Goal: Communication & Community: Answer question/provide support

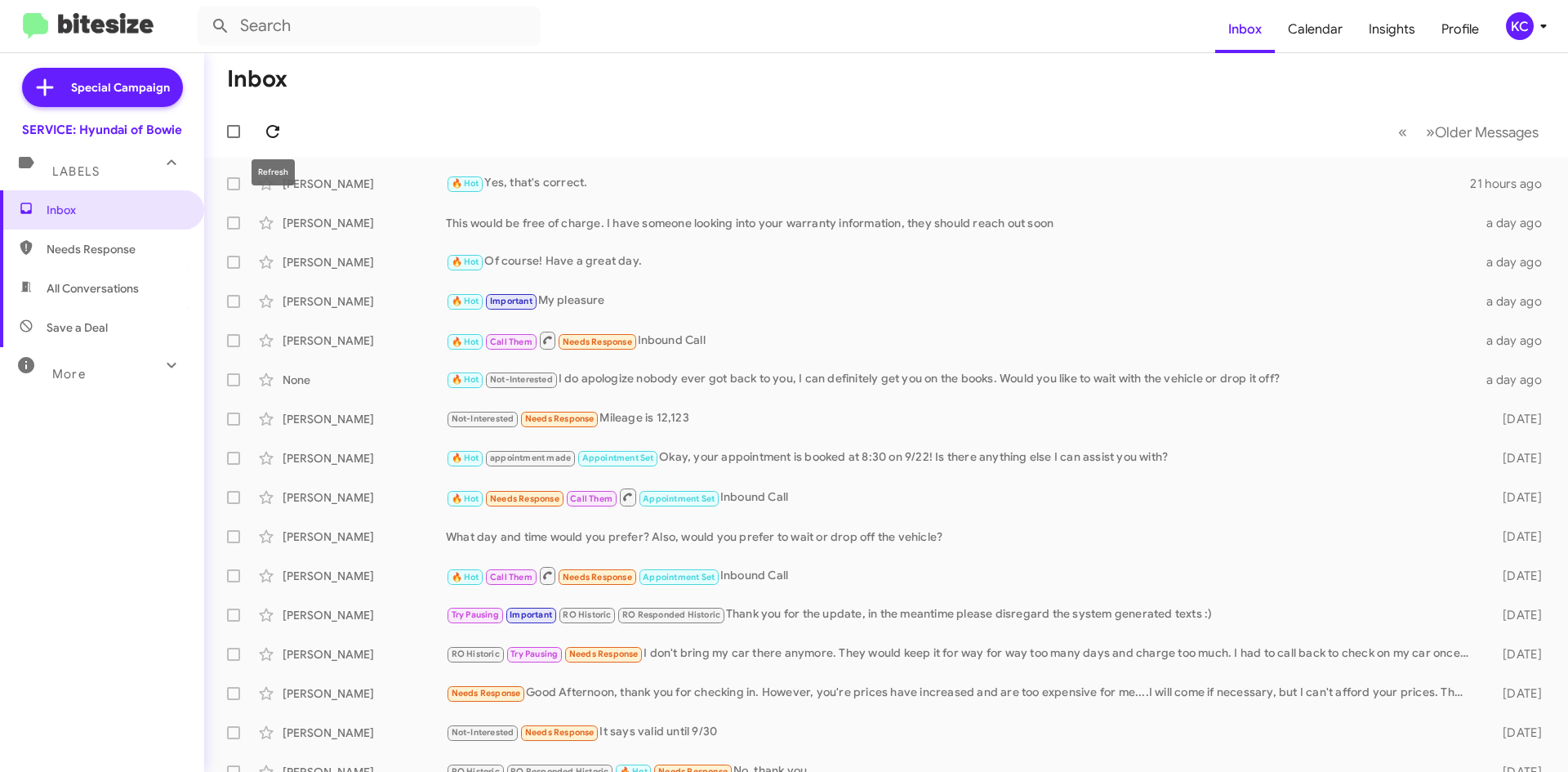
click at [267, 138] on icon at bounding box center [272, 131] width 19 height 19
click at [1521, 18] on div "KC" at bounding box center [1520, 26] width 28 height 28
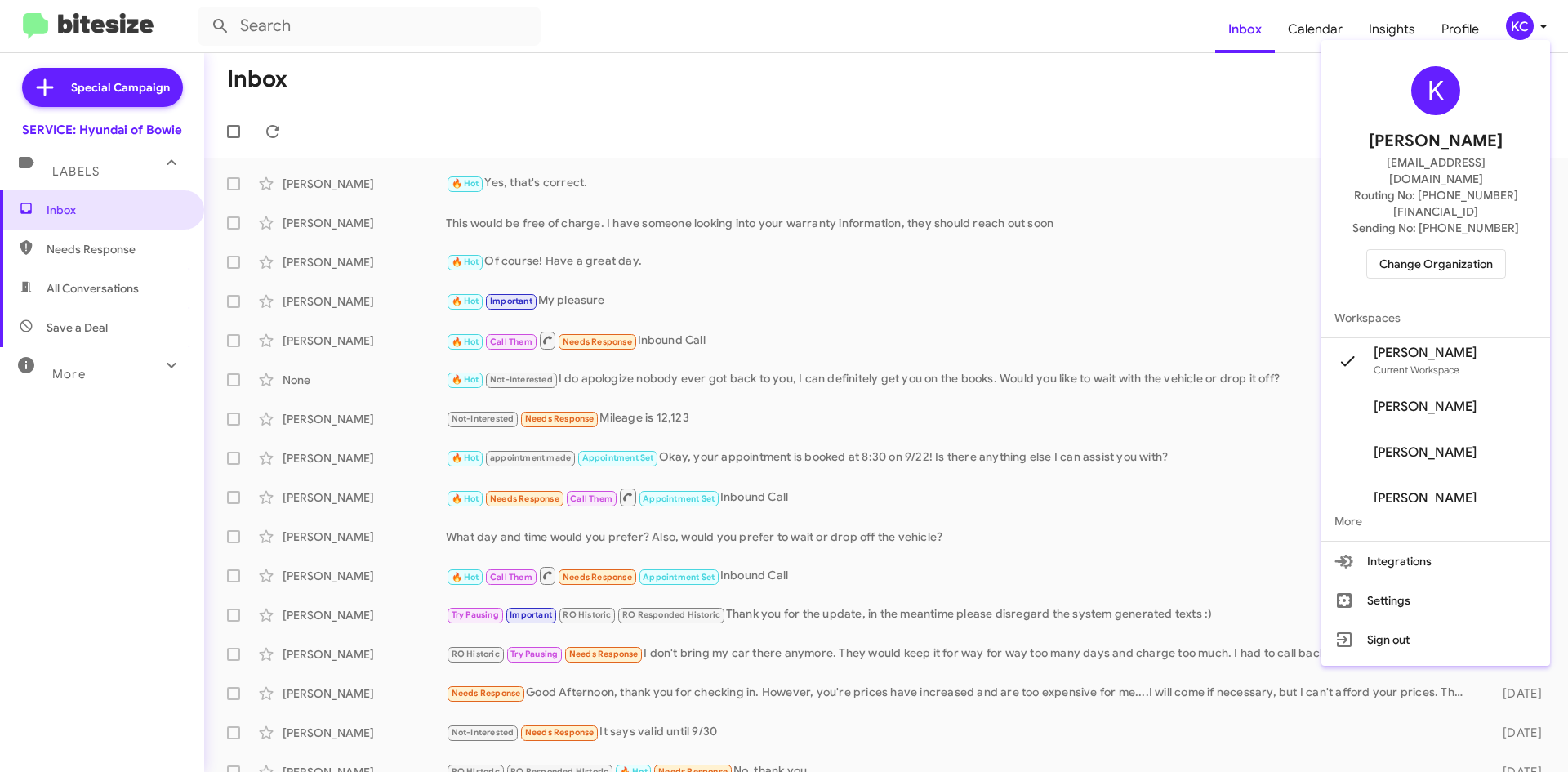
click at [1405, 250] on span "Change Organization" at bounding box center [1436, 264] width 114 height 28
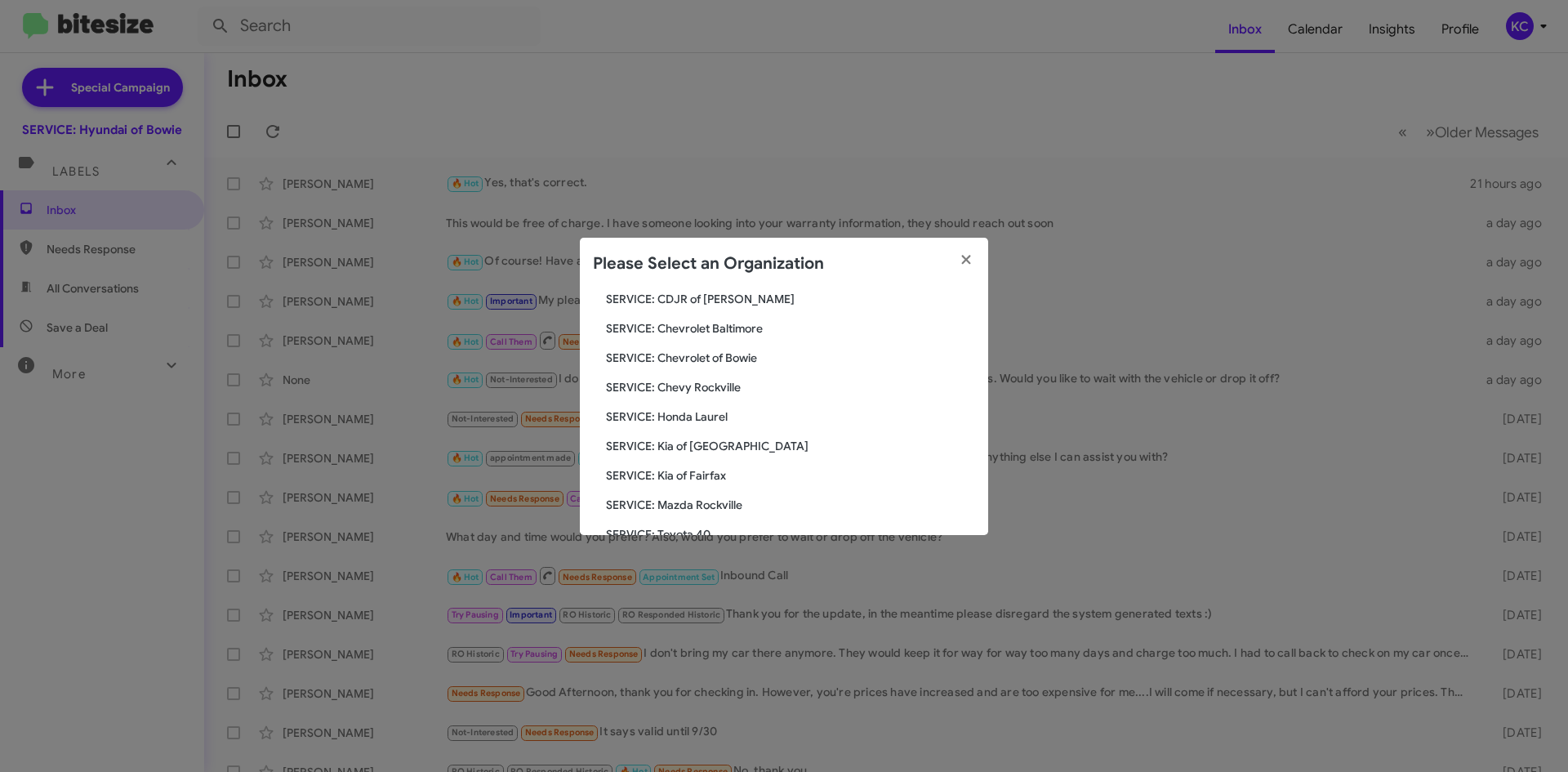
scroll to position [163, 0]
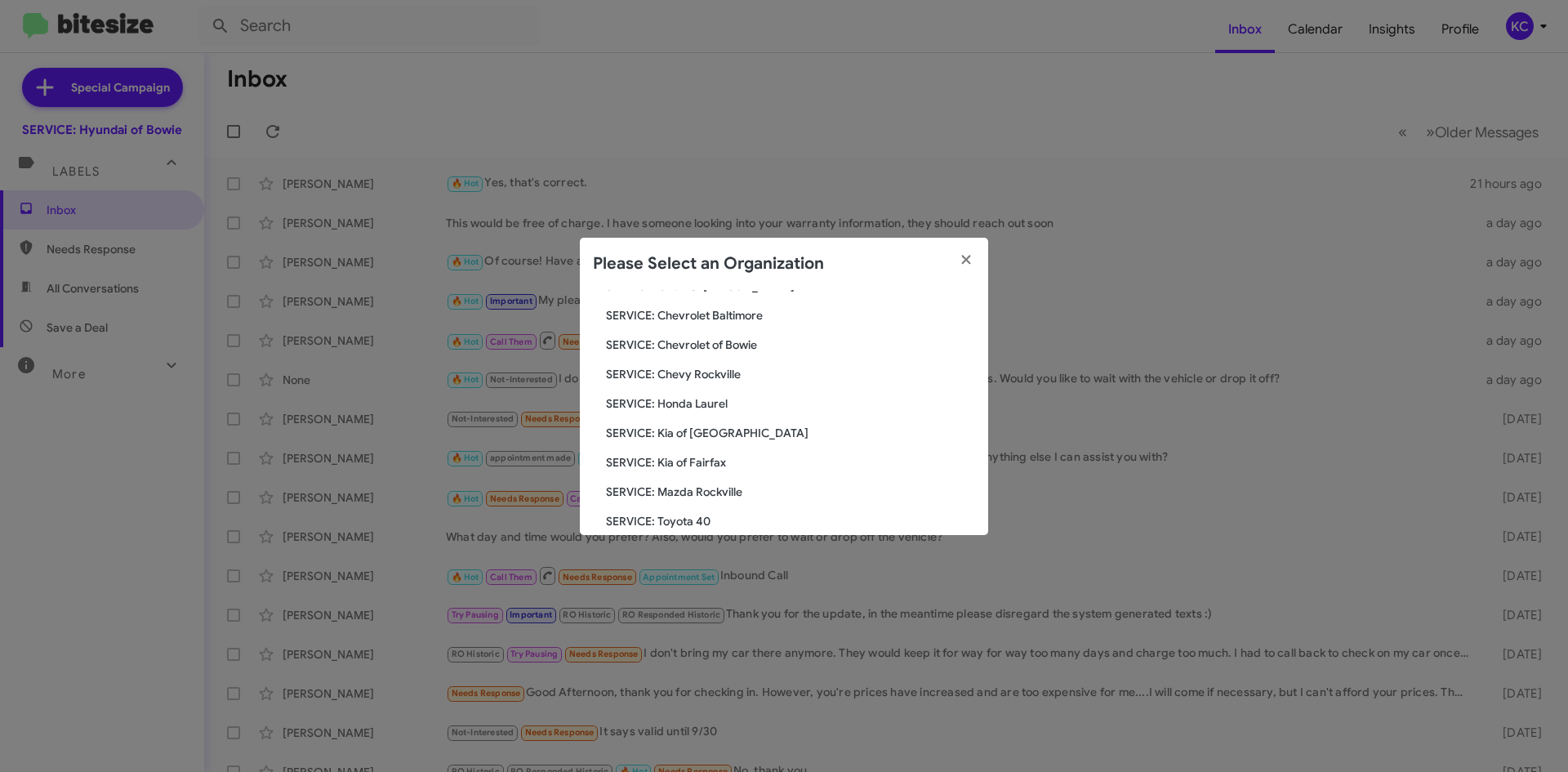
click at [704, 459] on span "SERVICE: Kia of Fairfax" at bounding box center [790, 462] width 369 height 17
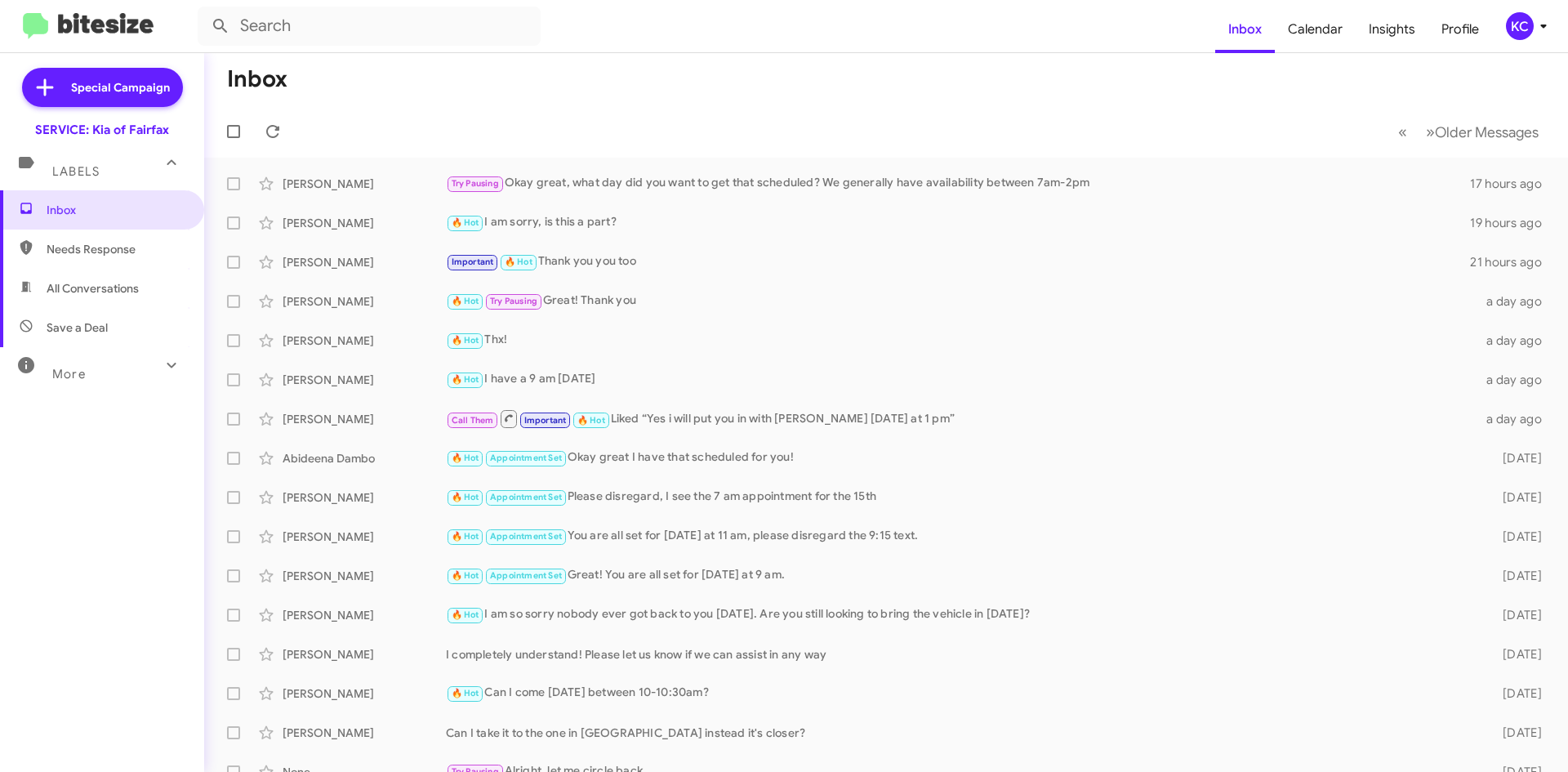
click at [1538, 26] on icon at bounding box center [1543, 26] width 19 height 19
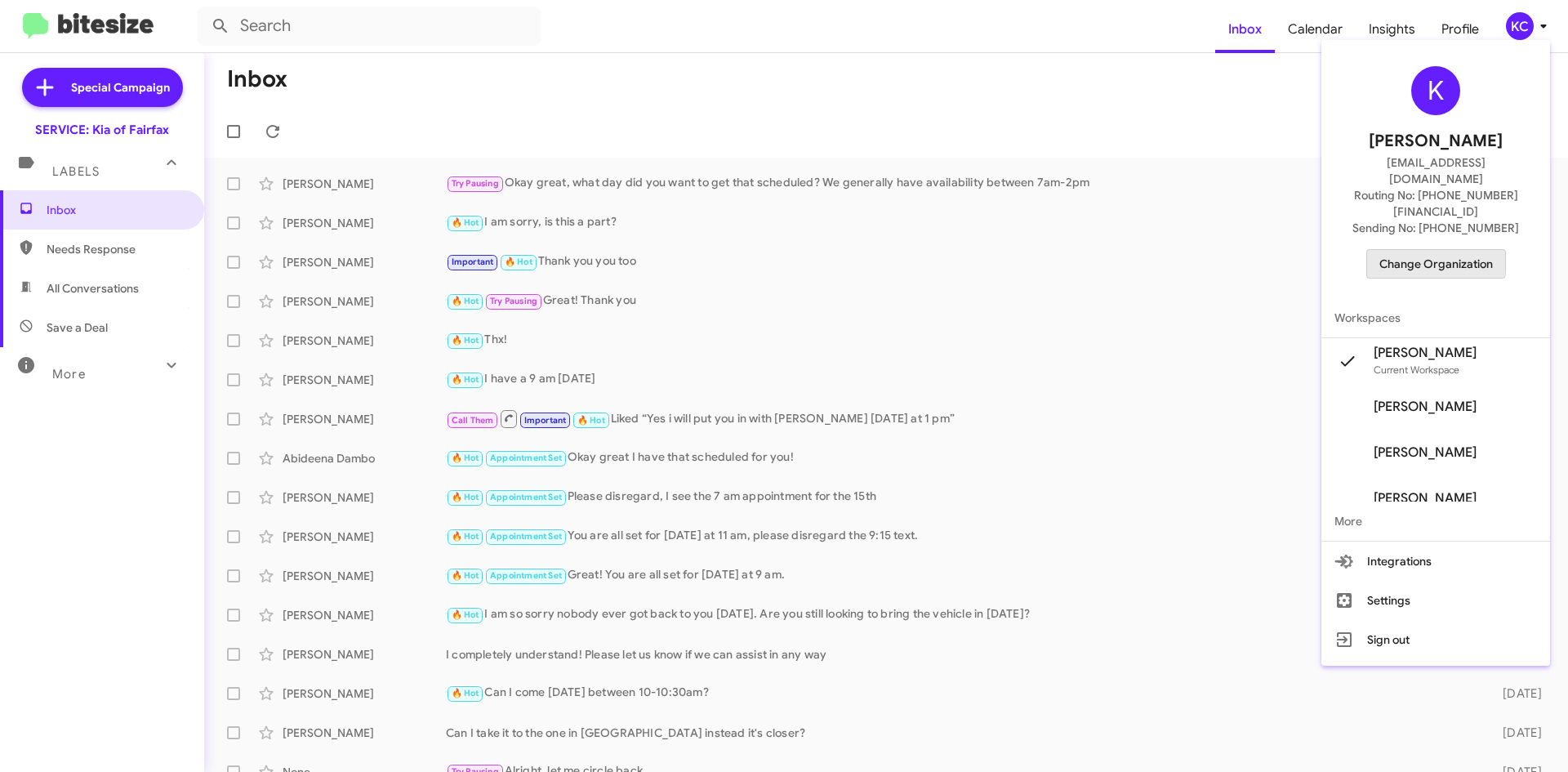
click at [1415, 250] on span "Change Organization" at bounding box center [1436, 264] width 114 height 28
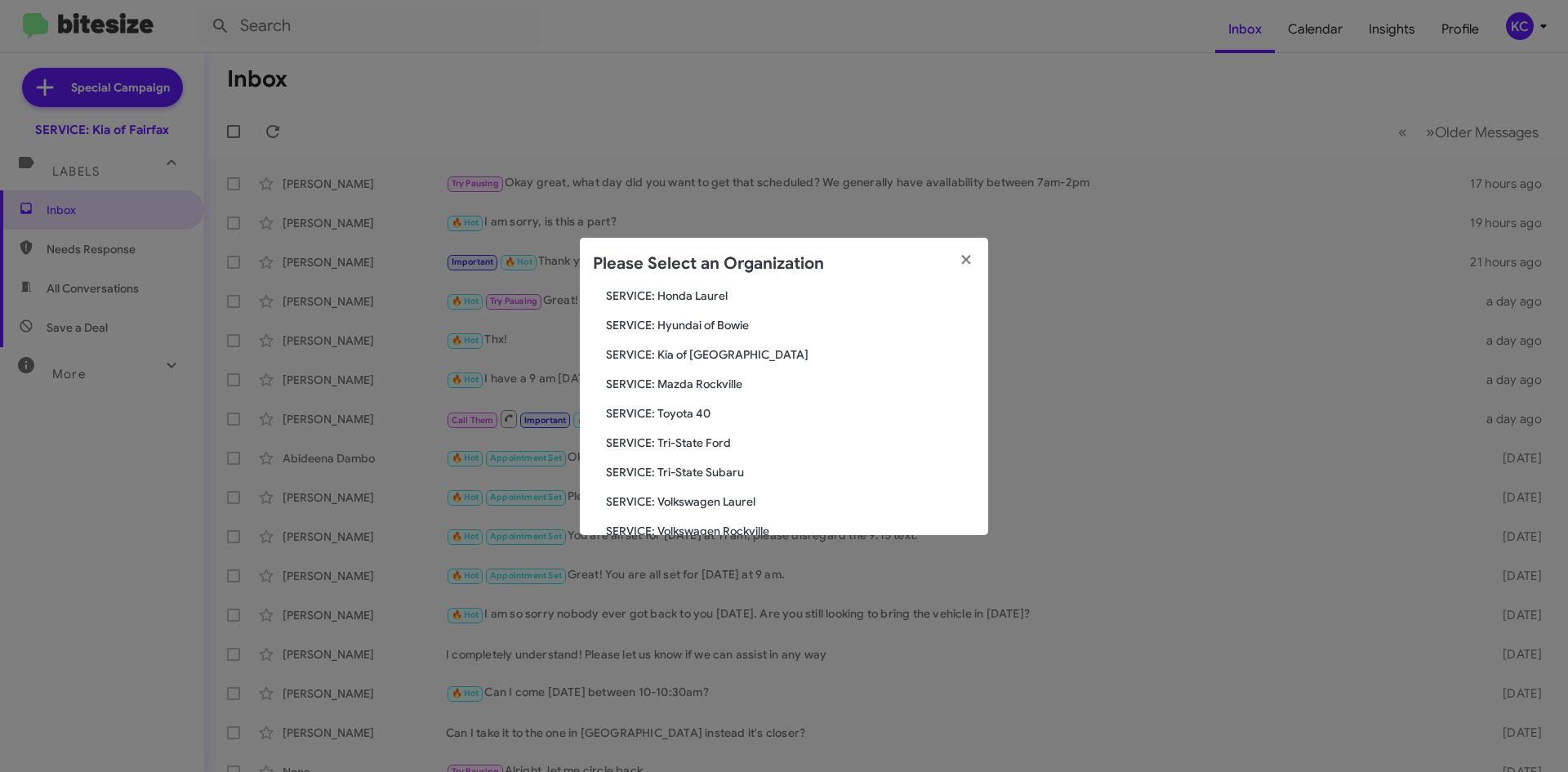
scroll to position [301, 0]
click at [739, 441] on span "SERVICE: Tri-State Subaru" at bounding box center [790, 442] width 369 height 17
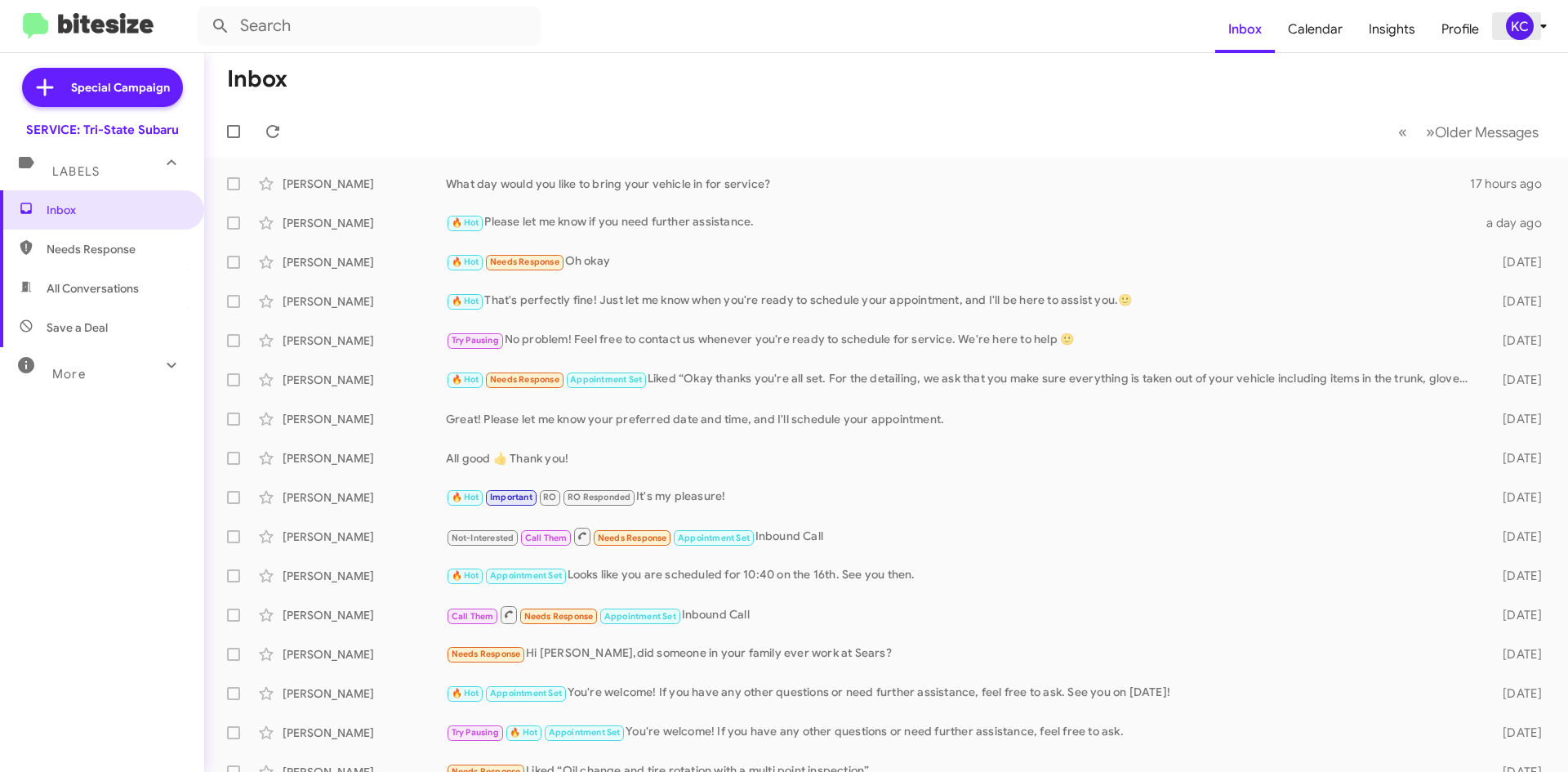
click at [1505, 30] on div "KC" at bounding box center [1520, 26] width 28 height 28
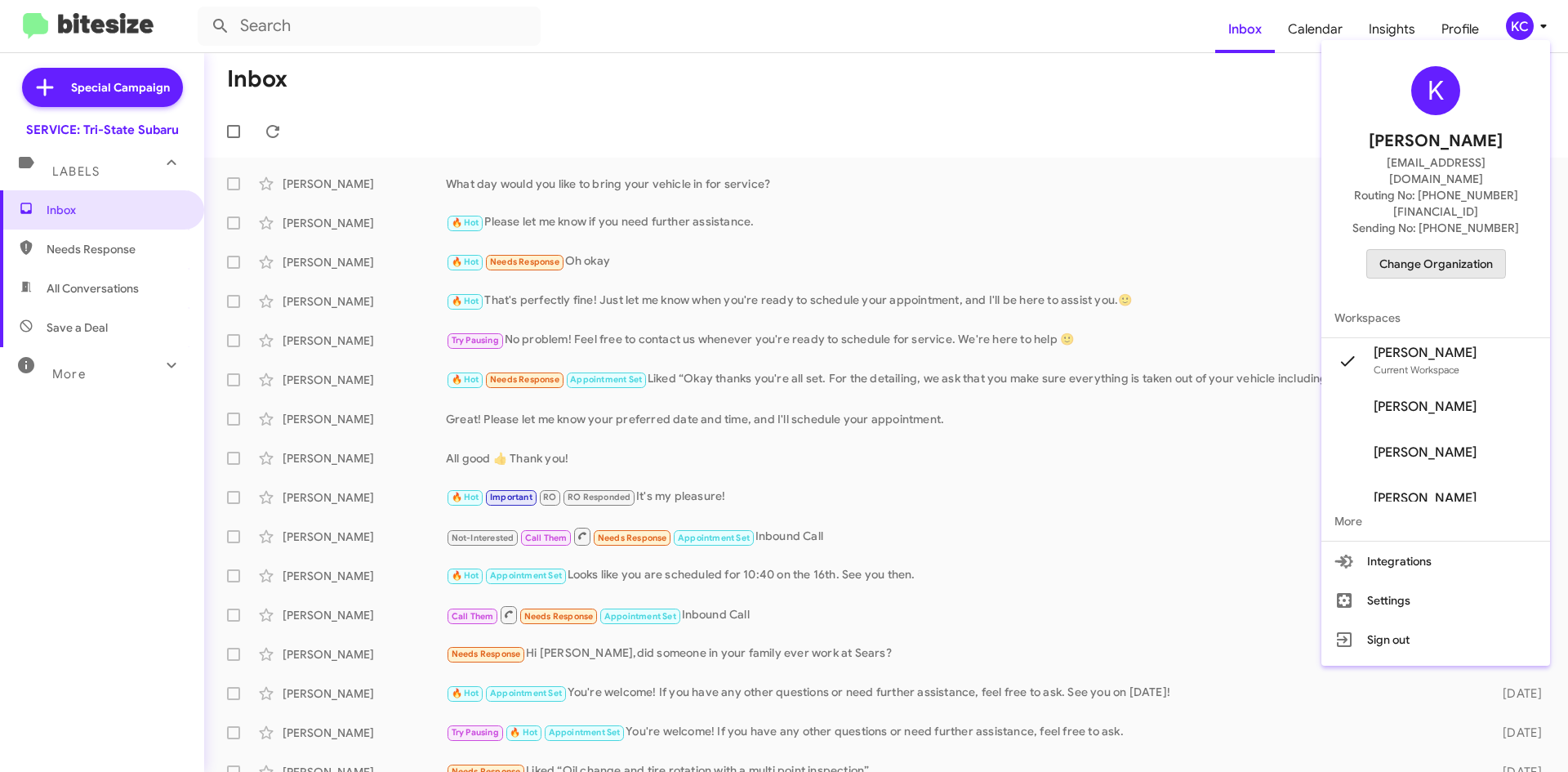
click at [1415, 250] on span "Change Organization" at bounding box center [1436, 264] width 114 height 28
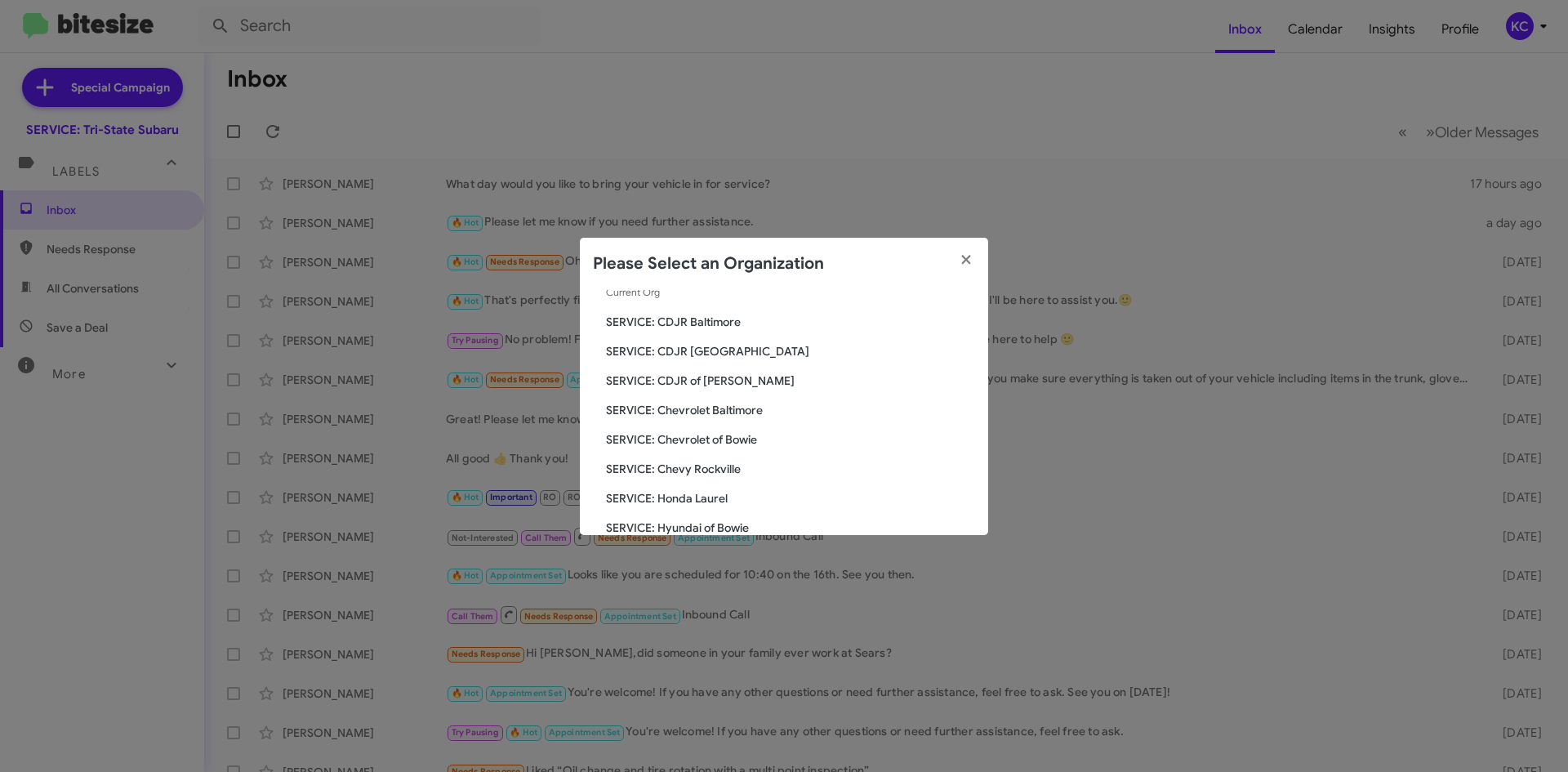
scroll to position [163, 0]
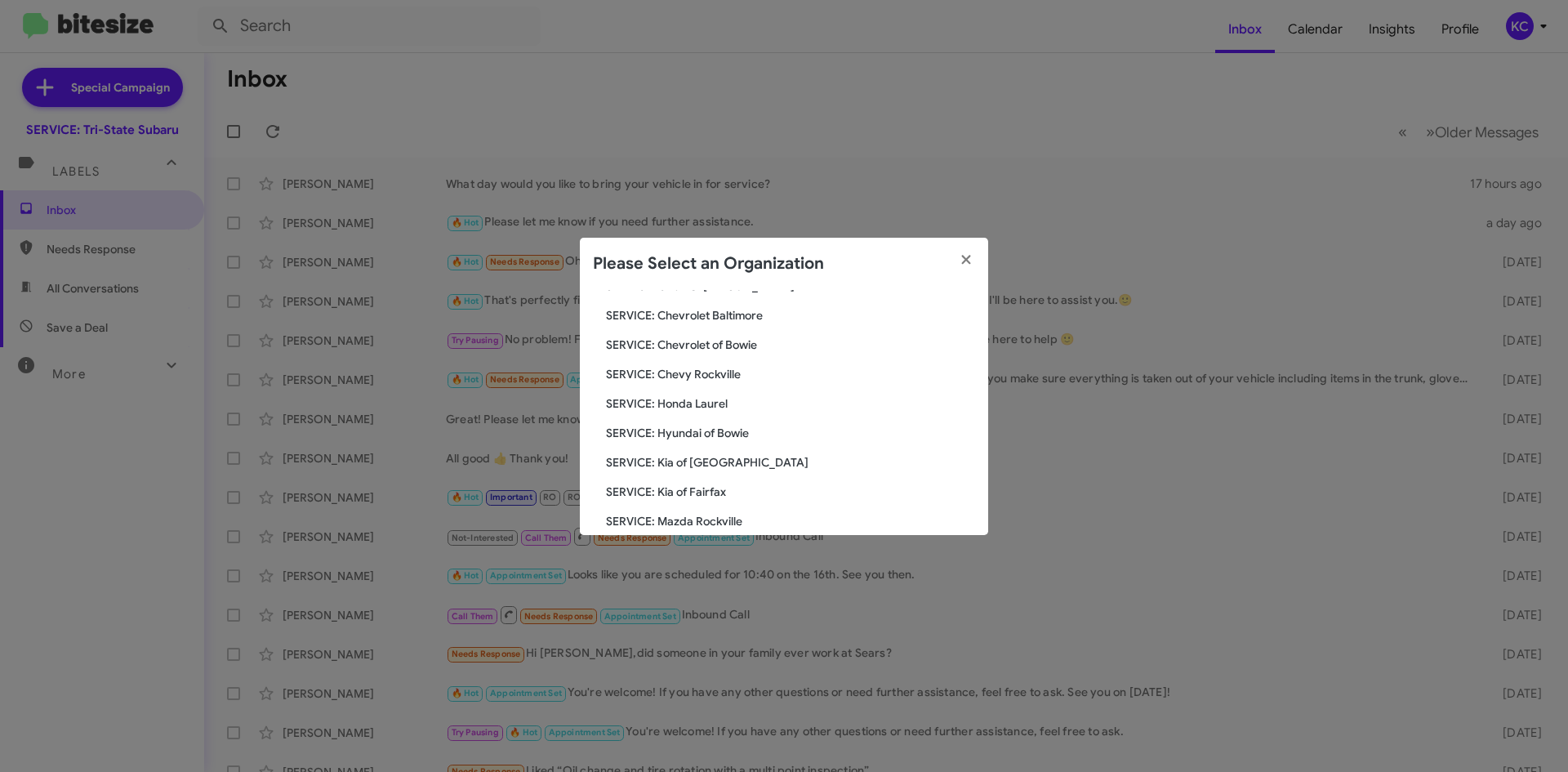
click at [694, 460] on span "SERVICE: Kia of [GEOGRAPHIC_DATA]" at bounding box center [790, 462] width 369 height 17
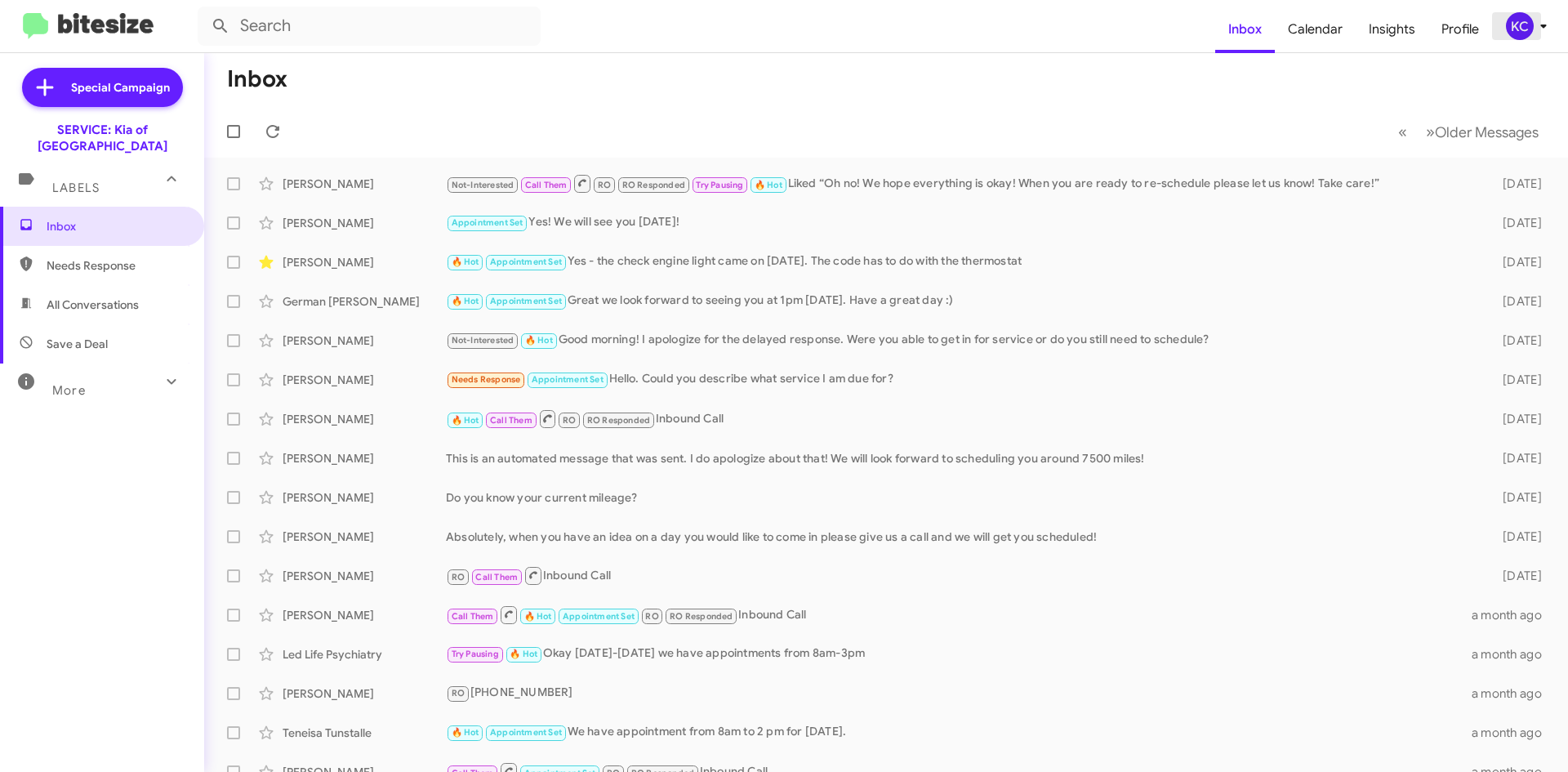
click at [1516, 15] on div "KC" at bounding box center [1520, 26] width 28 height 28
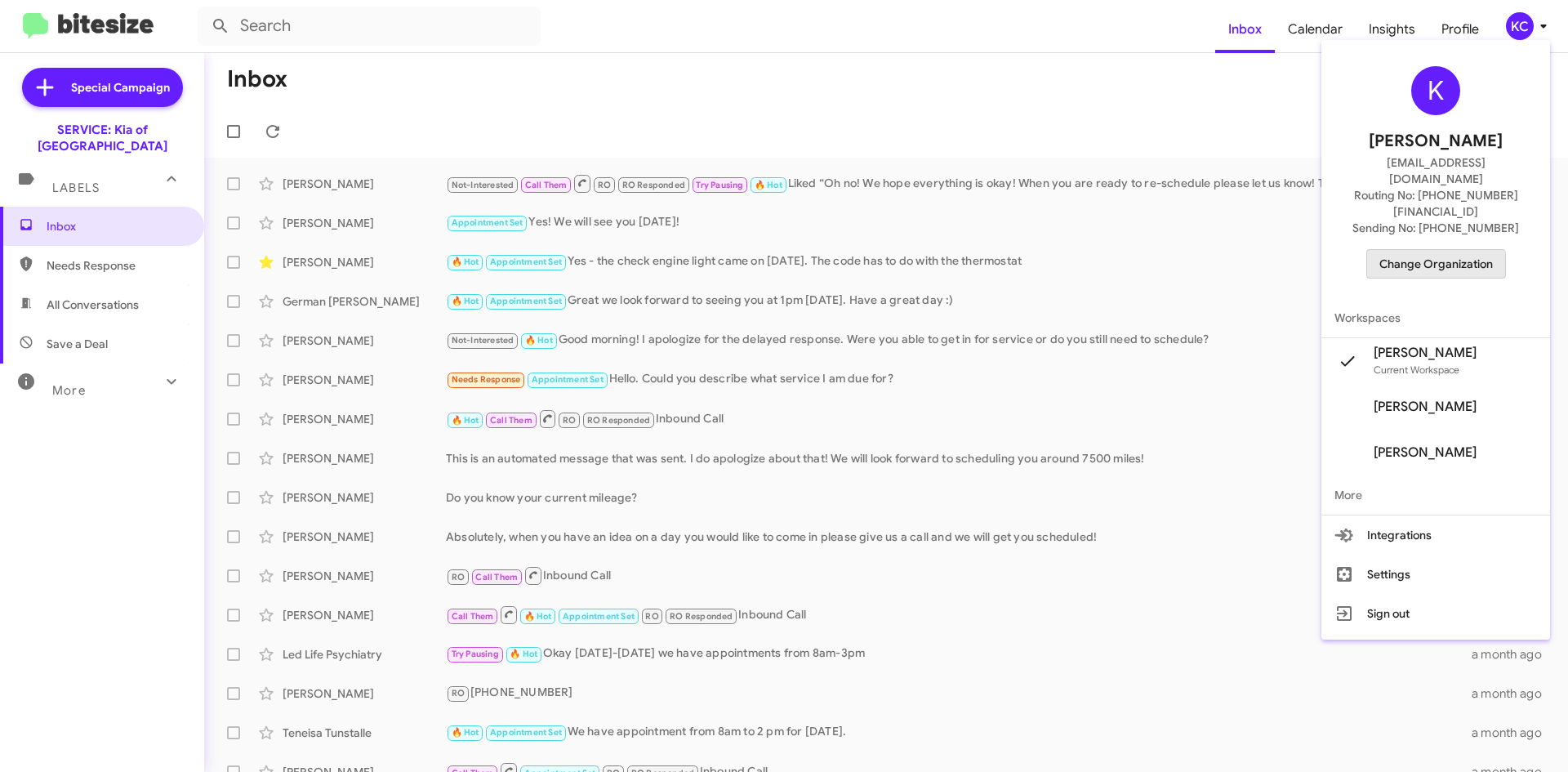
click at [1430, 250] on span "Change Organization" at bounding box center [1436, 264] width 114 height 28
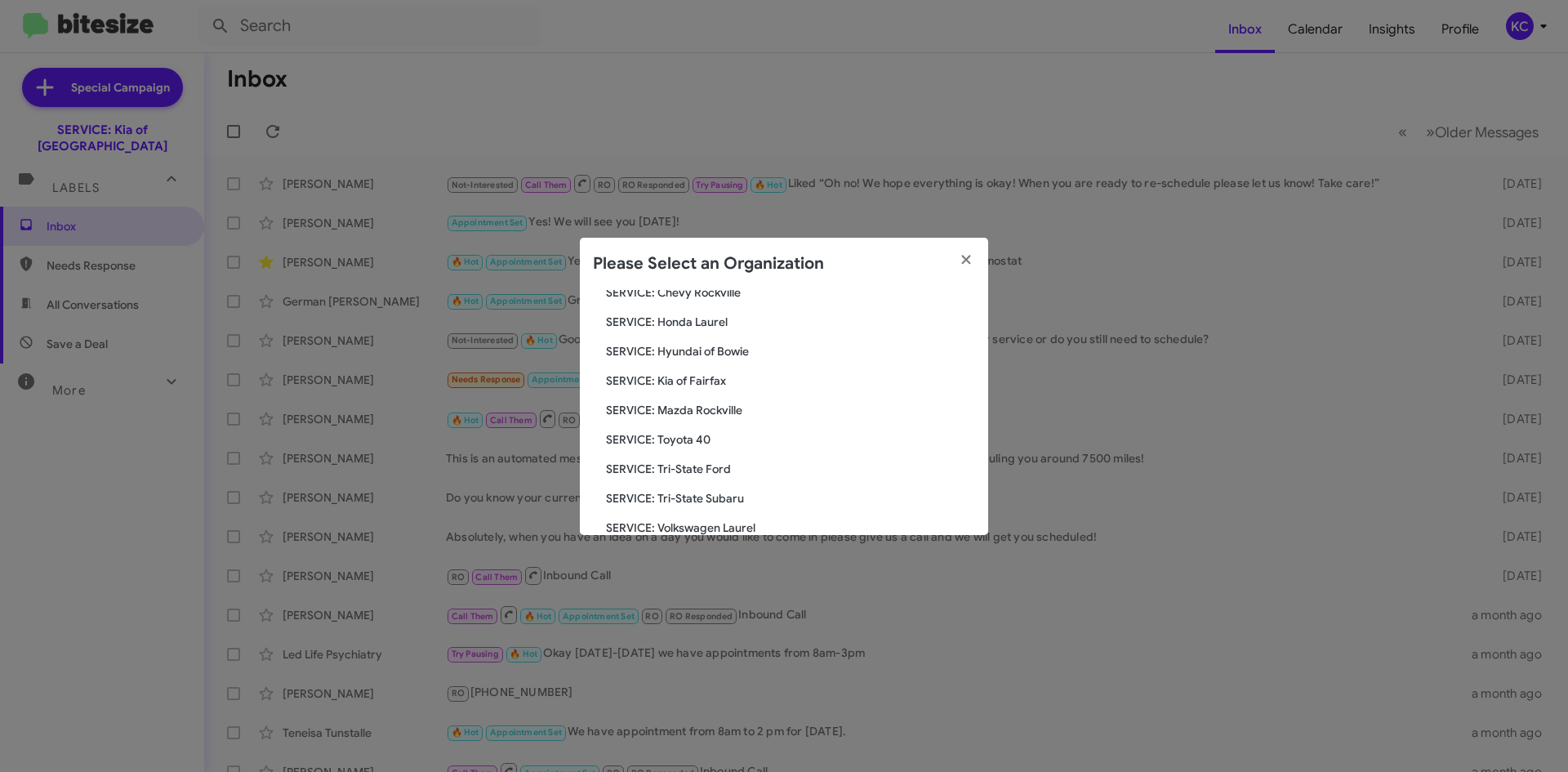
scroll to position [301, 0]
click at [698, 419] on span "SERVICE: Tri-State Ford" at bounding box center [790, 412] width 369 height 17
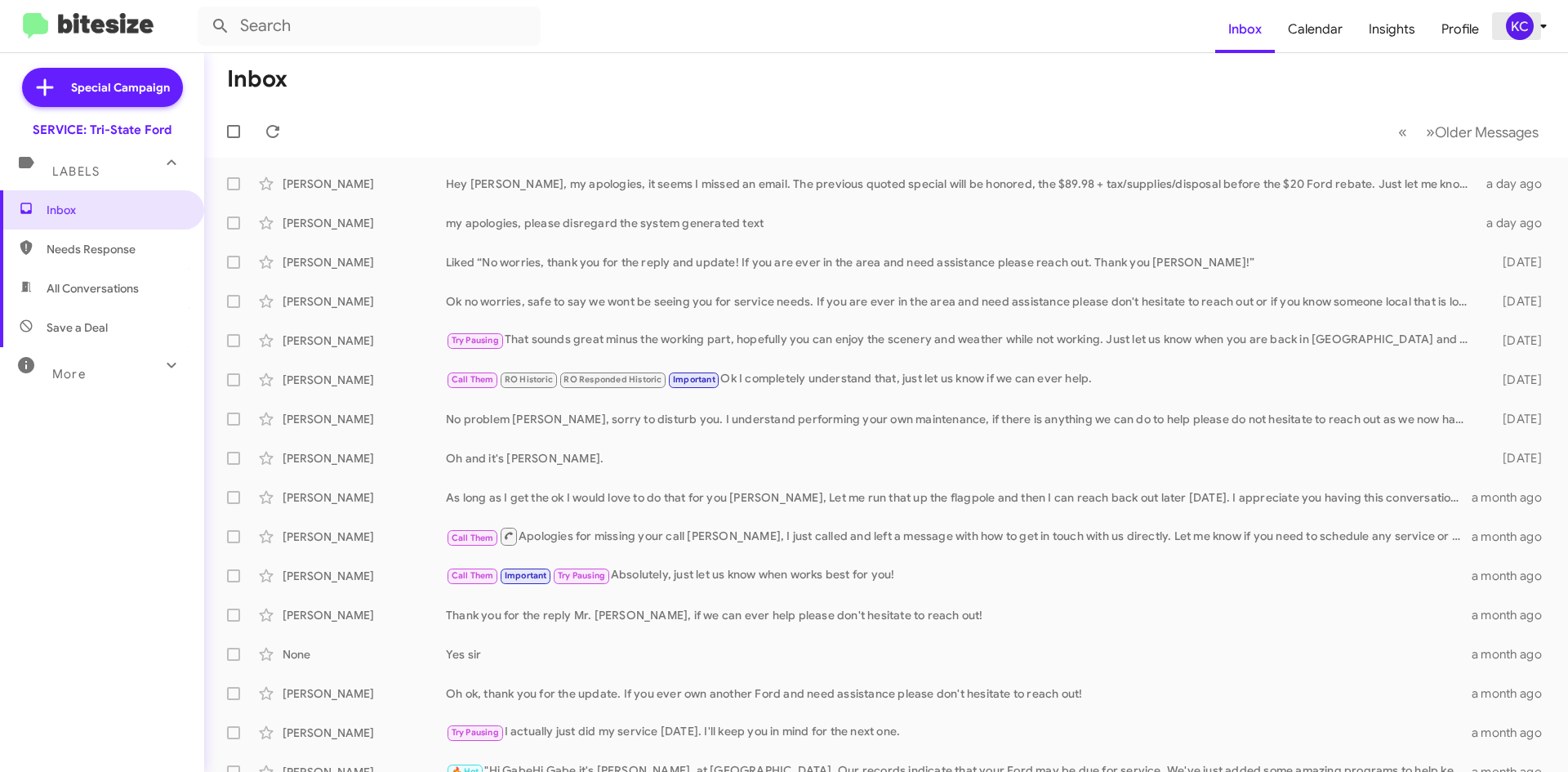
click at [1507, 29] on div "KC" at bounding box center [1520, 26] width 28 height 28
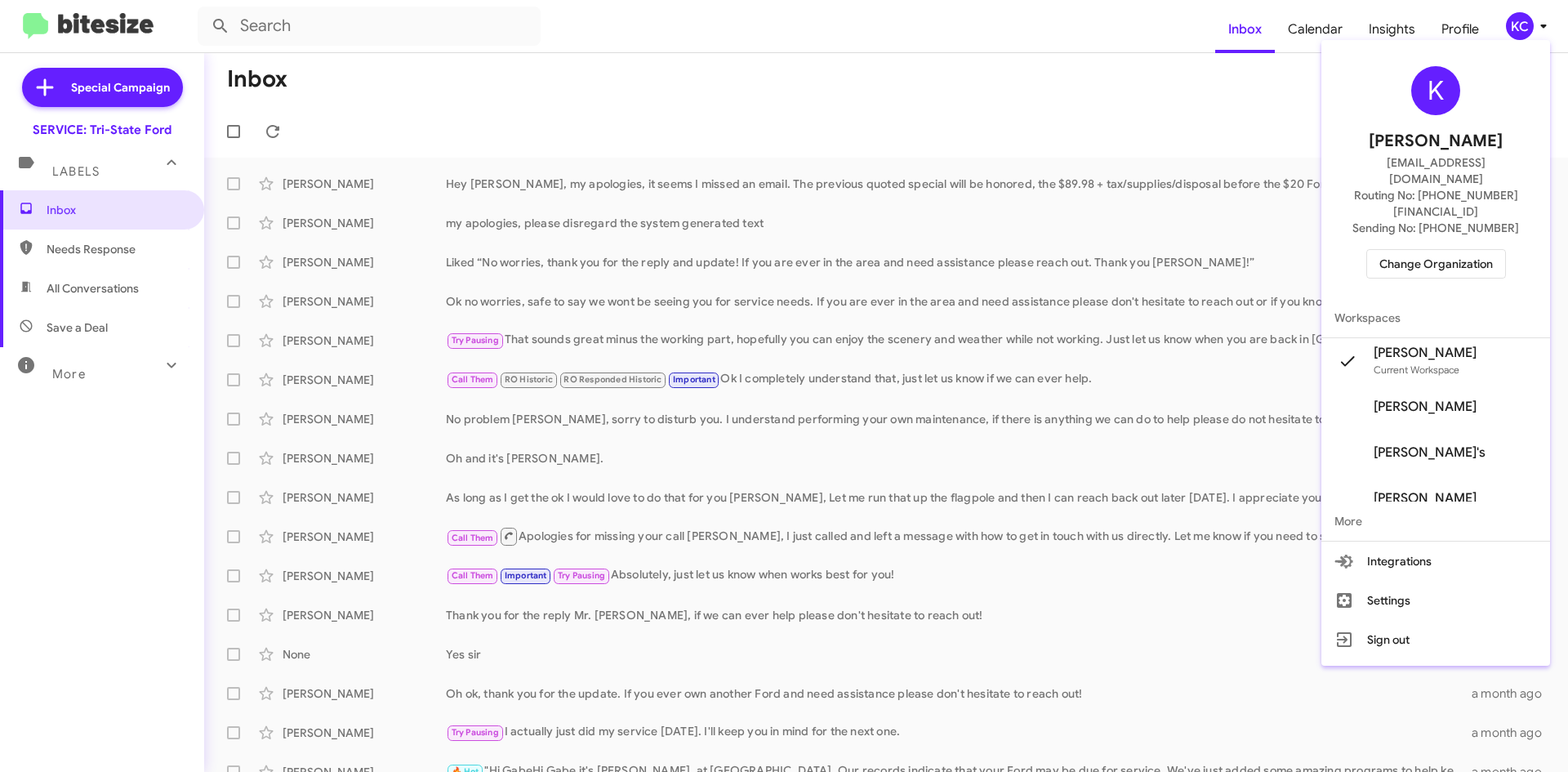
click at [1466, 250] on span "Change Organization" at bounding box center [1436, 264] width 114 height 28
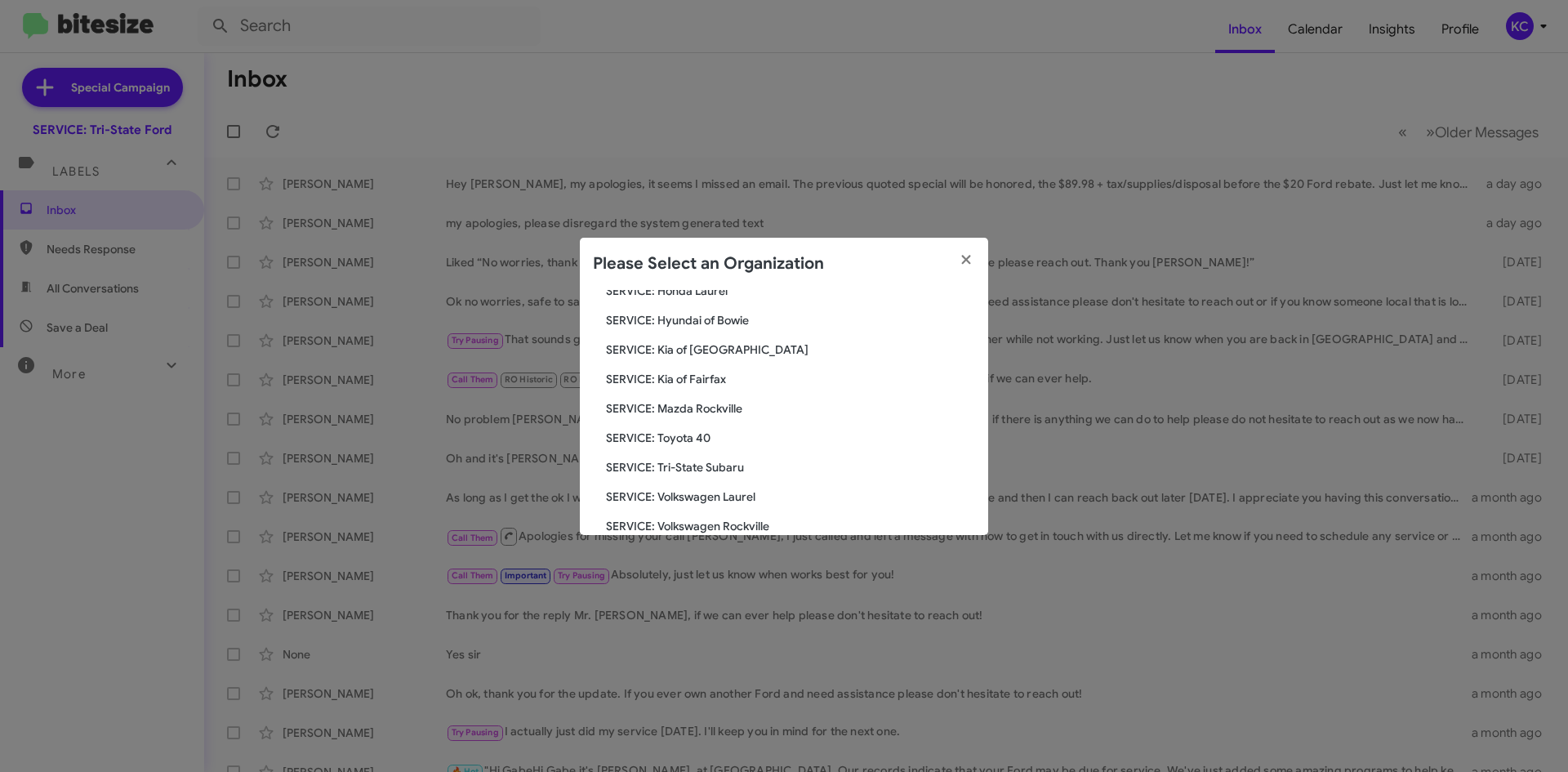
scroll to position [301, 0]
click at [683, 502] on span "SERVICE: Volkswagen Rockville" at bounding box center [790, 501] width 369 height 17
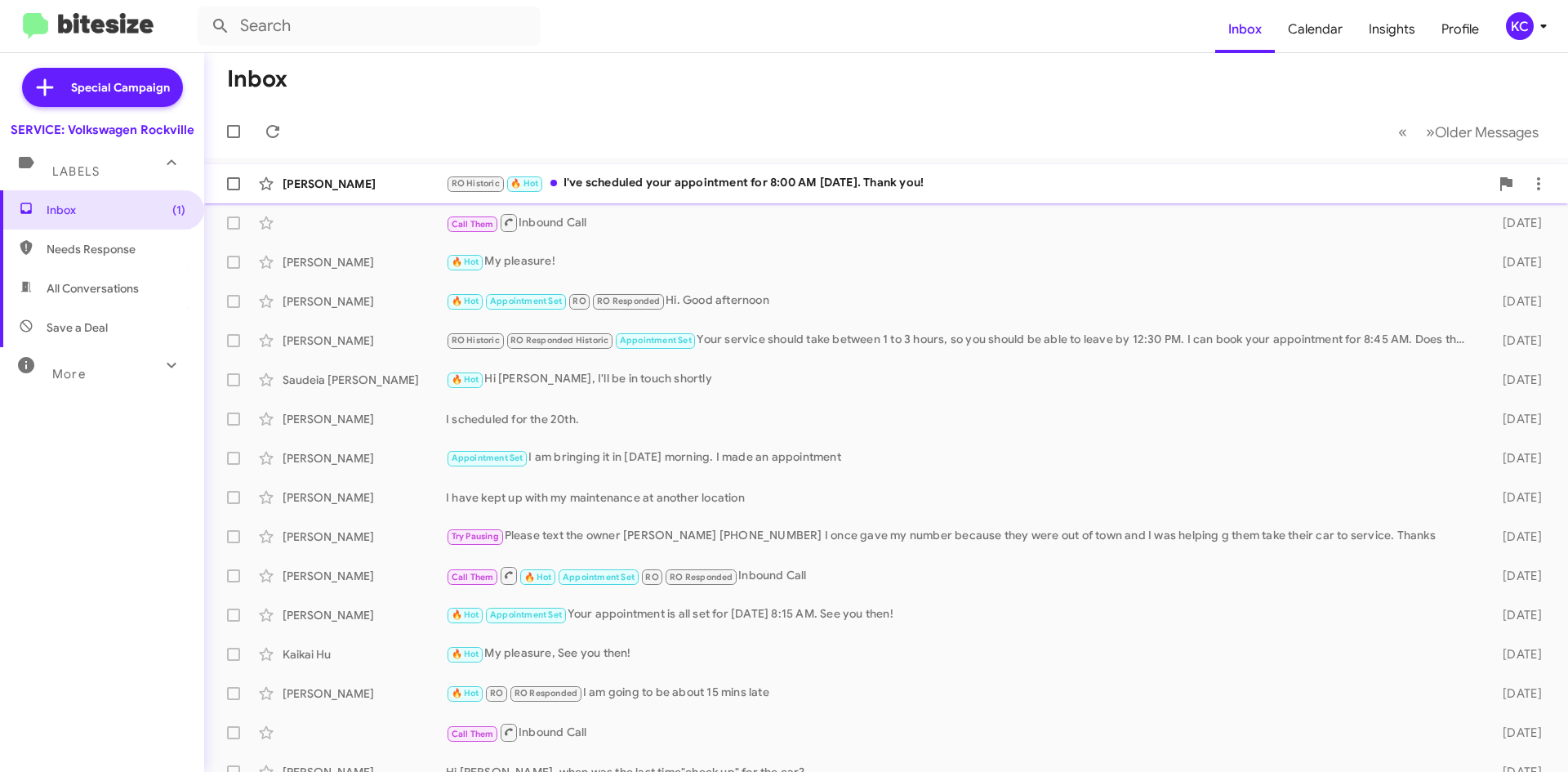
click at [1015, 181] on div "RO Historic 🔥 Hot I've scheduled your appointment for 8:00 AM on Thursday. Than…" at bounding box center [967, 182] width 1044 height 19
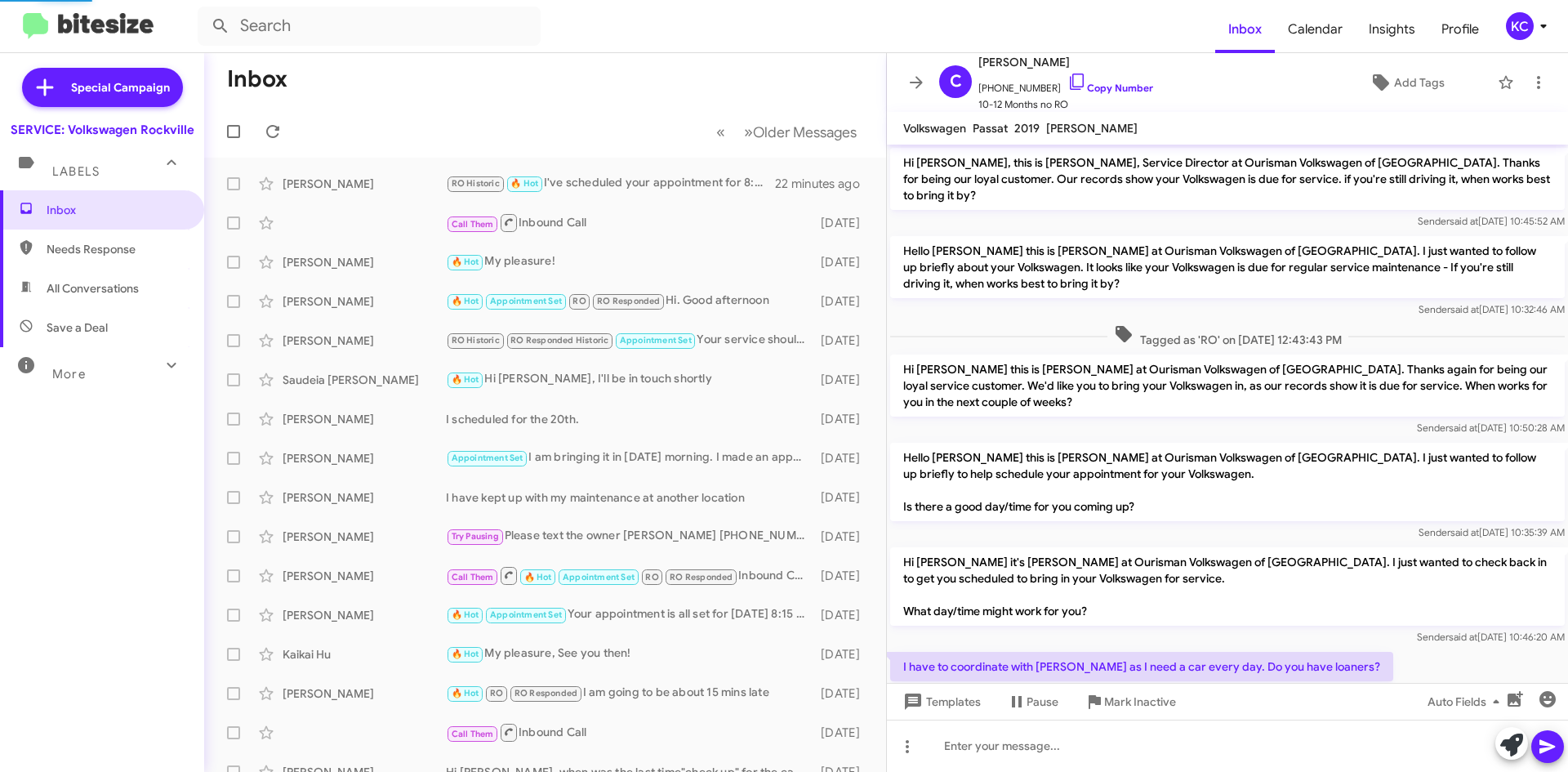
scroll to position [451, 0]
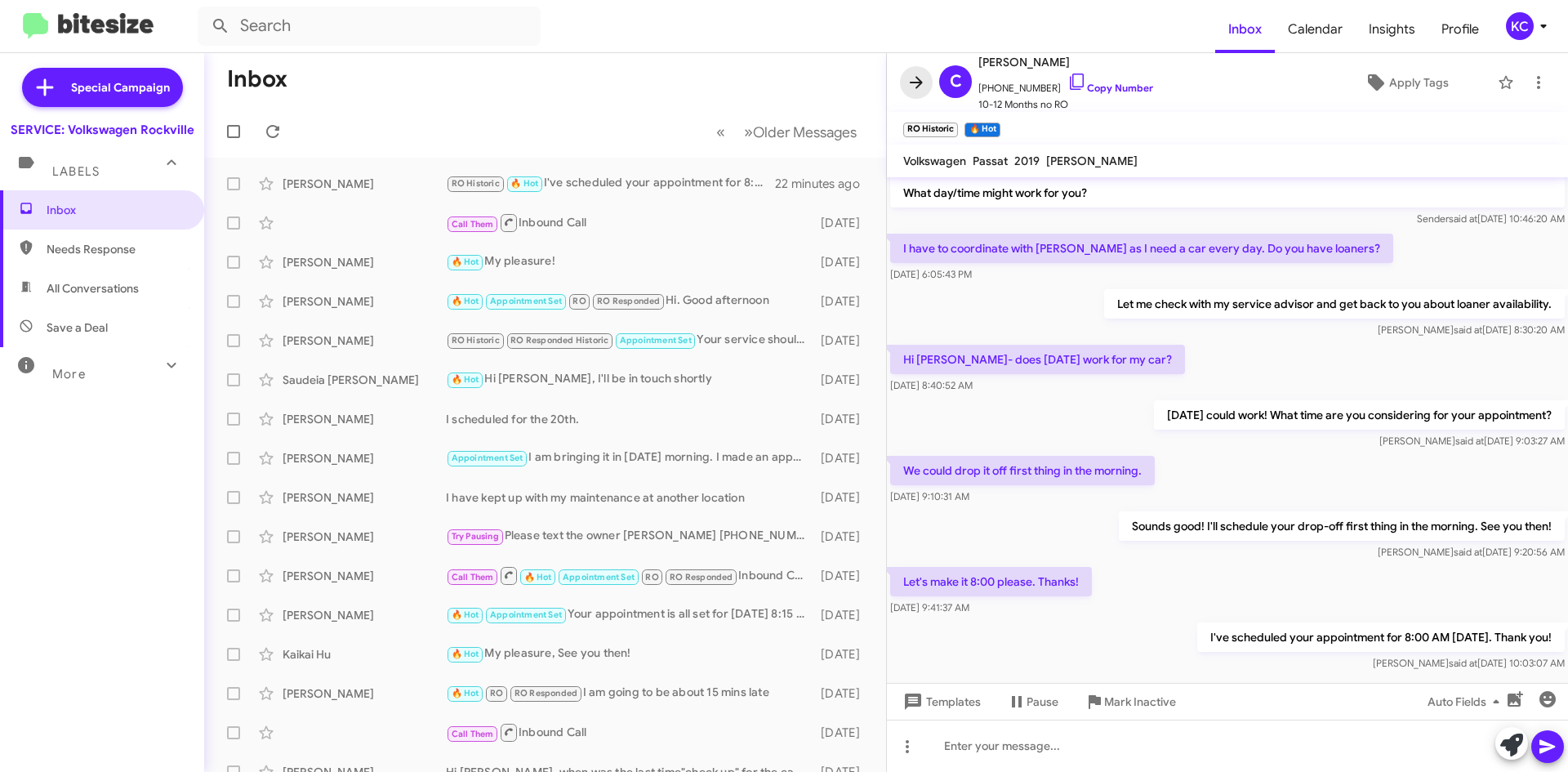
click at [904, 76] on span at bounding box center [915, 82] width 33 height 19
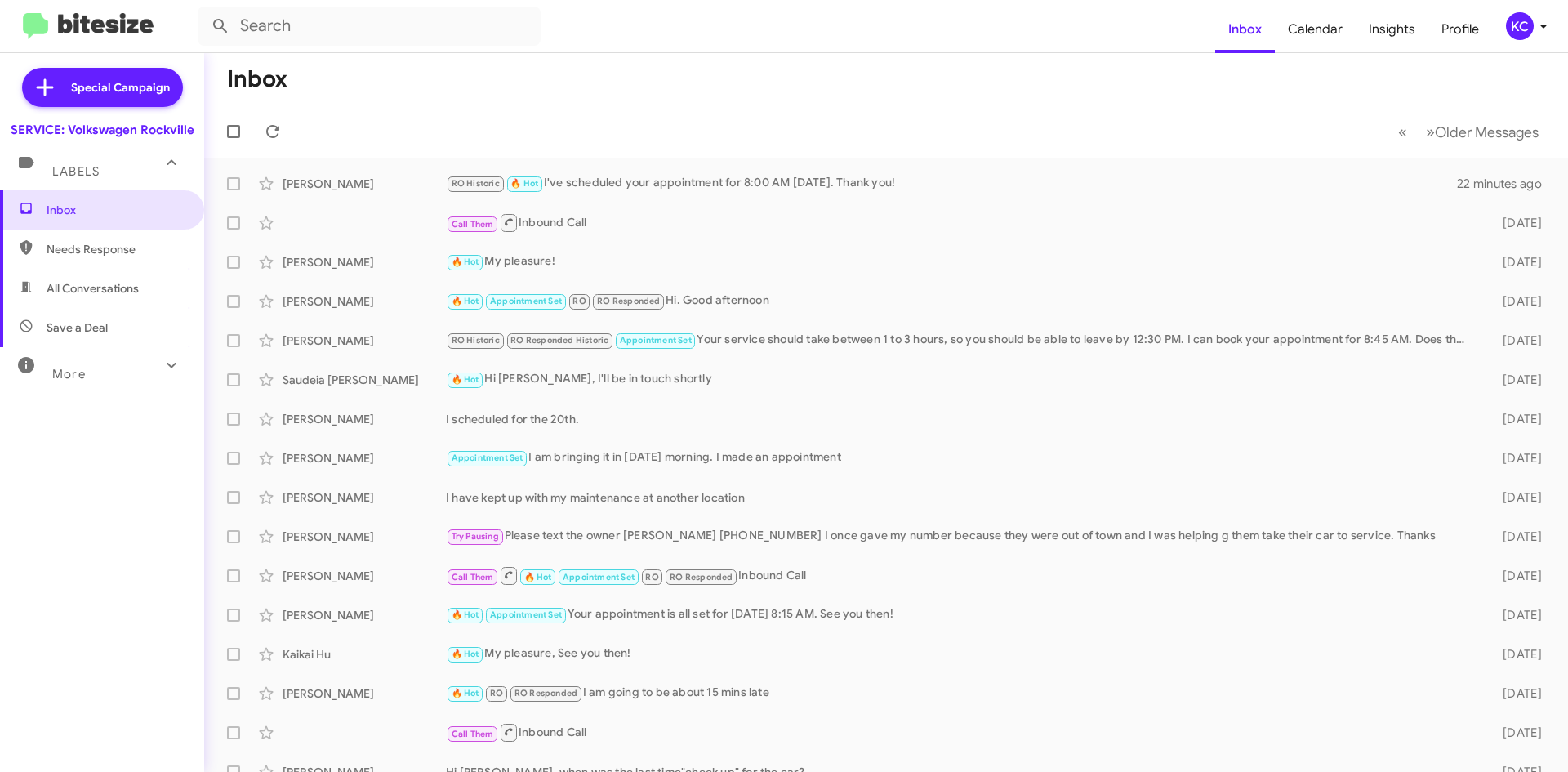
click at [1516, 34] on div "KC" at bounding box center [1520, 26] width 28 height 28
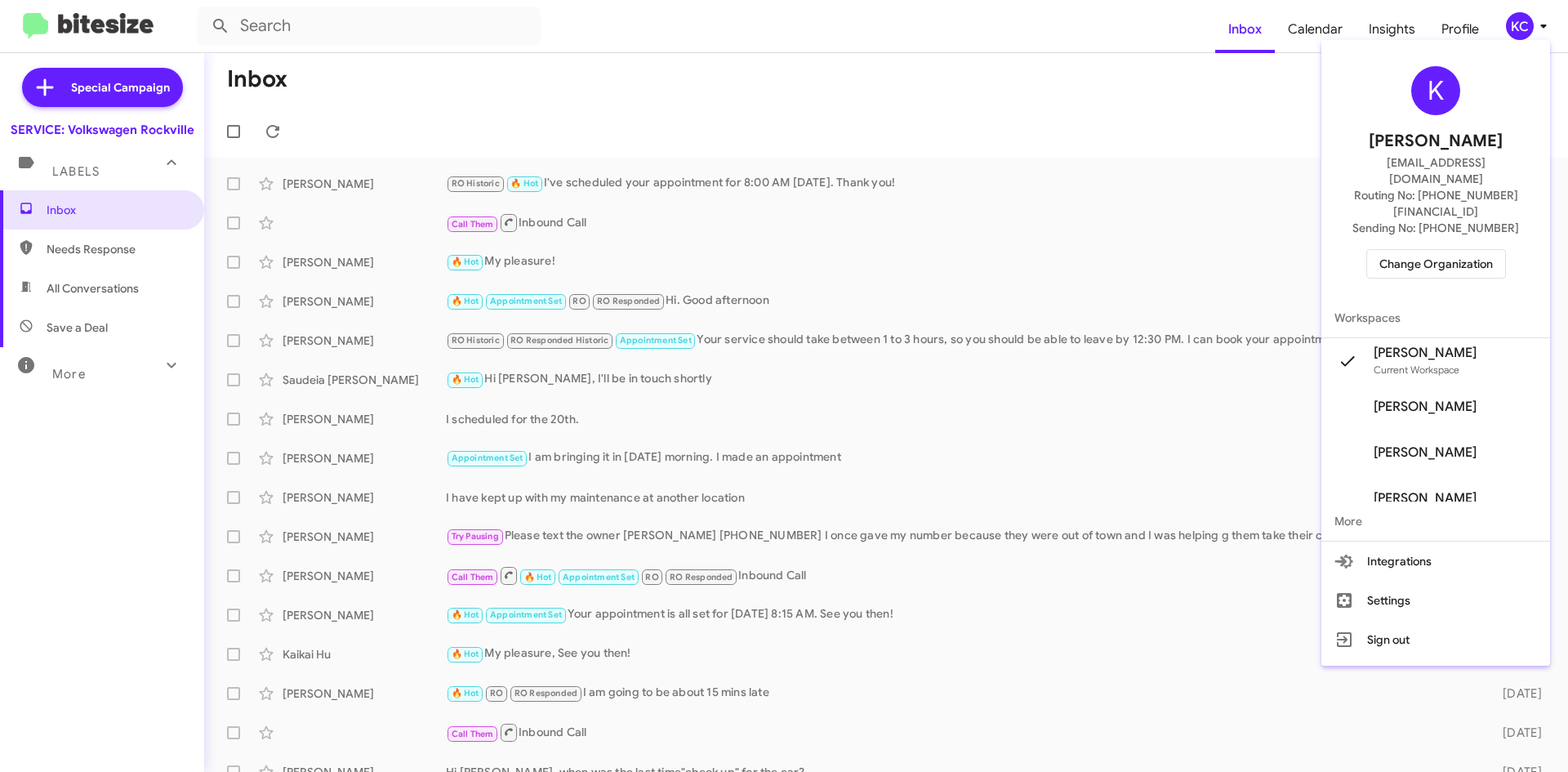
click at [1447, 219] on span "Sending No: +1 (301) 478-9663" at bounding box center [1435, 227] width 166 height 17
click at [1444, 207] on div "K Kaylee Cole kaycole@ourismancars.com Routing No: +1 (301) 424-7800 Sending No…" at bounding box center [1436, 172] width 229 height 251
click at [1442, 250] on span "Change Organization" at bounding box center [1436, 264] width 114 height 28
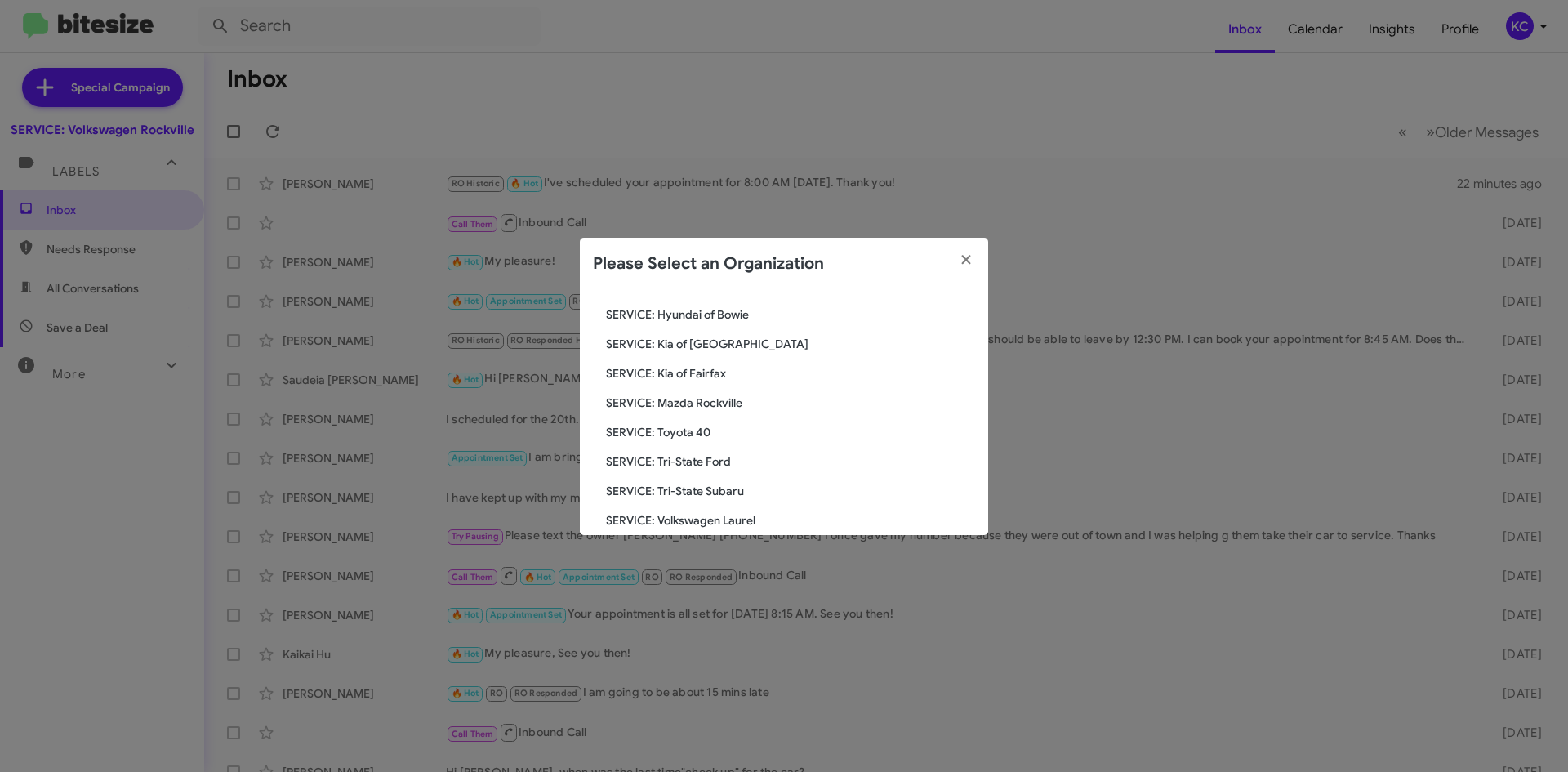
scroll to position [301, 0]
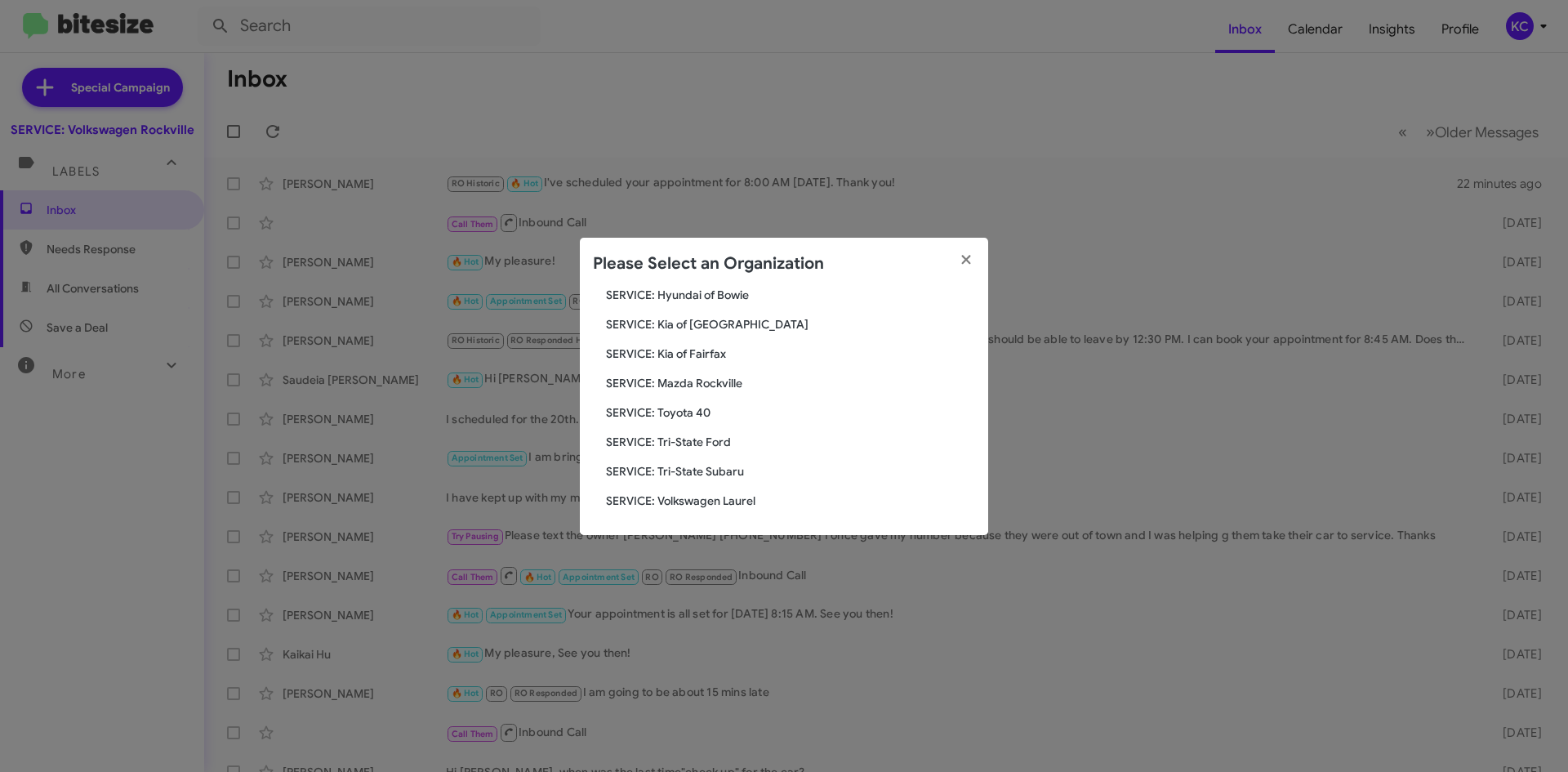
click at [681, 445] on span "SERVICE: Tri-State Ford" at bounding box center [790, 442] width 369 height 17
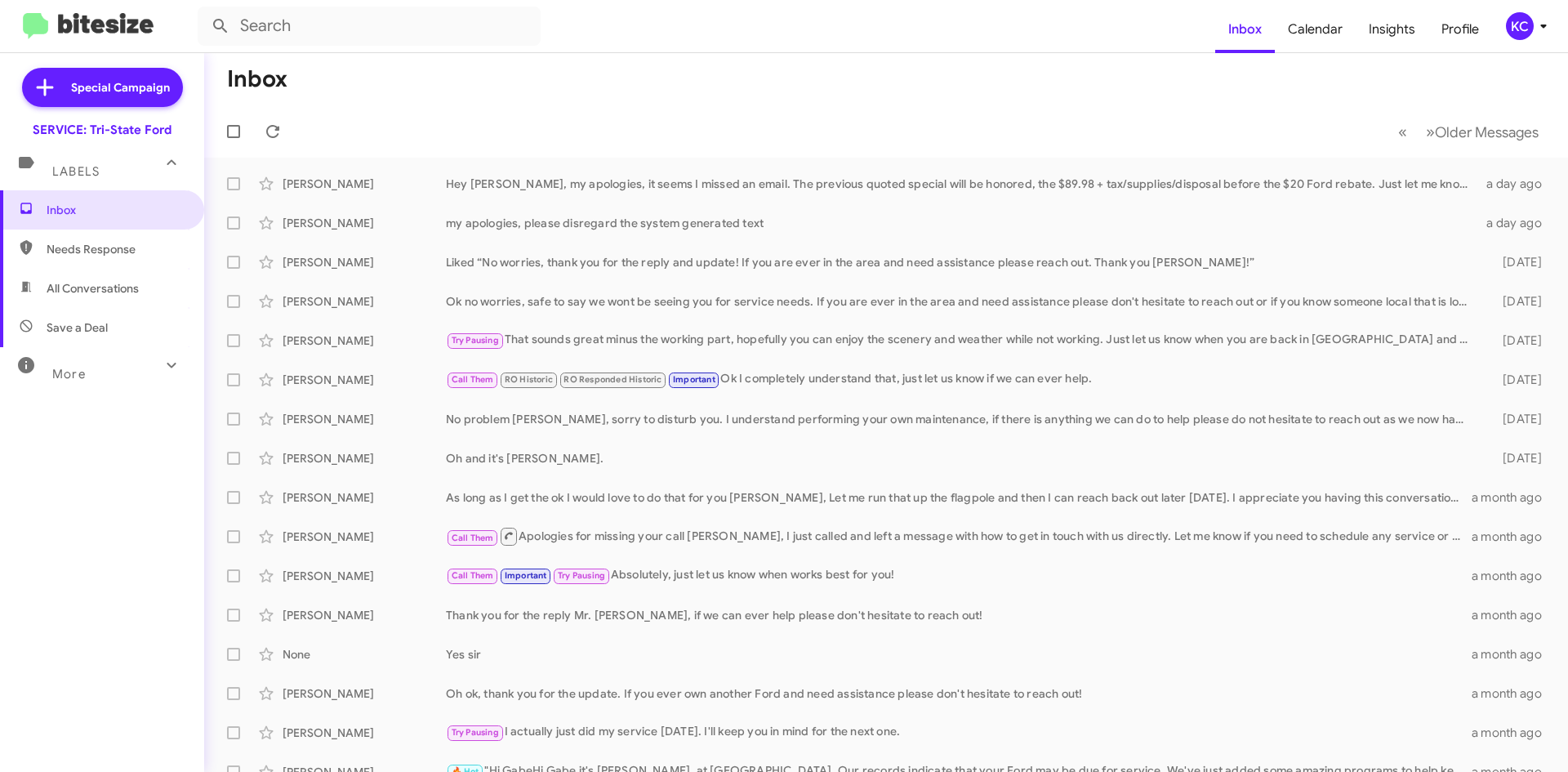
click at [1512, 26] on div "KC" at bounding box center [1520, 26] width 28 height 28
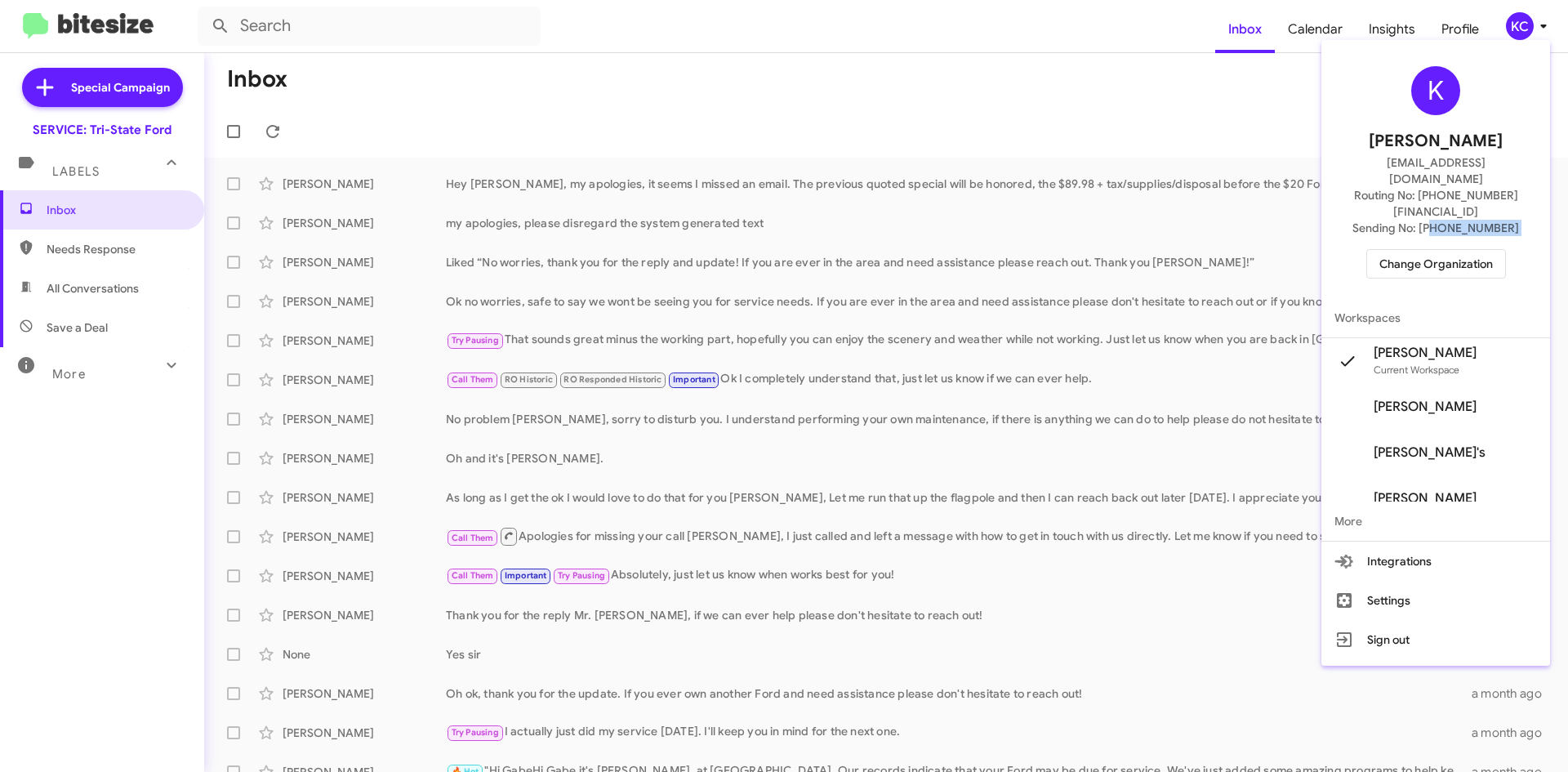
drag, startPoint x: 1446, startPoint y: 209, endPoint x: 1447, endPoint y: 218, distance: 9.1
click at [1447, 218] on div "K Kaylee Cole kaycole@ourismancars.com Routing No: +1 (410) 709-7250 Sending No…" at bounding box center [1436, 172] width 229 height 251
click at [1447, 250] on span "Change Organization" at bounding box center [1436, 264] width 114 height 28
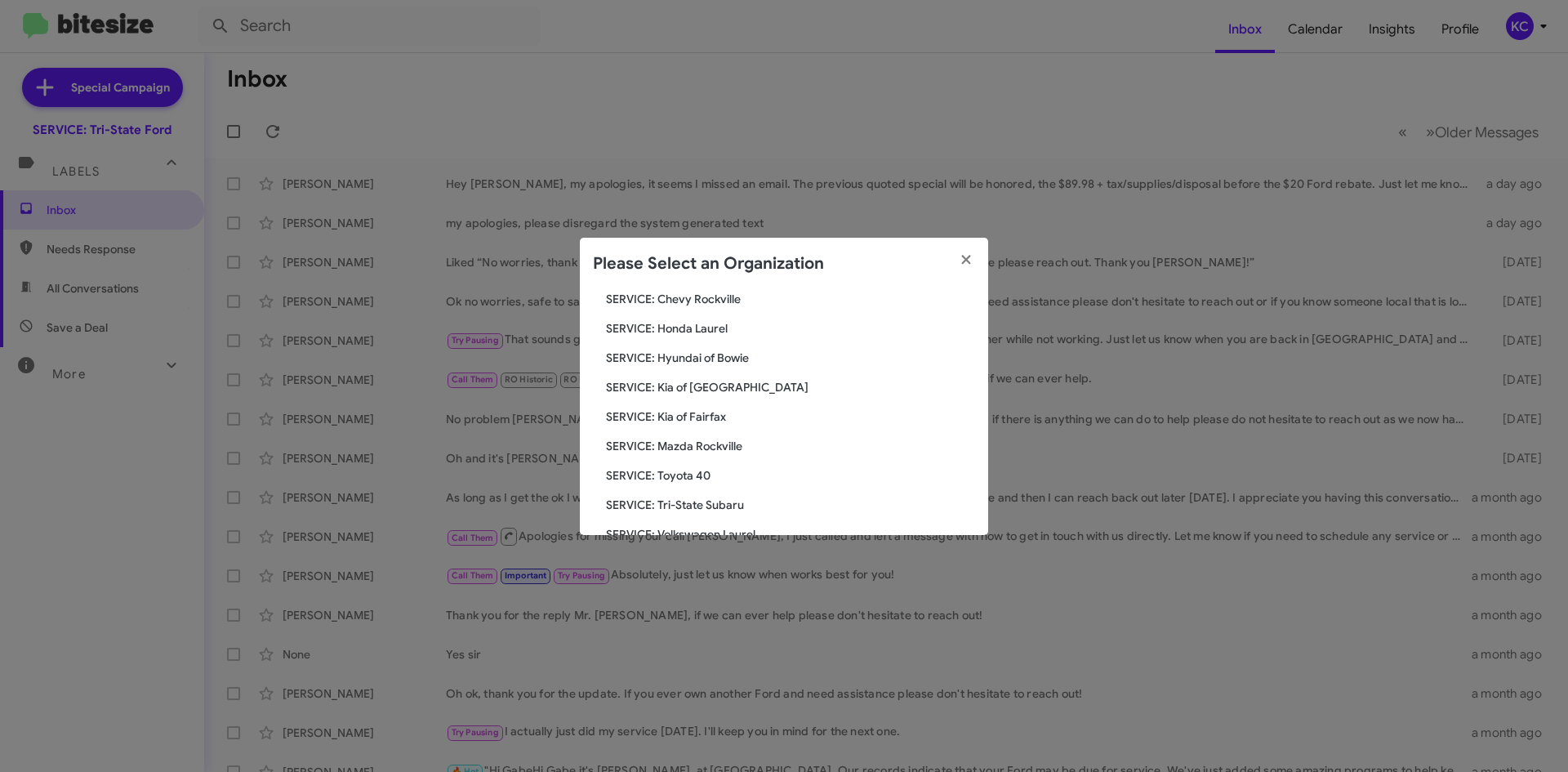
scroll to position [245, 0]
click at [701, 348] on span "SERVICE: Hyundai of Bowie" at bounding box center [790, 351] width 369 height 17
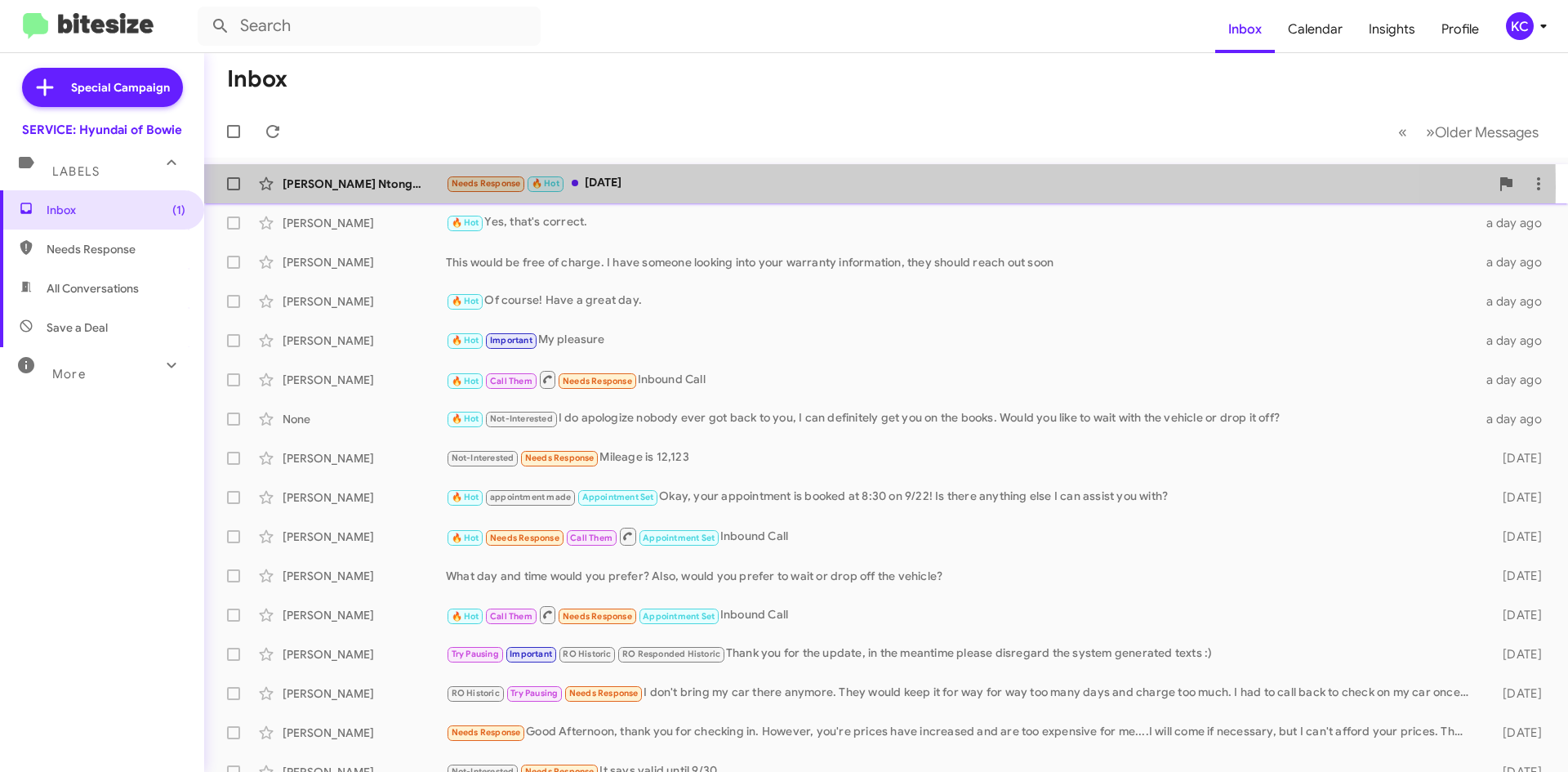
click at [657, 187] on div "Needs Response 🔥 Hot This Friday" at bounding box center [967, 182] width 1044 height 19
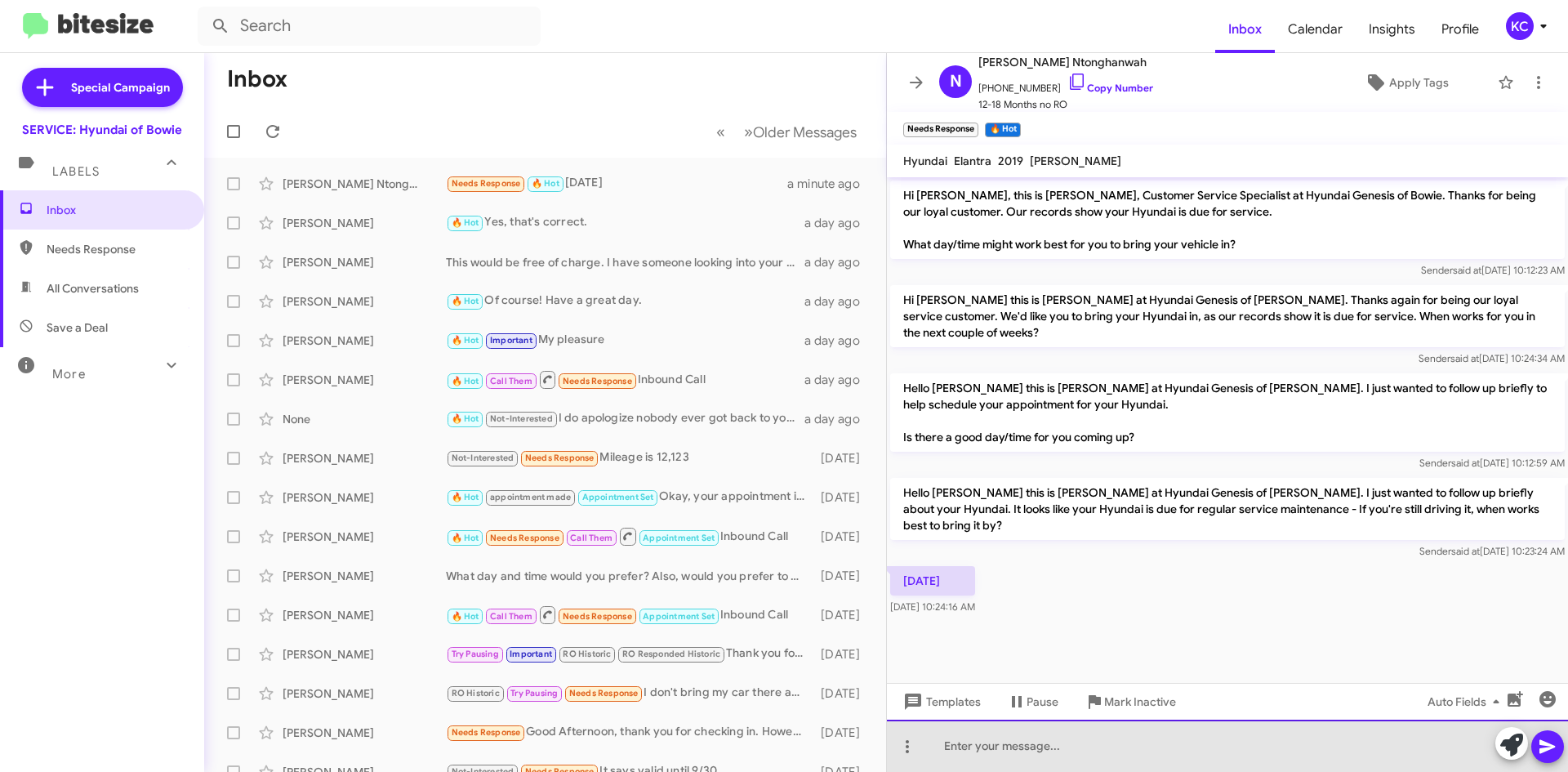
click at [1230, 763] on div at bounding box center [1227, 746] width 681 height 52
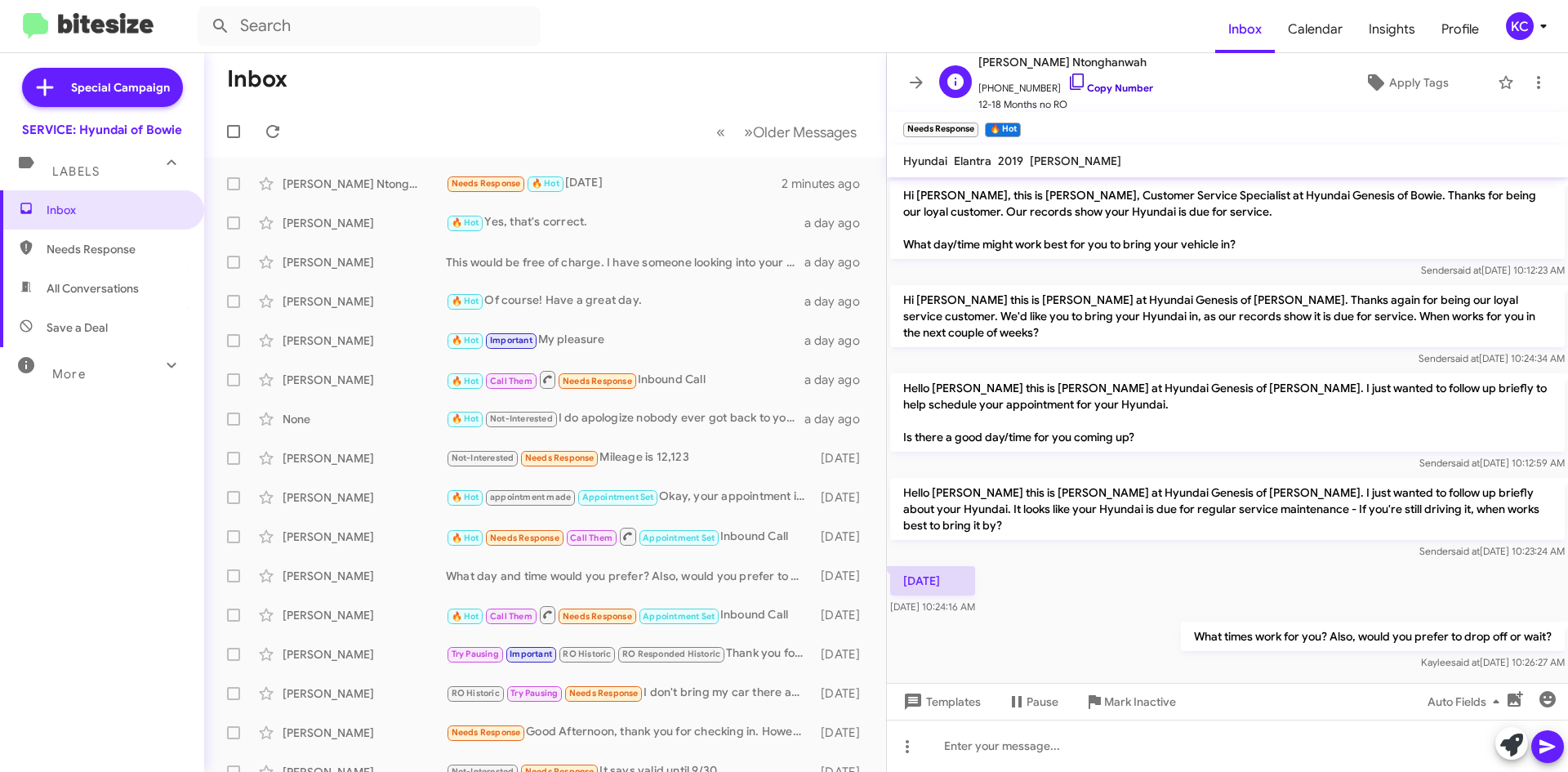
click at [1087, 88] on link "Copy Number" at bounding box center [1109, 88] width 85 height 12
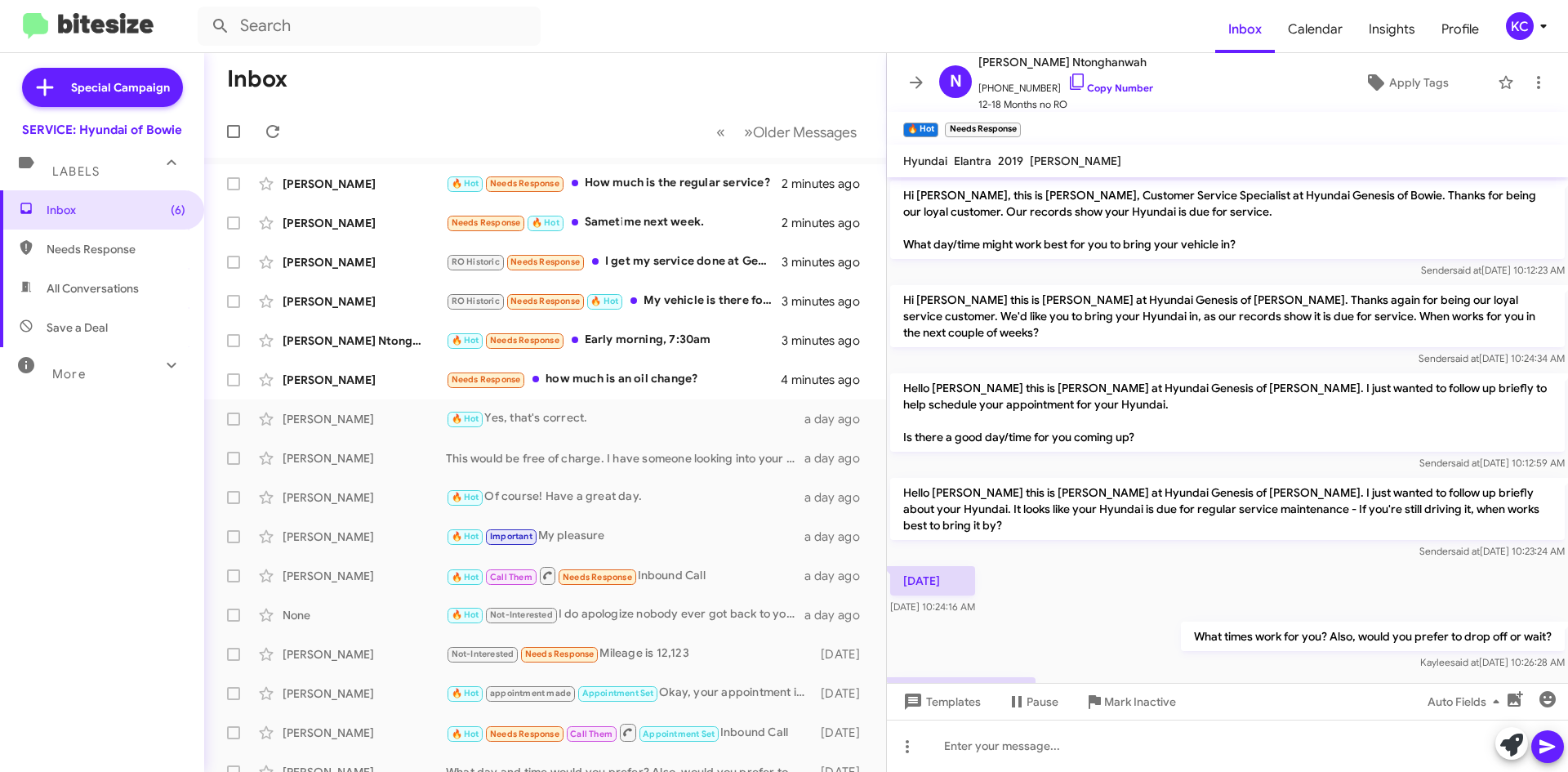
scroll to position [75, 0]
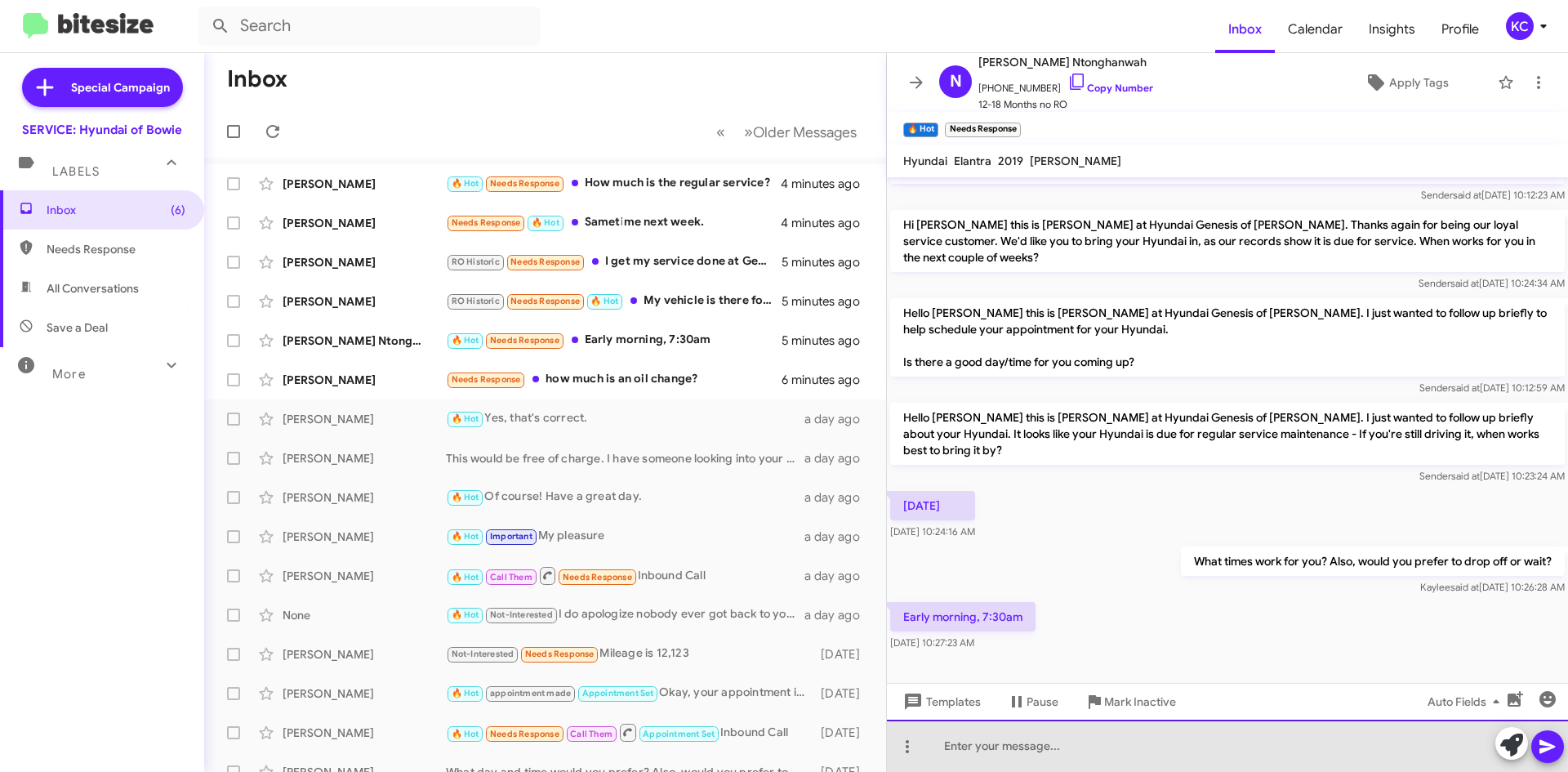
click at [1025, 741] on div at bounding box center [1227, 746] width 681 height 52
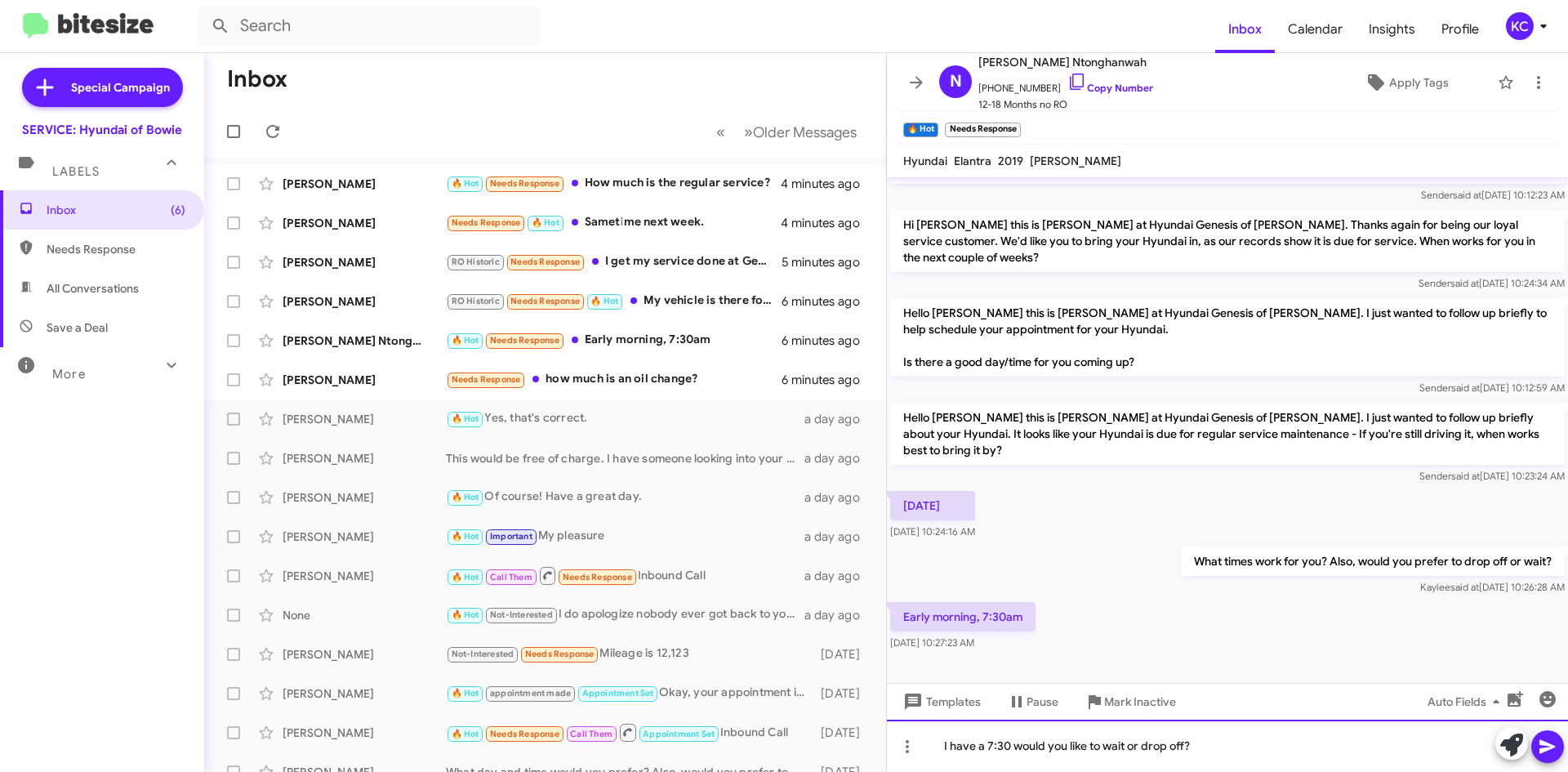
click at [1006, 745] on div "I have a 7:30 would you like to wait or drop off?" at bounding box center [1227, 746] width 681 height 52
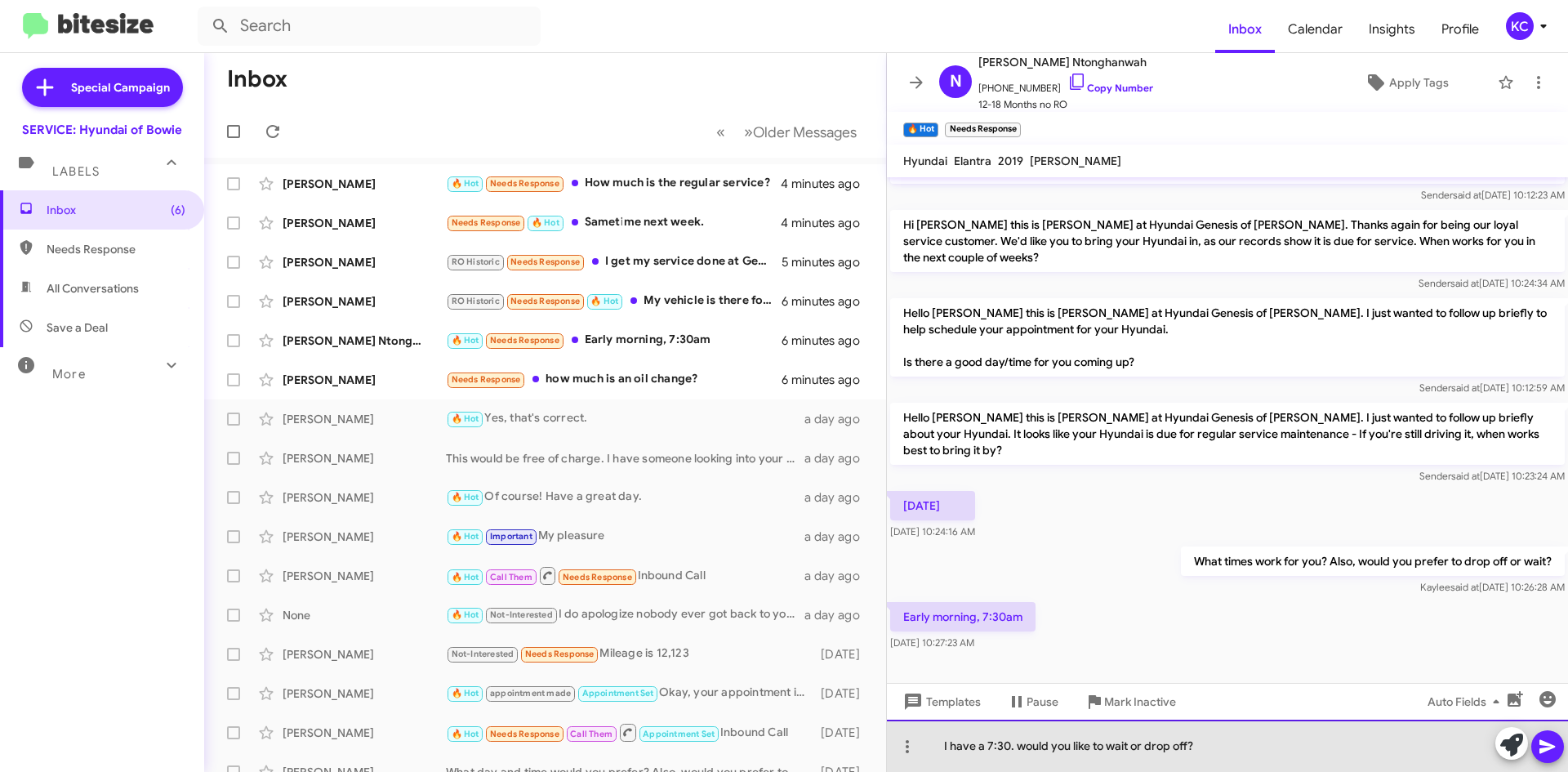
click at [1018, 744] on div "I have a 7:30. would you like to wait or drop off?" at bounding box center [1227, 746] width 681 height 52
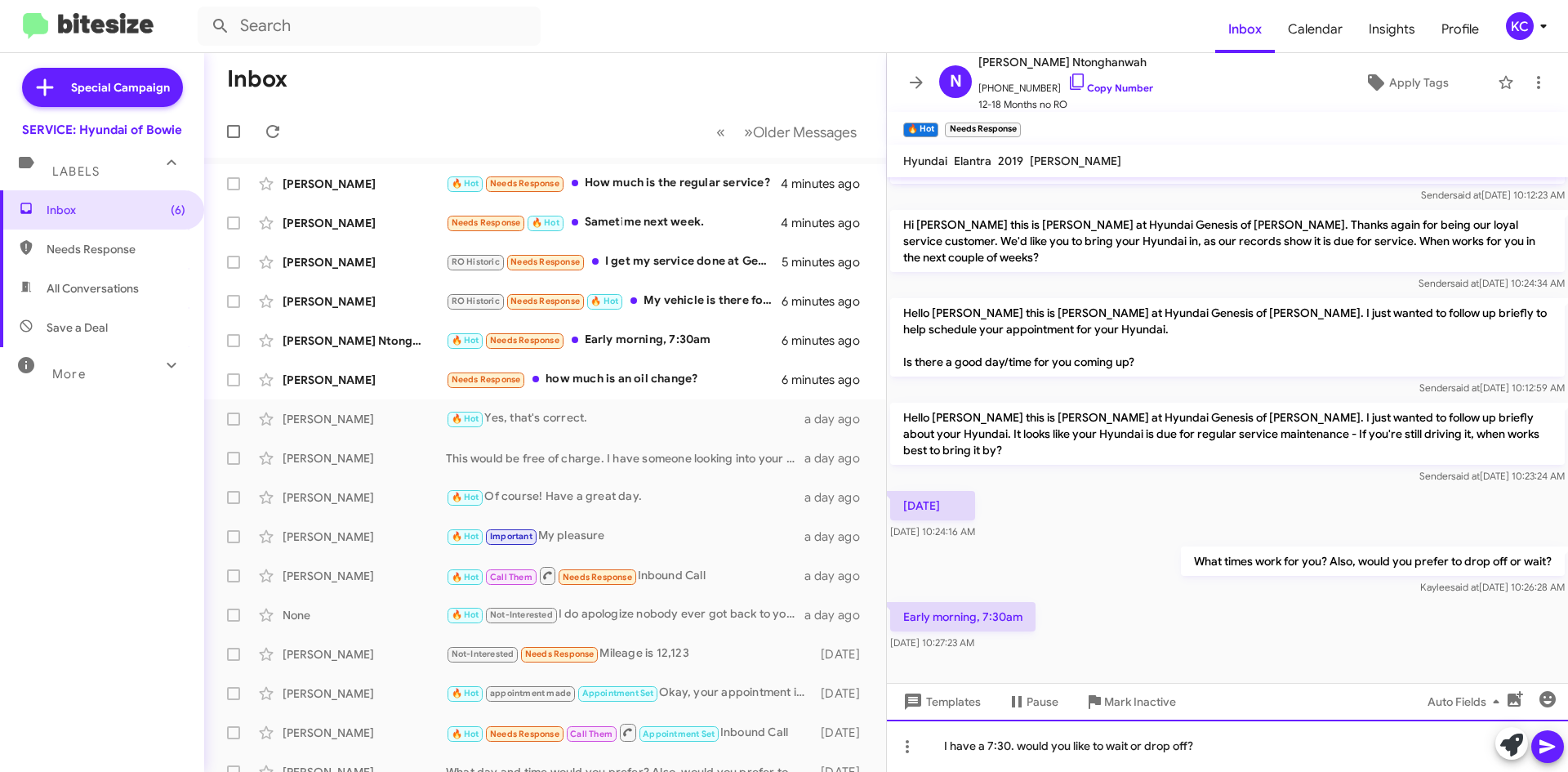
click at [1026, 740] on div "I have a 7:30. would you like to wait or drop off?" at bounding box center [1227, 746] width 681 height 52
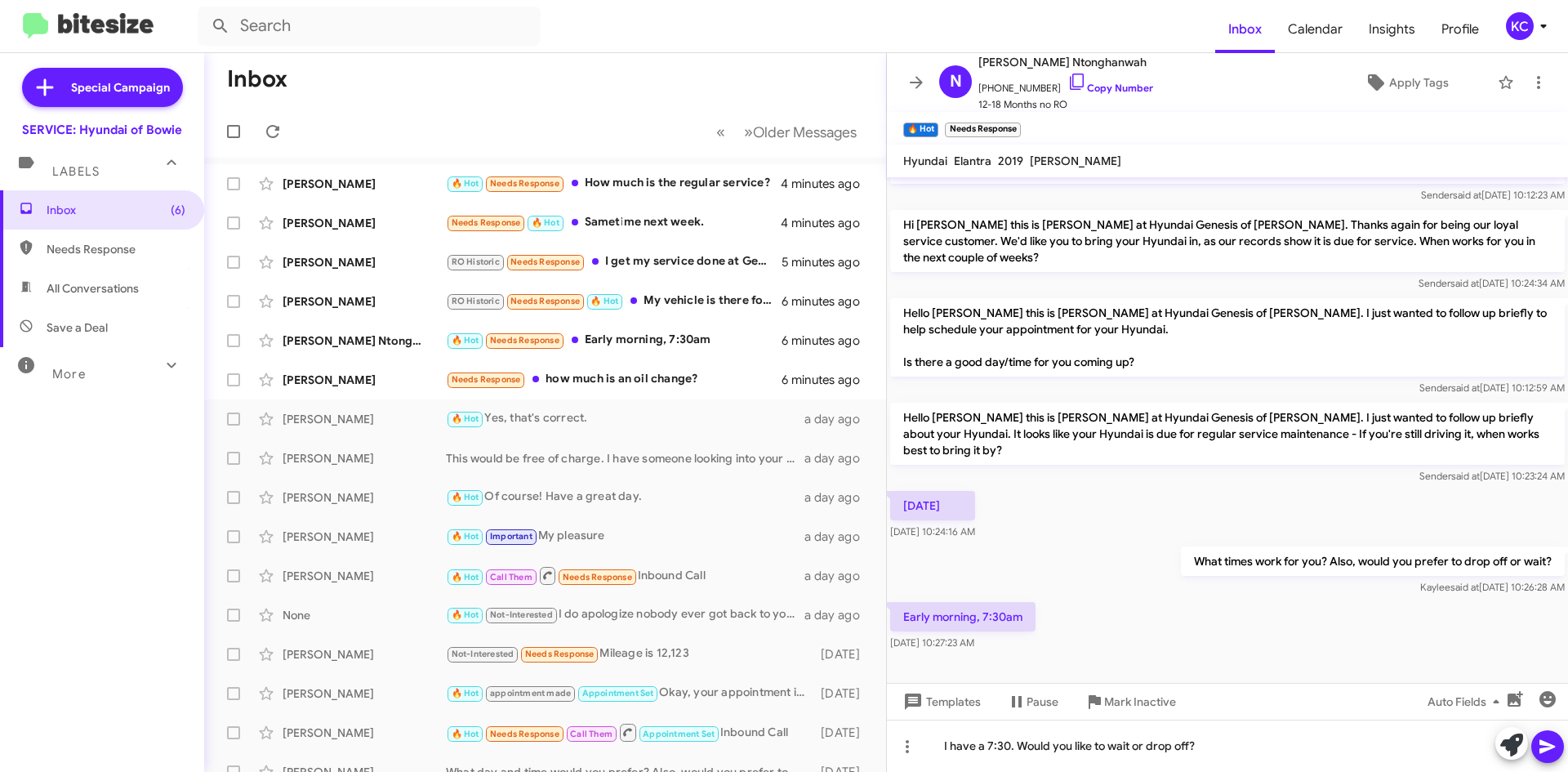
click at [1542, 732] on span at bounding box center [1547, 746] width 19 height 33
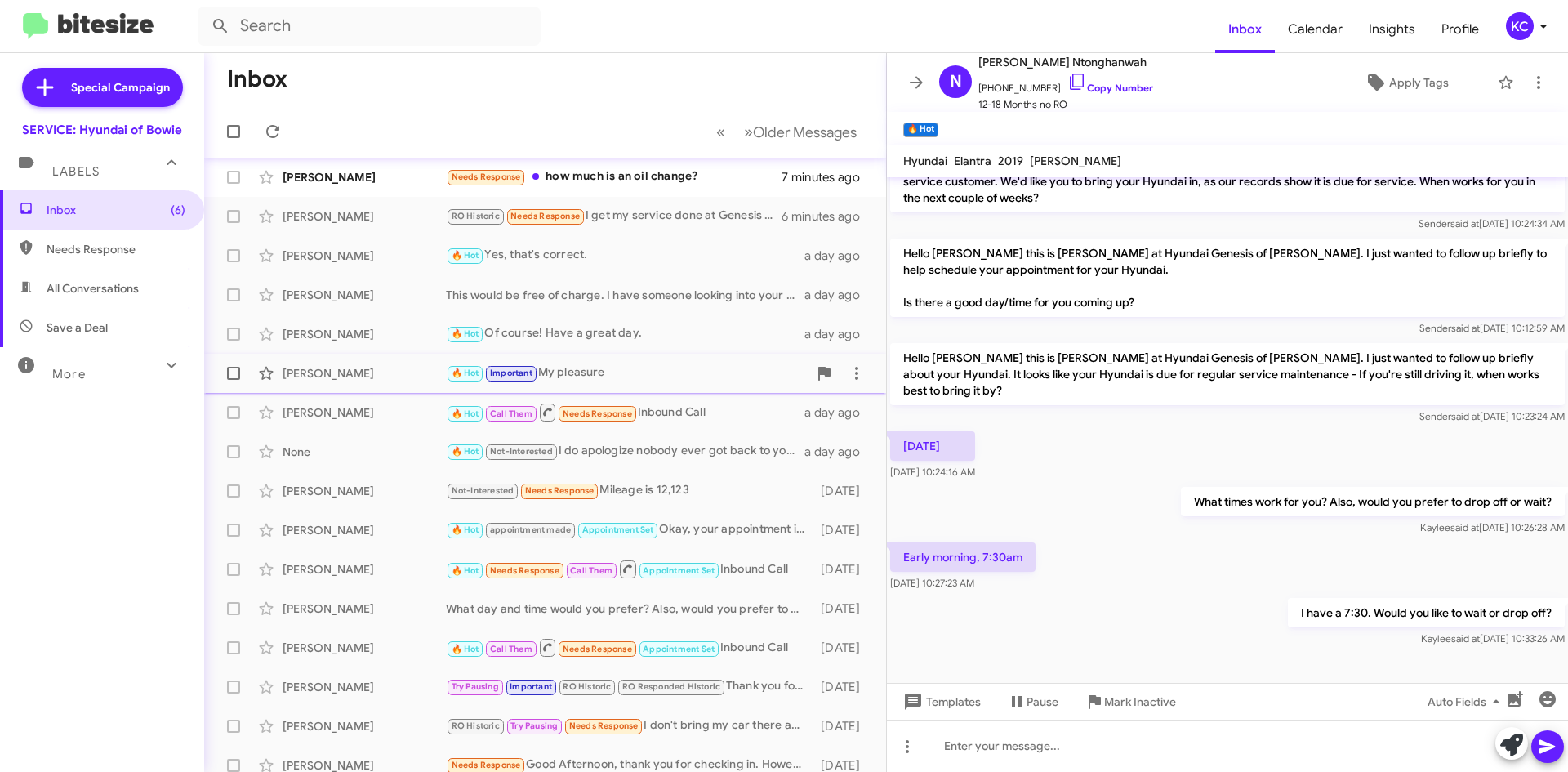
scroll to position [0, 0]
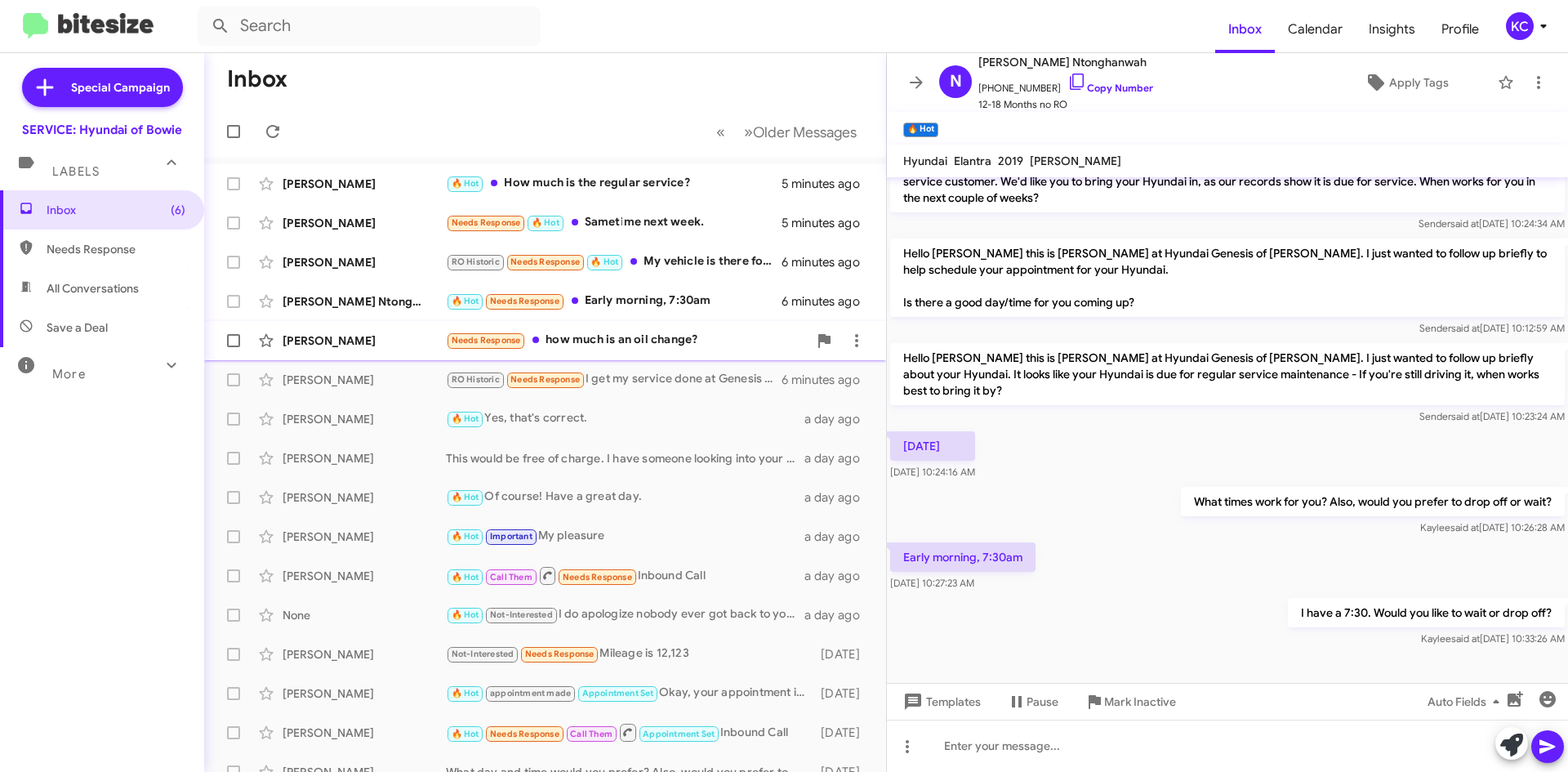
click at [695, 331] on div "Needs Response how much is an oil change?" at bounding box center [626, 339] width 362 height 19
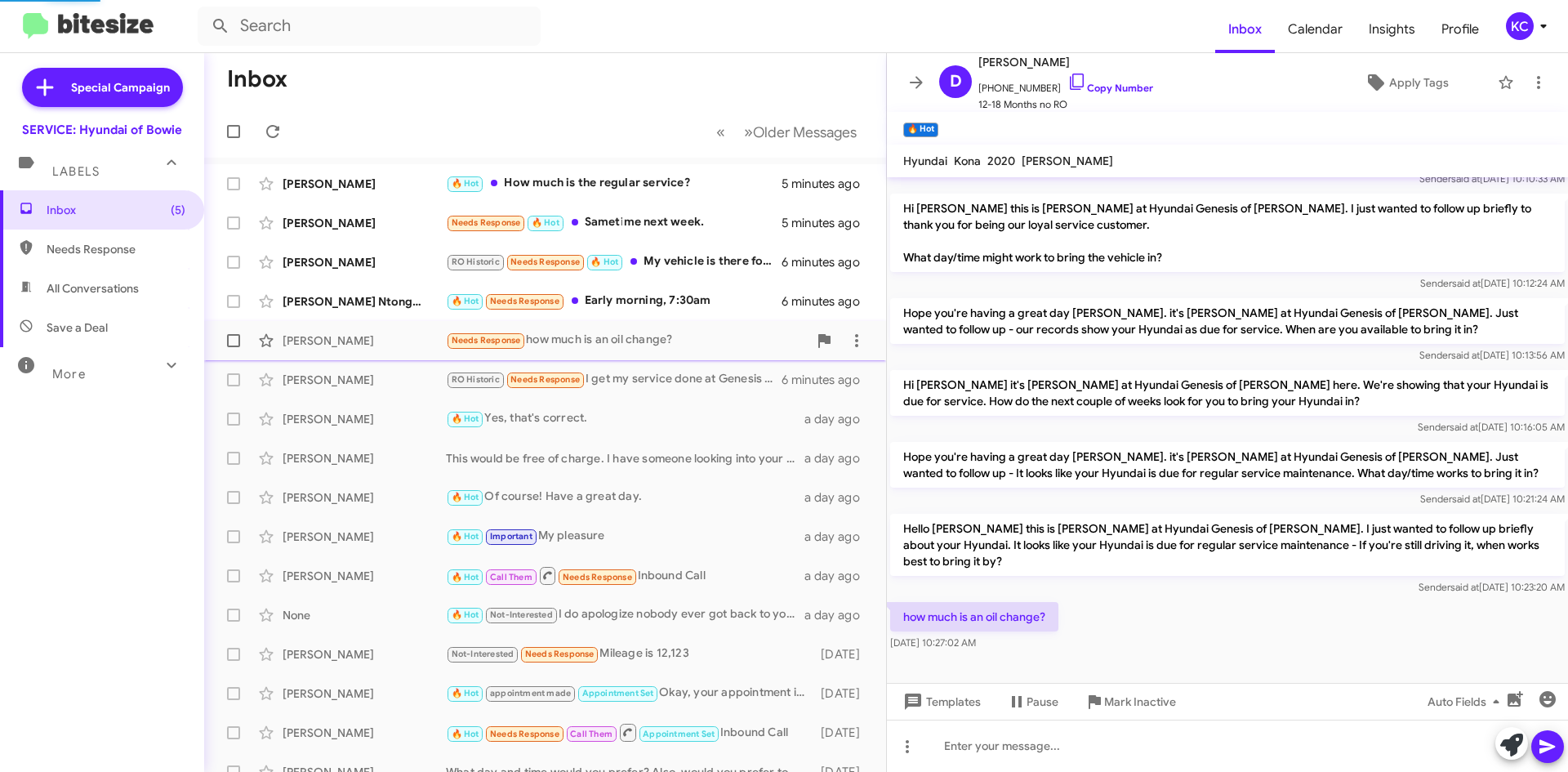
scroll to position [75, 0]
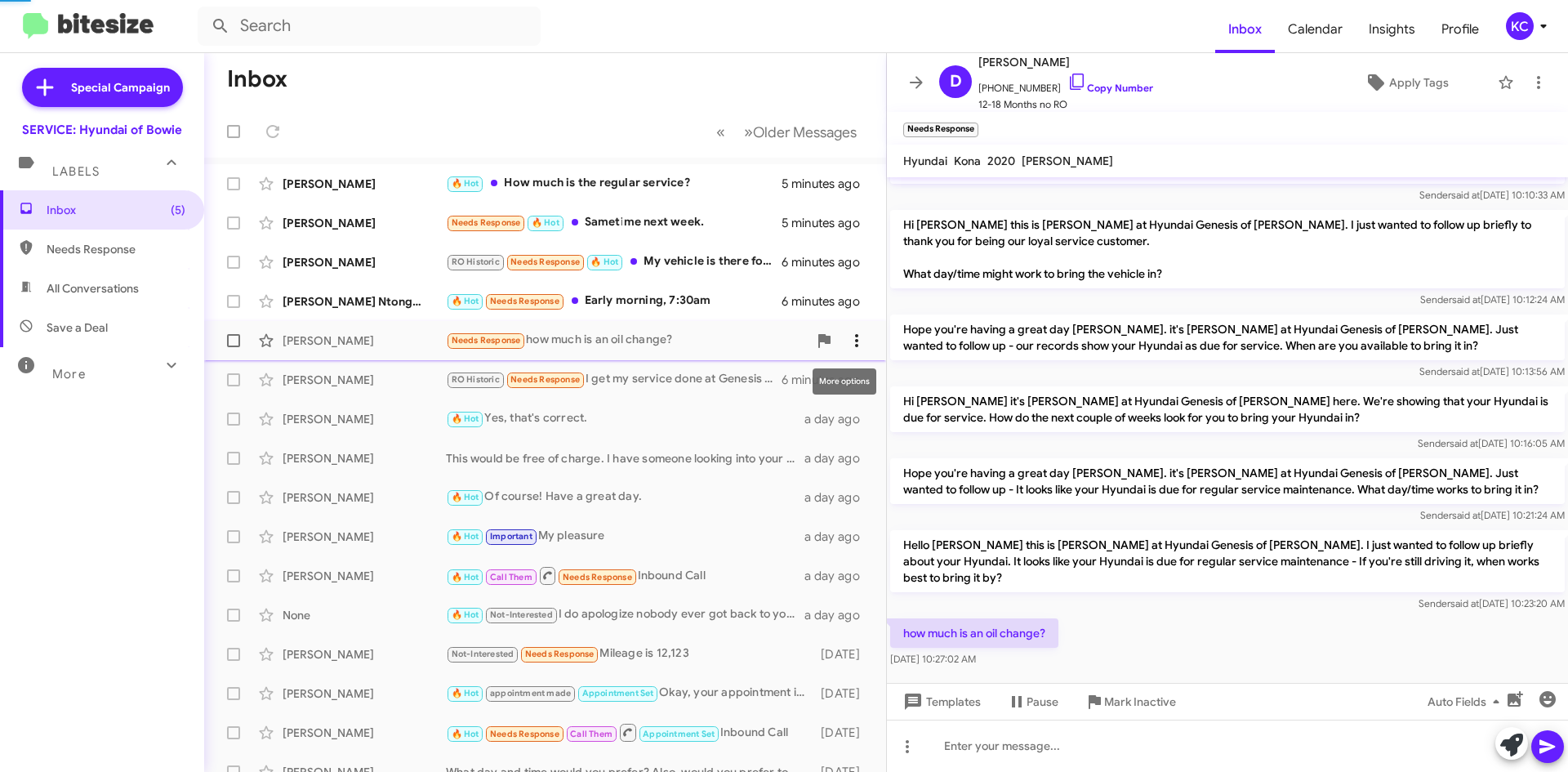
click at [847, 335] on icon at bounding box center [856, 340] width 19 height 19
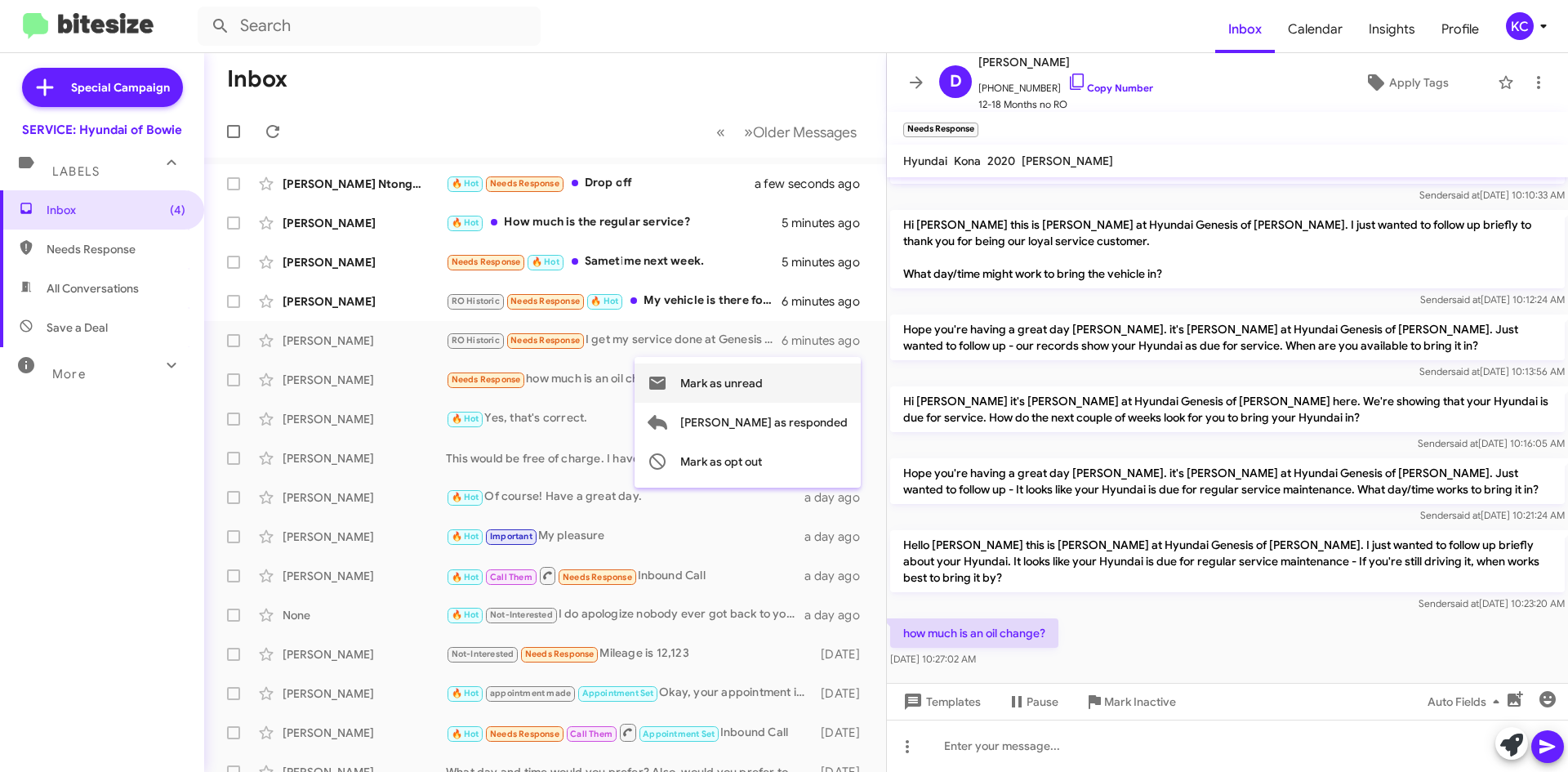
click at [763, 375] on span "Mark as unread" at bounding box center [721, 382] width 83 height 39
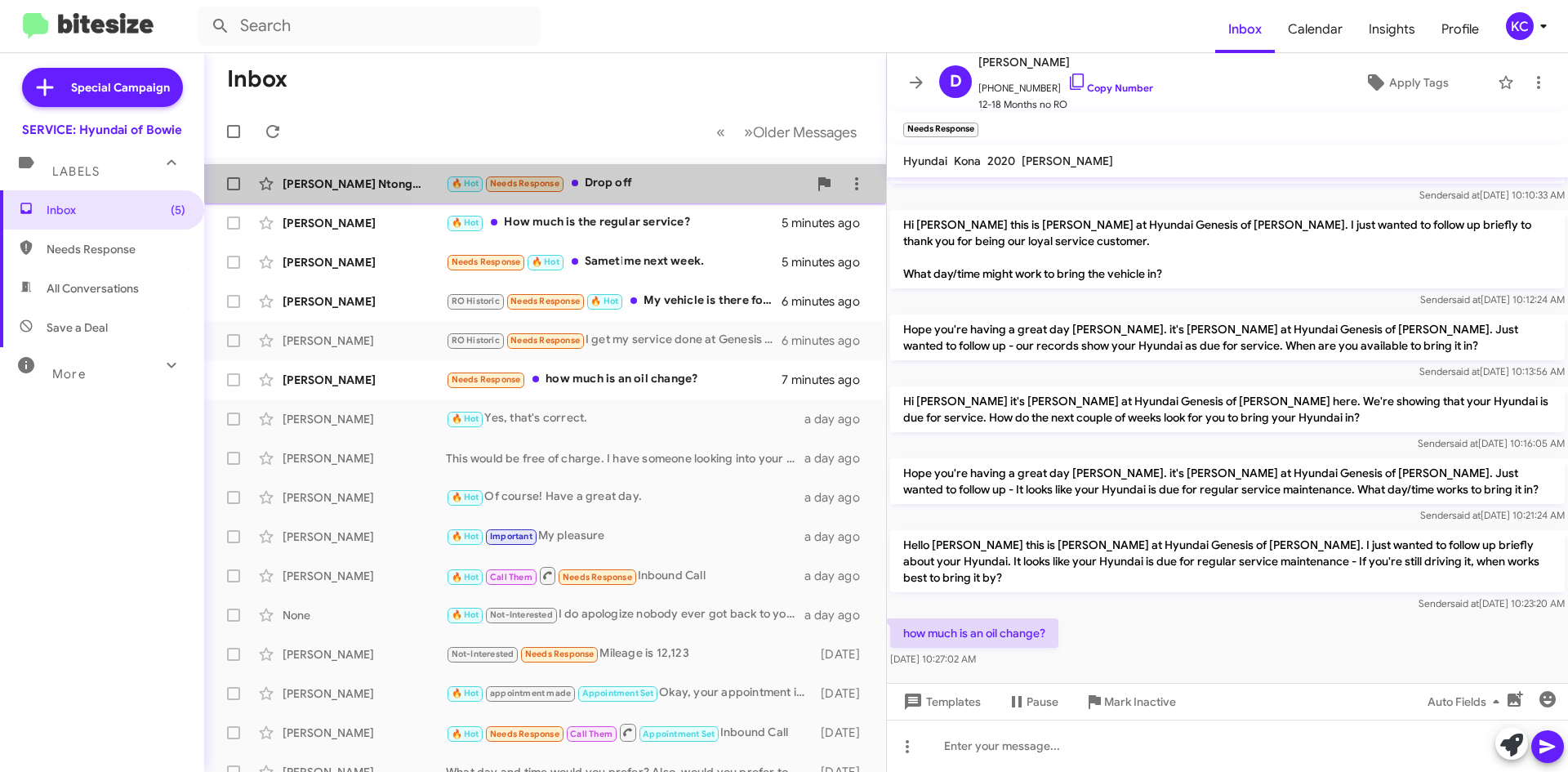
click at [644, 184] on div "🔥 Hot Needs Response Drop off" at bounding box center [626, 182] width 362 height 19
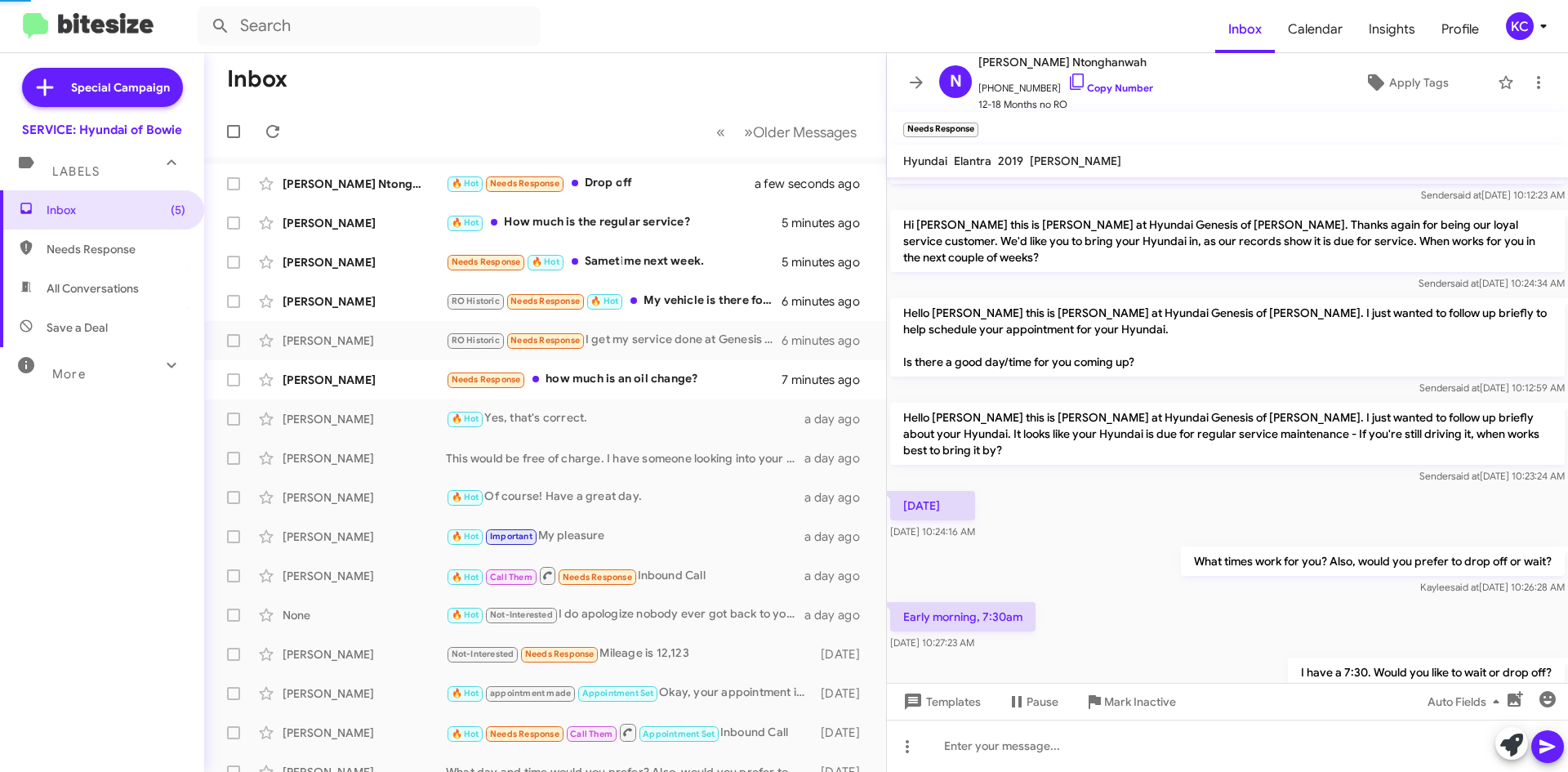
scroll to position [195, 0]
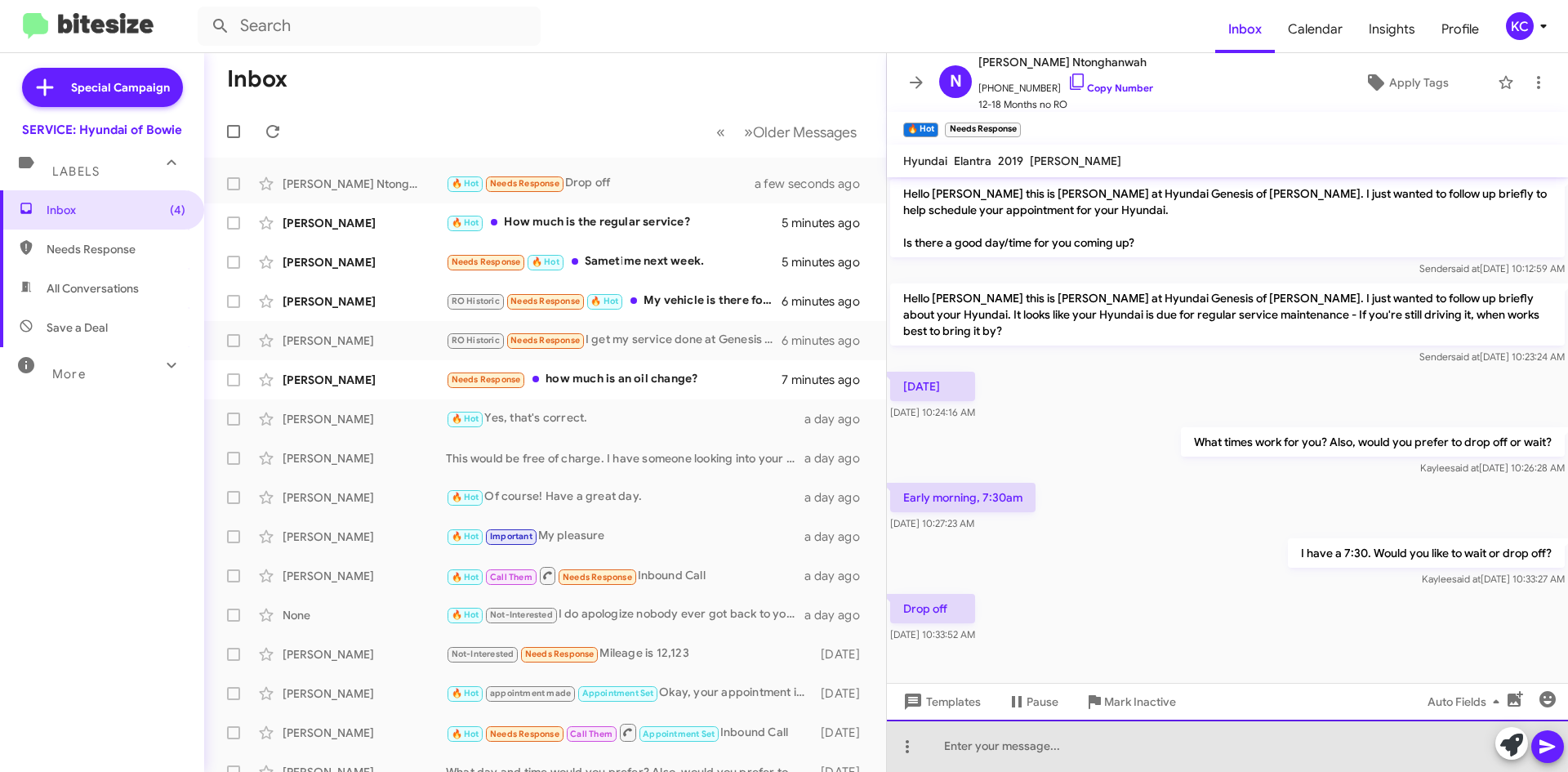
click at [1111, 742] on div at bounding box center [1227, 746] width 681 height 52
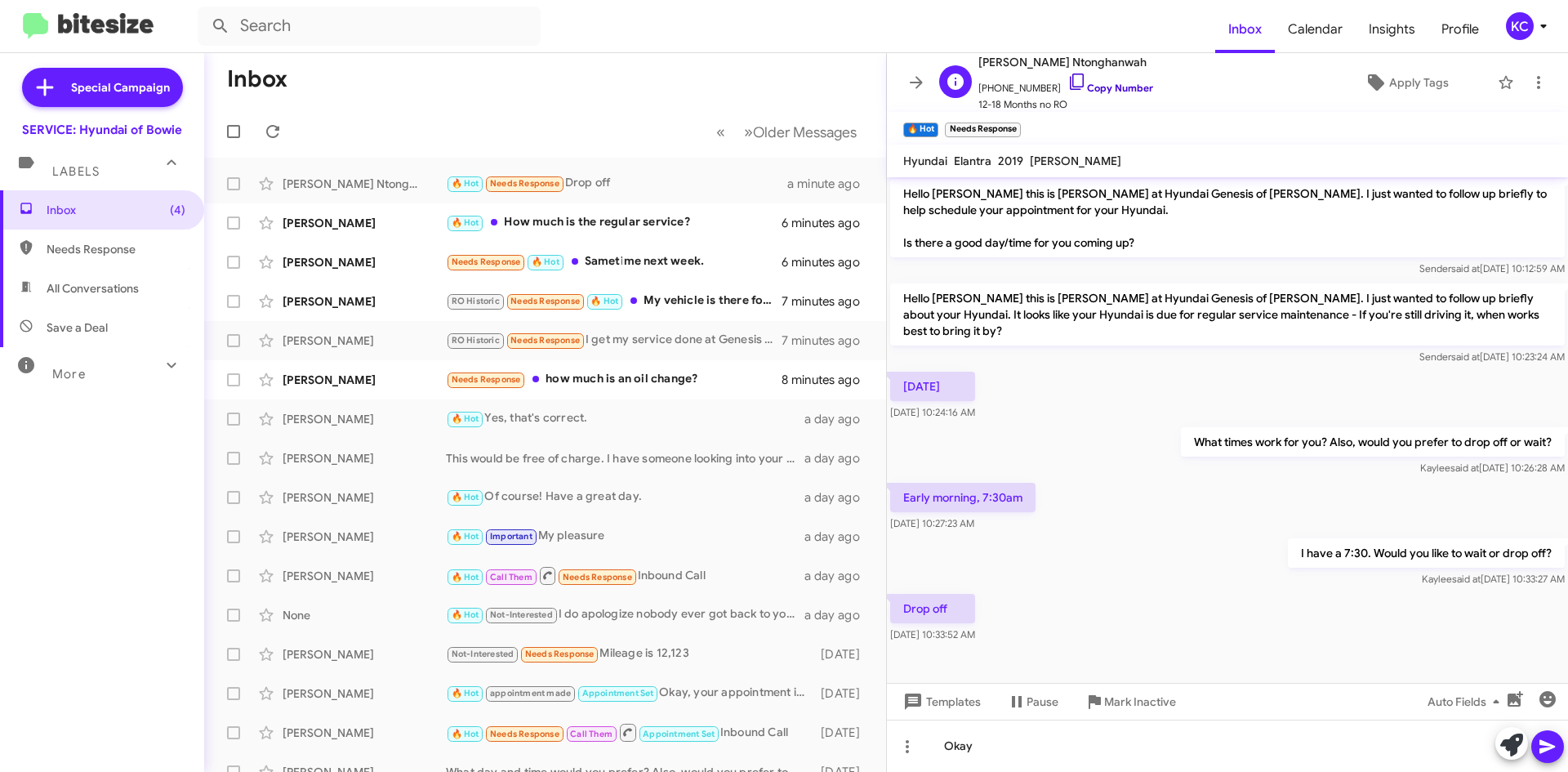
click at [1067, 78] on icon at bounding box center [1076, 82] width 19 height 19
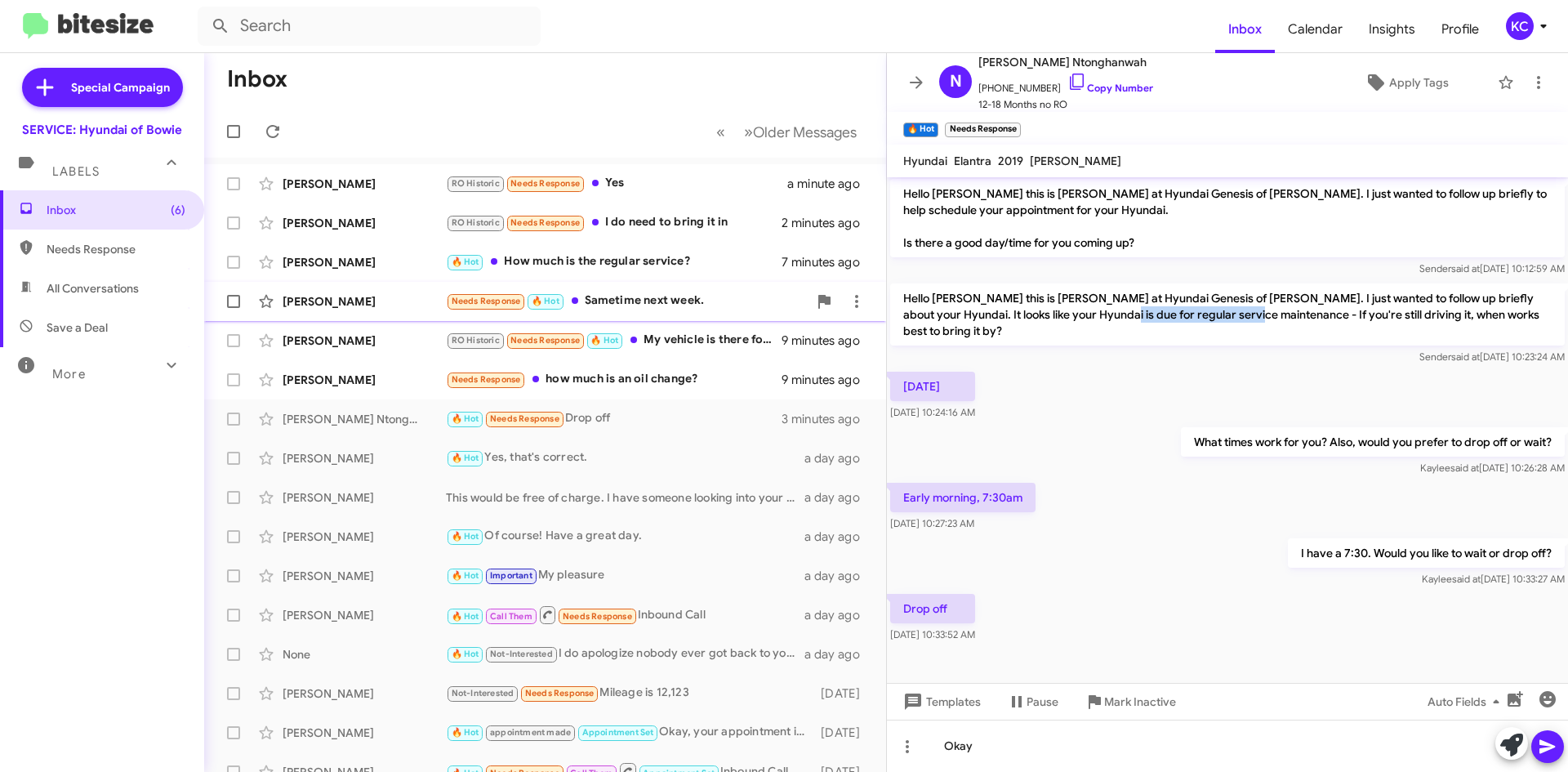
drag, startPoint x: 1143, startPoint y: 313, endPoint x: 841, endPoint y: 318, distance: 302.0
click at [1286, 317] on p "Hello Nkengasong this is Mia Bowman at Hyundai Genesis of Bowie. I just wanted …" at bounding box center [1227, 315] width 675 height 62
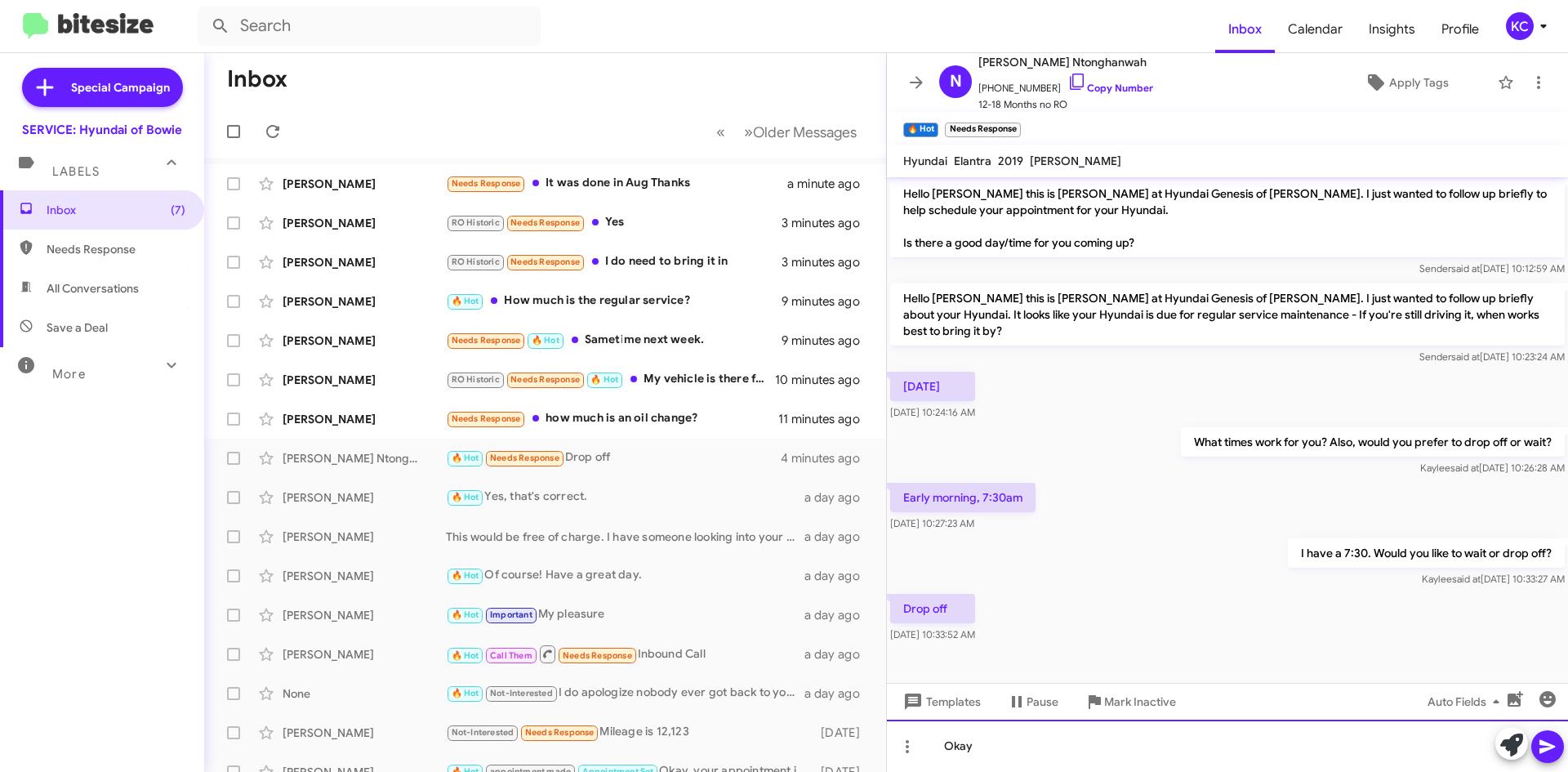
click at [1045, 738] on div "Okay" at bounding box center [1227, 746] width 681 height 52
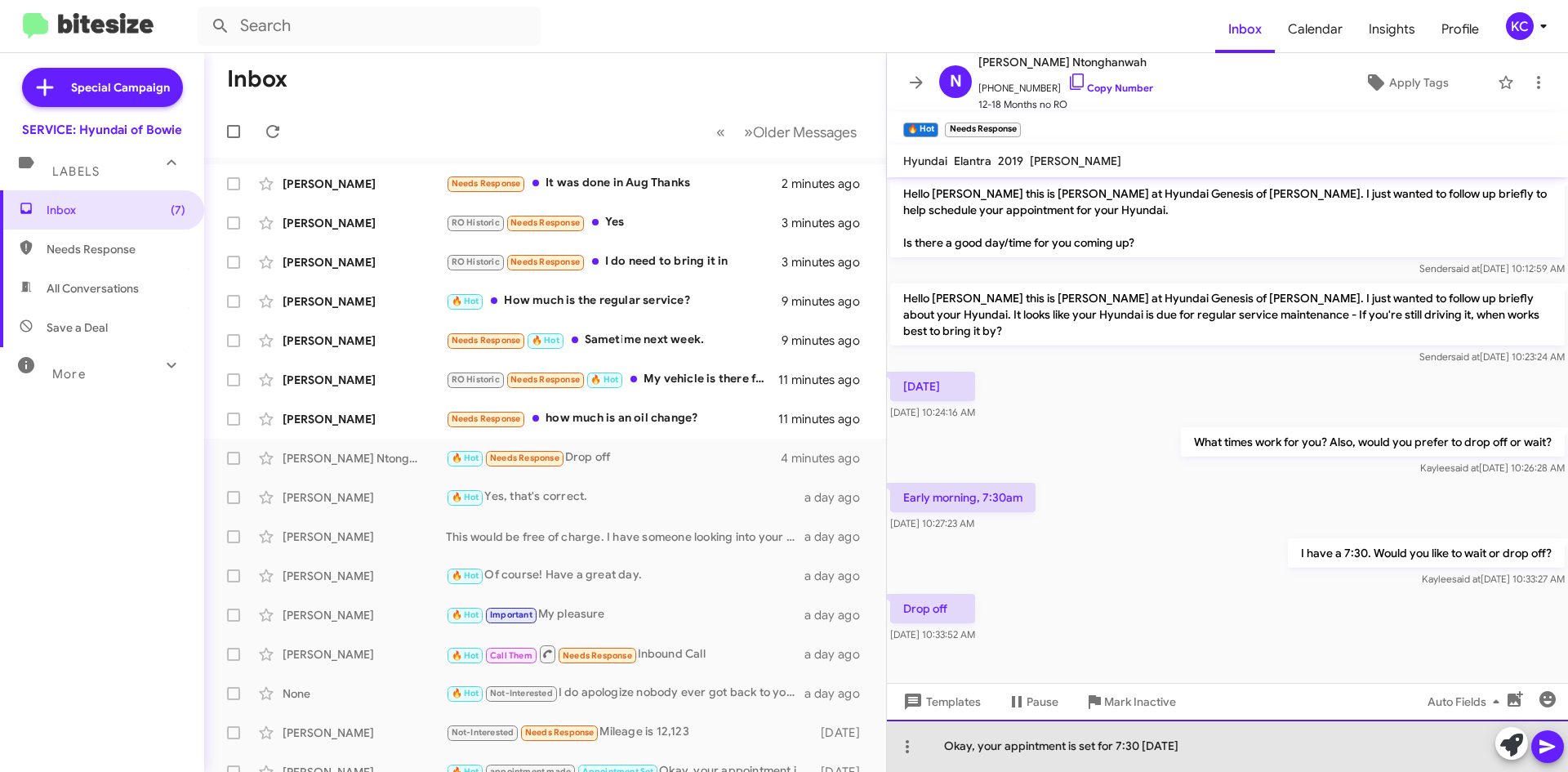
click at [1041, 743] on div "Okay, your appintment is set for 7:30 on Friday" at bounding box center [1227, 746] width 681 height 52
click at [1208, 759] on div "Okay, your appointment is set for 7:30 on Friday" at bounding box center [1227, 746] width 681 height 52
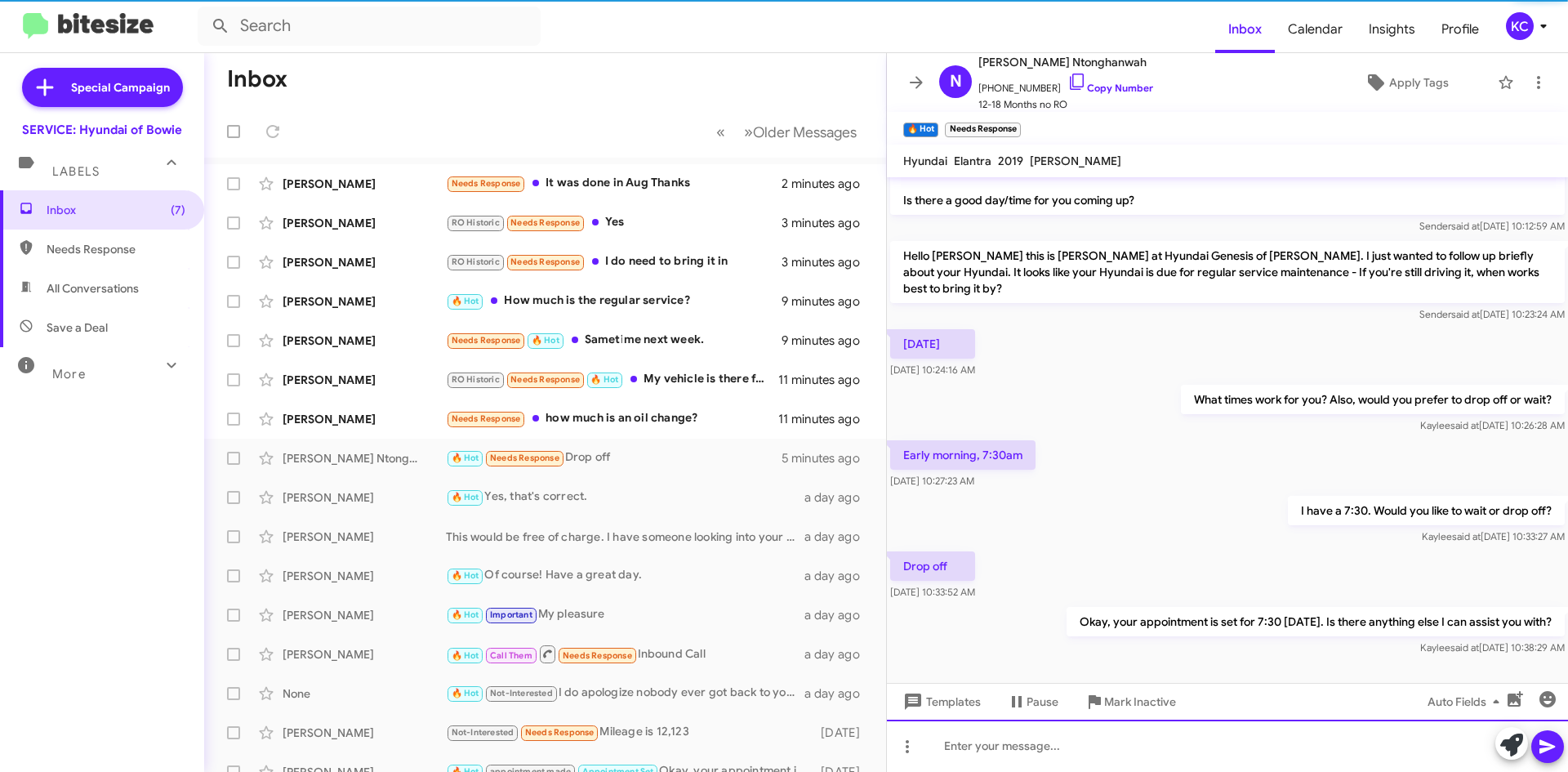
scroll to position [254, 0]
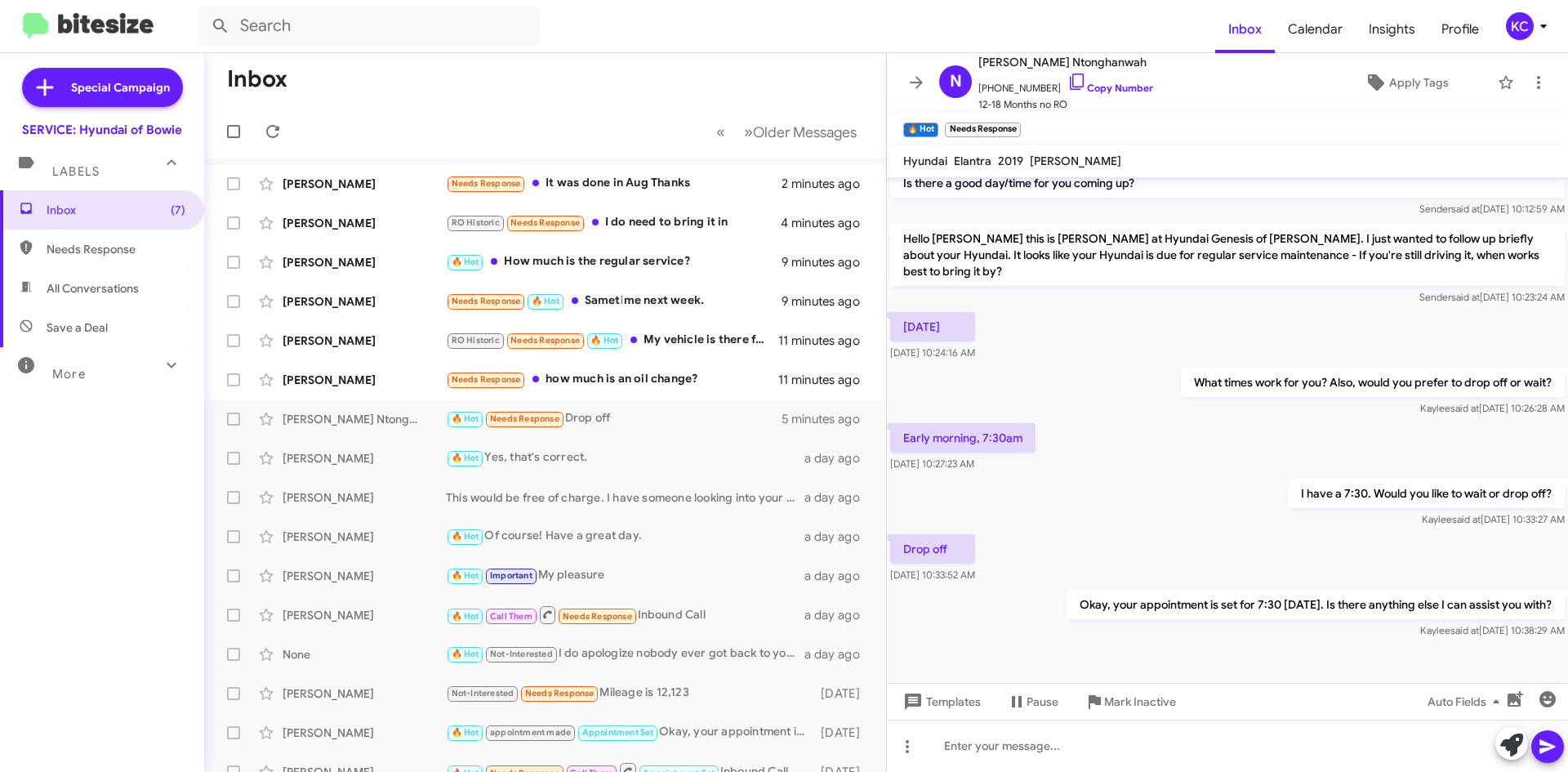
click at [515, 67] on mat-toolbar-row "Inbox" at bounding box center [545, 78] width 682 height 52
click at [656, 351] on div "Linda Lawson RO Historic Needs Response 🔥 Hot My vehicle is there for repairs a…" at bounding box center [545, 340] width 655 height 33
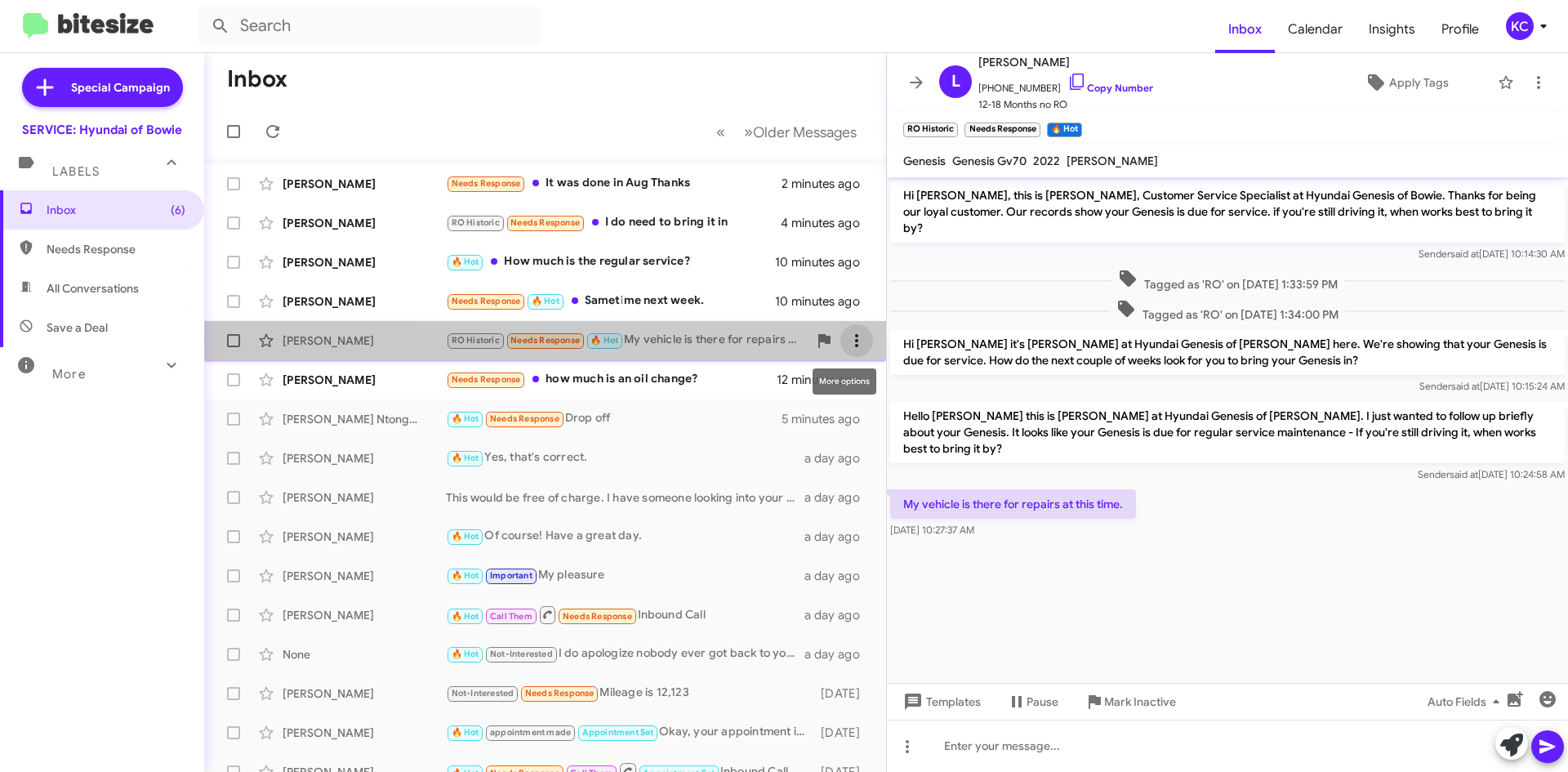
click at [847, 341] on icon at bounding box center [856, 340] width 19 height 19
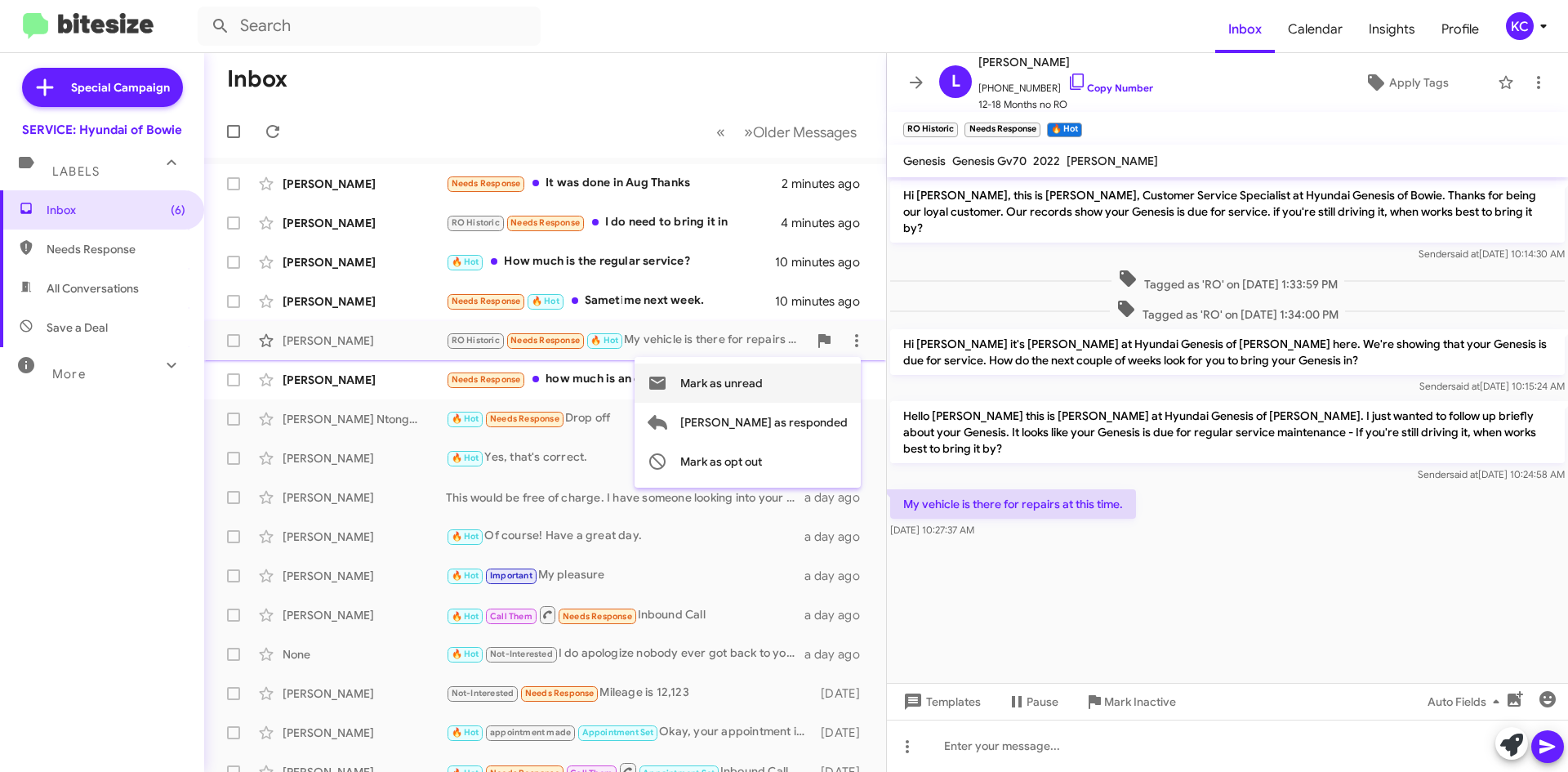
click at [763, 373] on span "Mark as unread" at bounding box center [721, 382] width 83 height 39
click at [396, 68] on mat-toolbar-row "Inbox" at bounding box center [545, 78] width 682 height 52
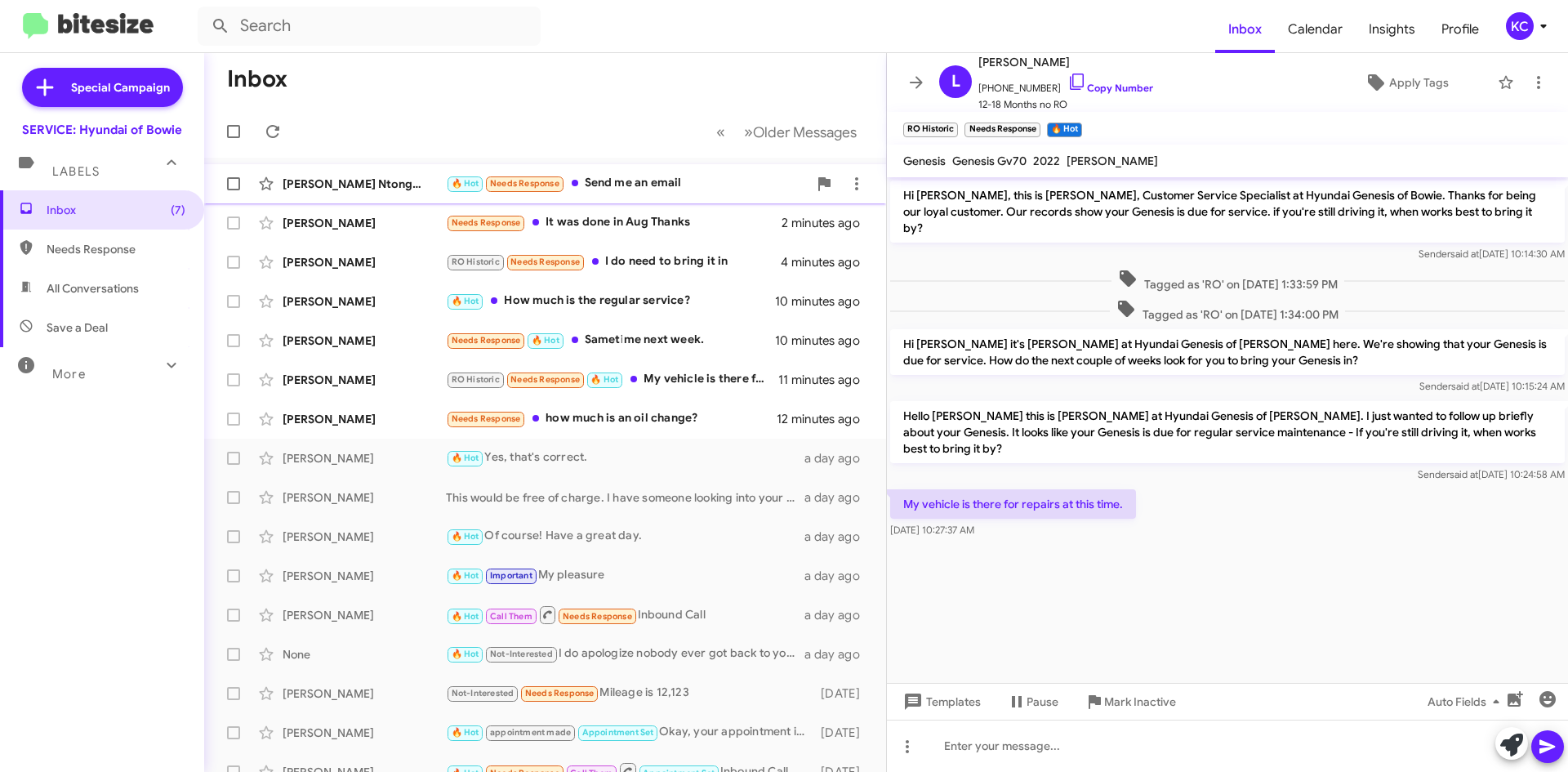
click at [645, 175] on div "🔥 Hot Needs Response Send me an email" at bounding box center [626, 182] width 362 height 19
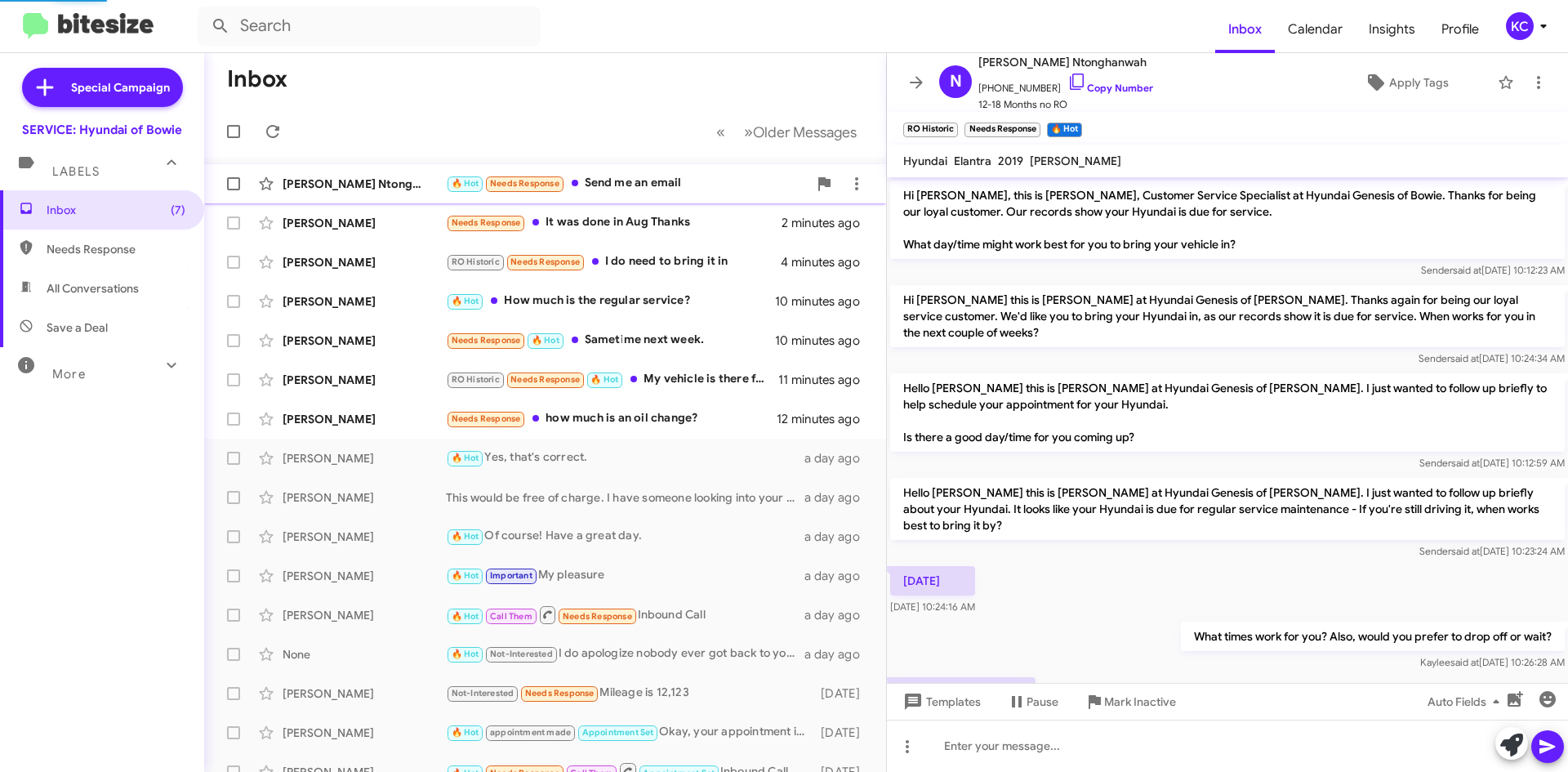
scroll to position [314, 0]
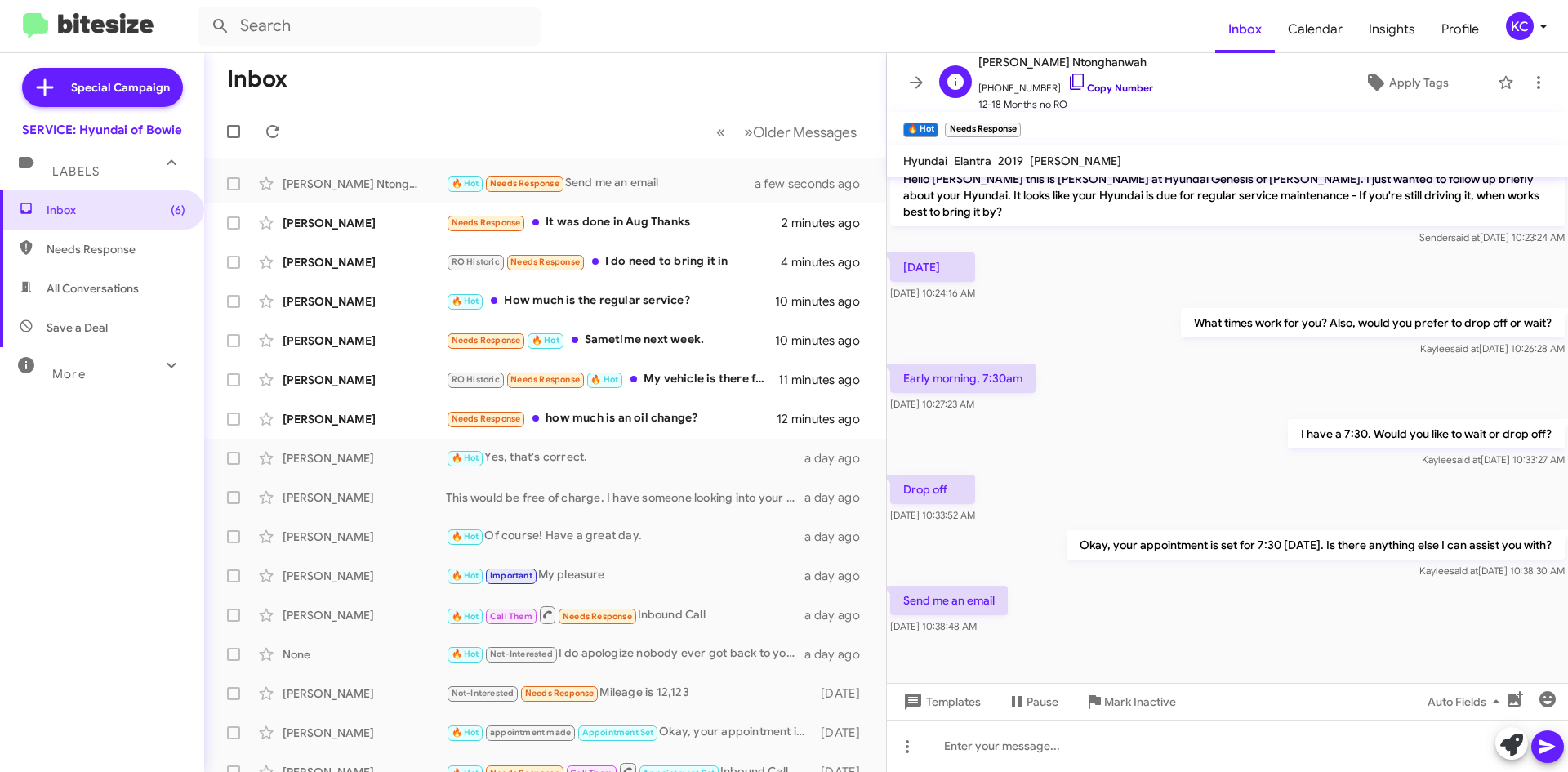
click at [1067, 79] on icon at bounding box center [1076, 82] width 19 height 19
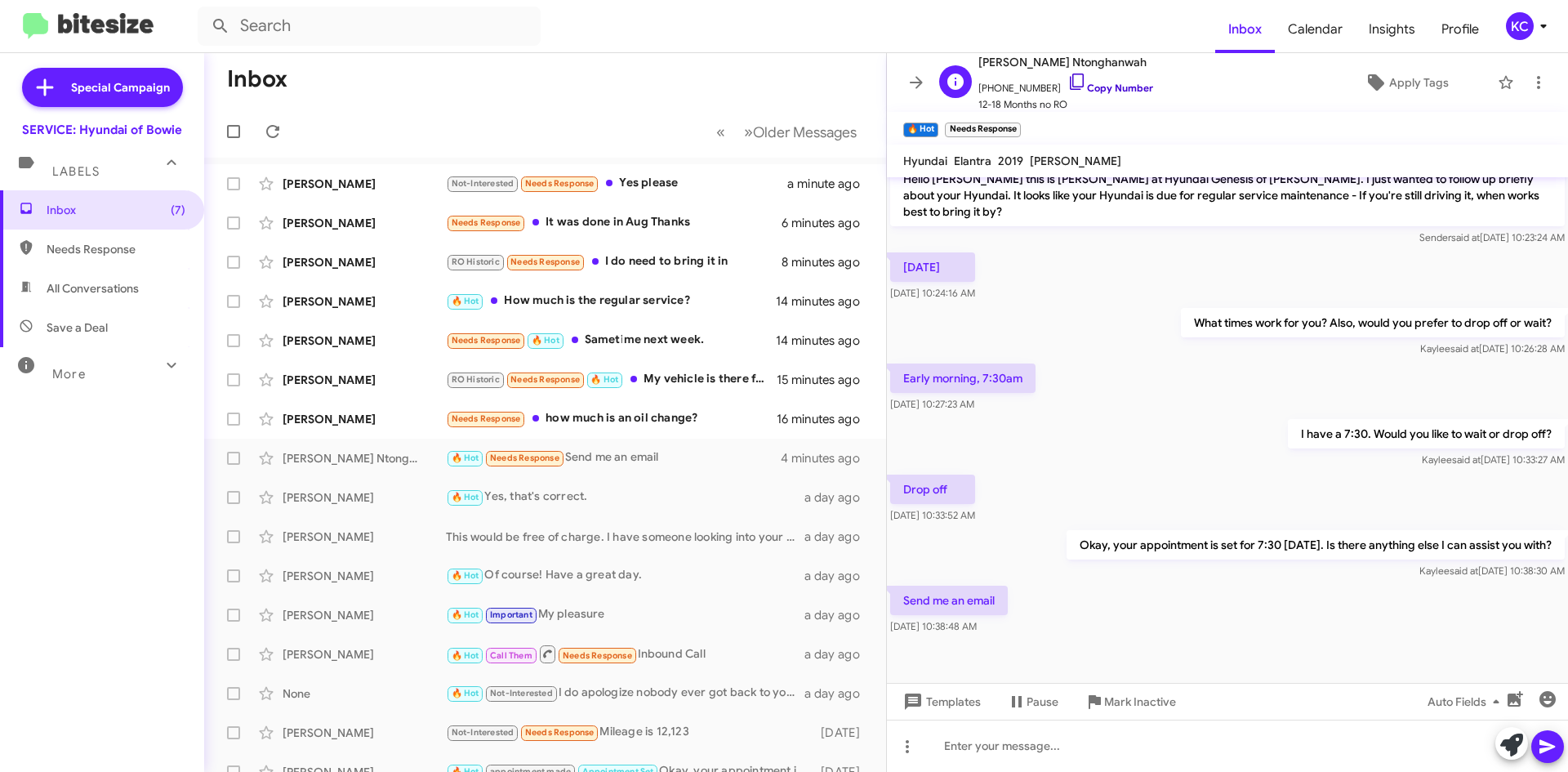
click at [1067, 78] on icon at bounding box center [1076, 82] width 19 height 19
drag, startPoint x: 625, startPoint y: 444, endPoint x: 1037, endPoint y: 453, distance: 412.1
click at [1037, 453] on div "I have a 7:30. Would you like to wait or drop off? Kaylee said at Sep 17, 2025,…" at bounding box center [1227, 443] width 681 height 56
click at [847, 460] on span at bounding box center [856, 458] width 33 height 19
click at [763, 500] on span "Mark as unread" at bounding box center [721, 501] width 83 height 39
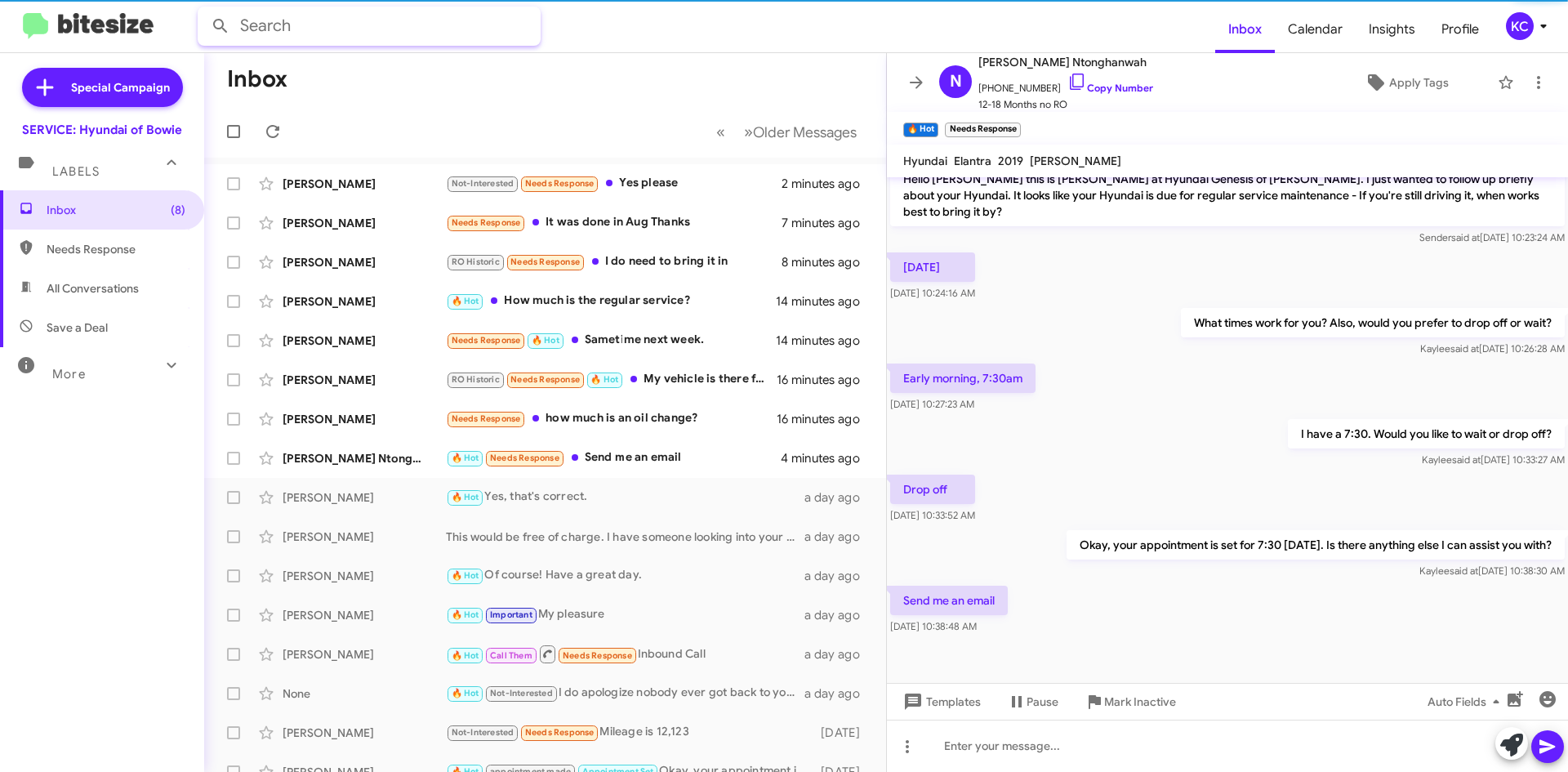
click at [459, 33] on input "text" at bounding box center [368, 26] width 343 height 39
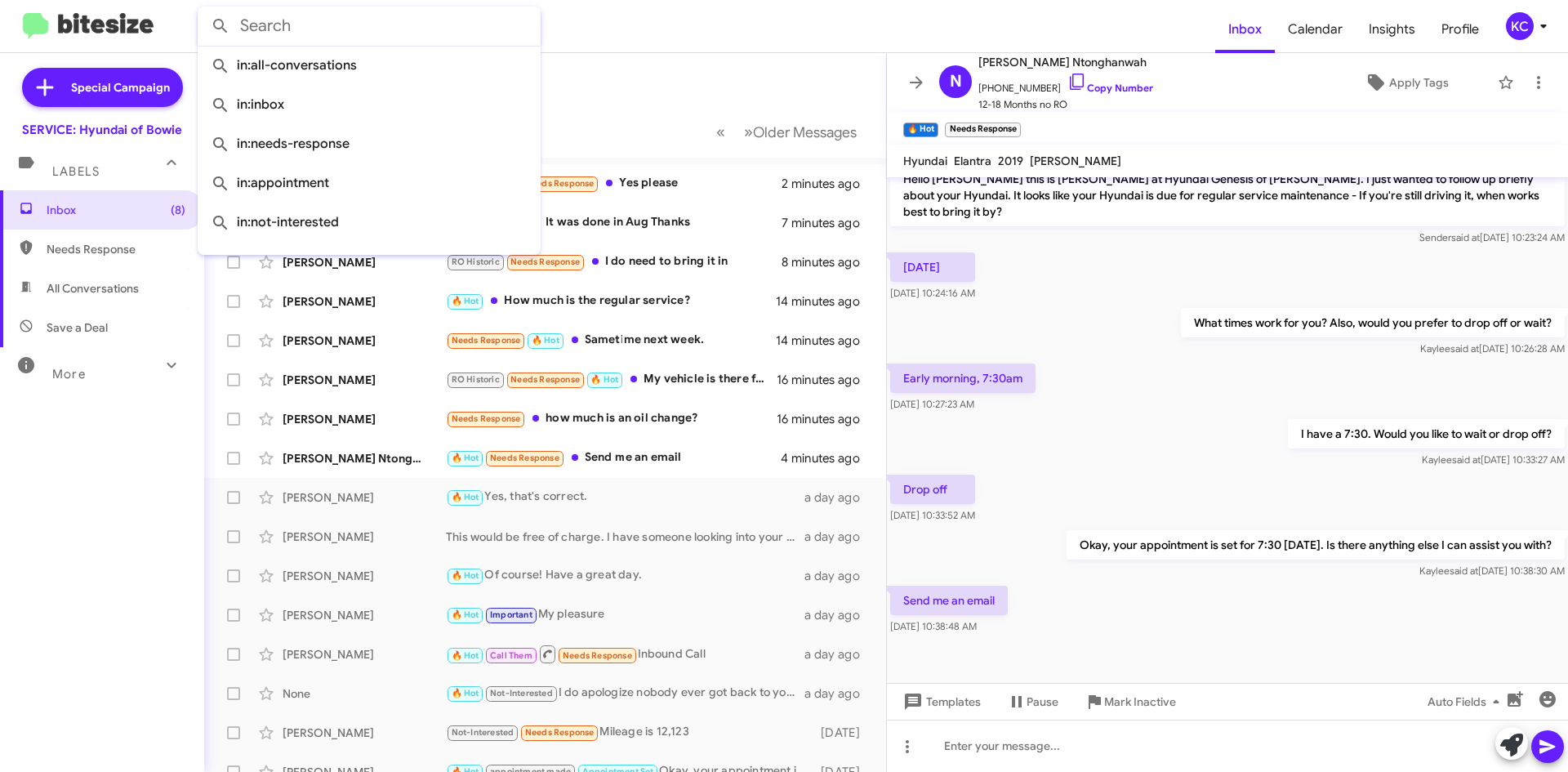
click at [655, 111] on mat-toolbar-row "« Previous » Next Older Messages" at bounding box center [545, 131] width 682 height 52
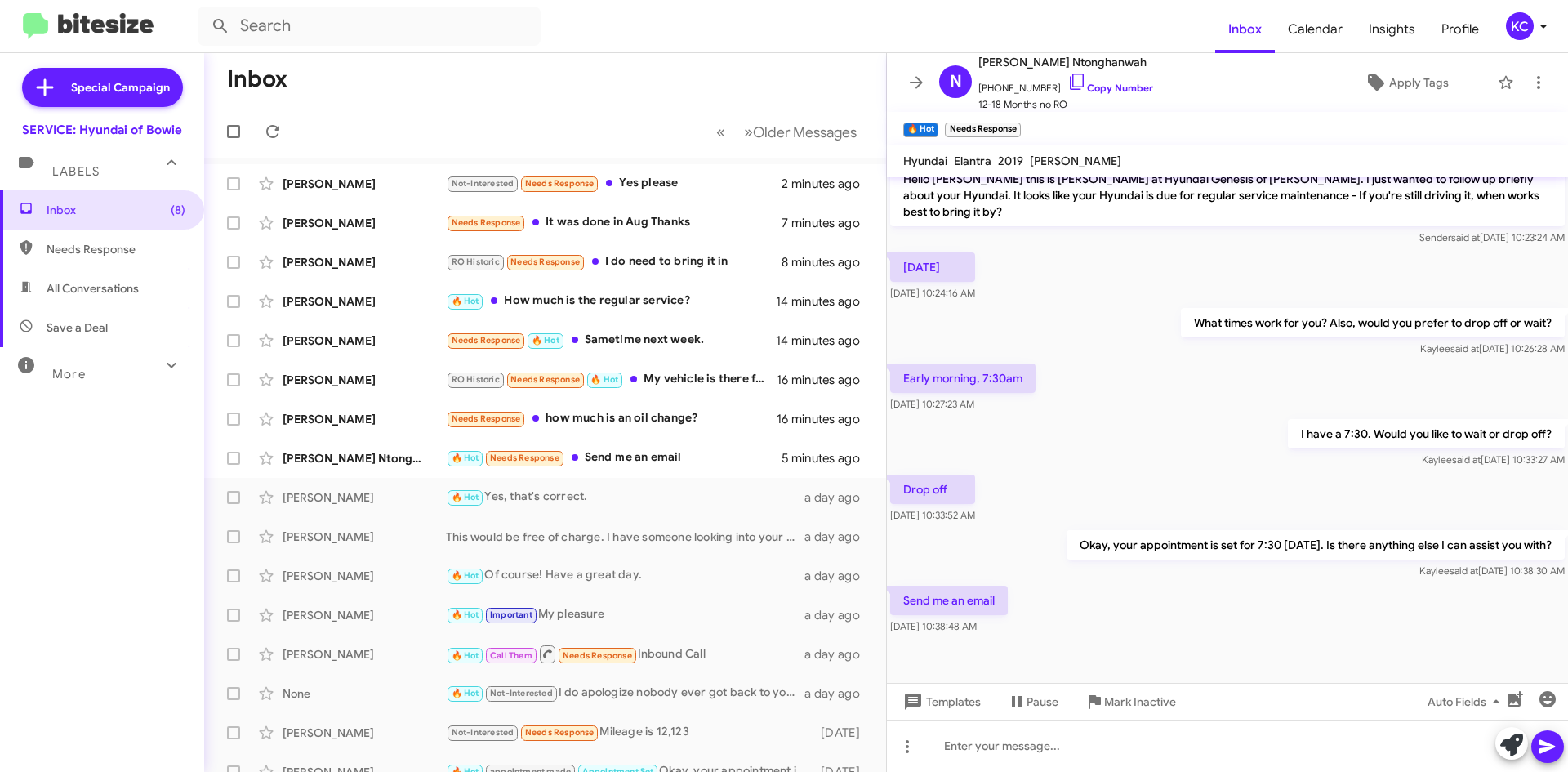
click at [374, 81] on mat-toolbar-row "Inbox" at bounding box center [545, 78] width 682 height 52
click at [263, 129] on span at bounding box center [272, 131] width 33 height 19
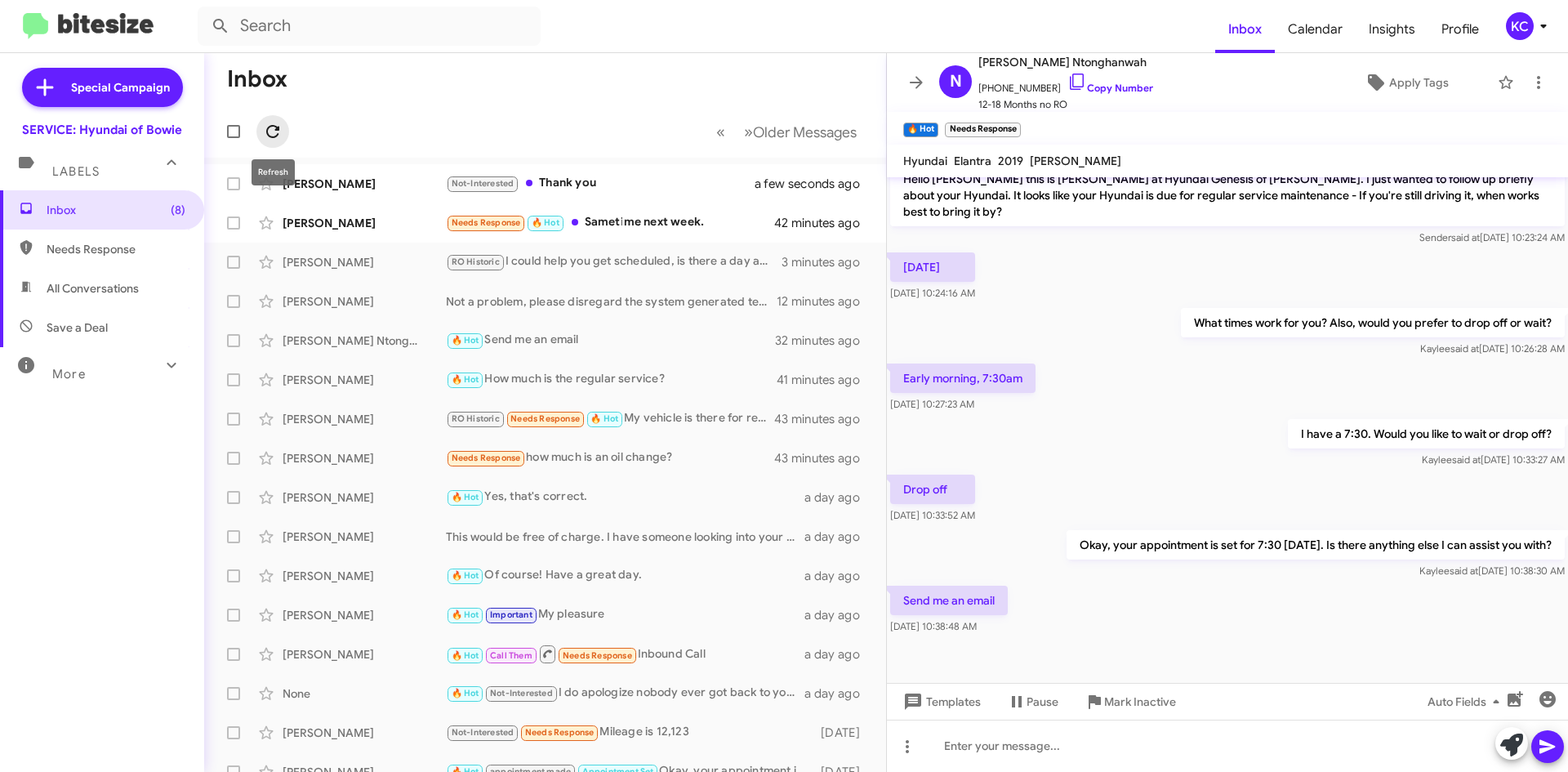
click at [273, 125] on icon at bounding box center [272, 131] width 13 height 13
click at [1156, 333] on div "What times work for you? Also, would you prefer to drop off or wait? Kaylee sai…" at bounding box center [1227, 332] width 681 height 56
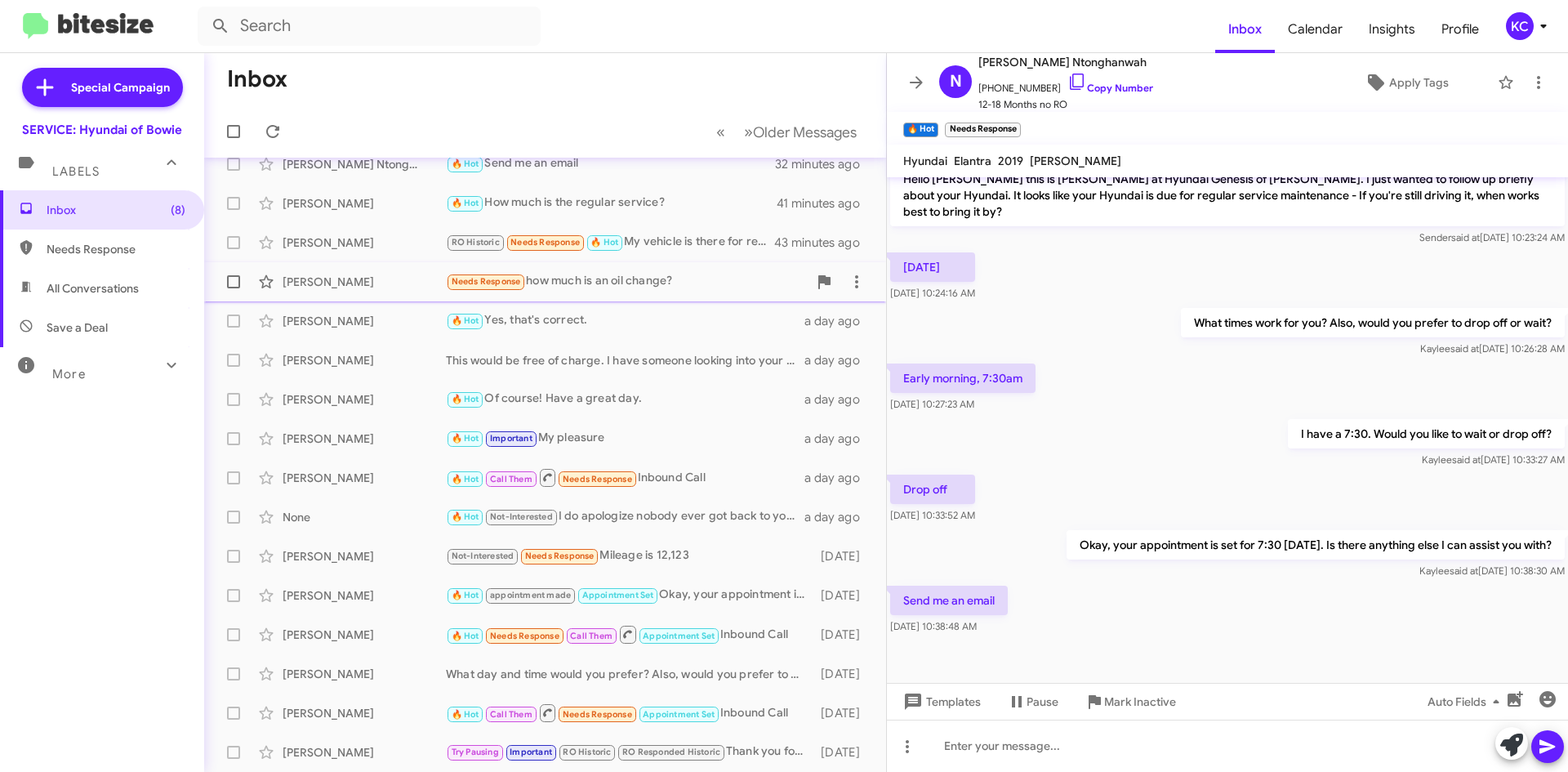
scroll to position [0, 0]
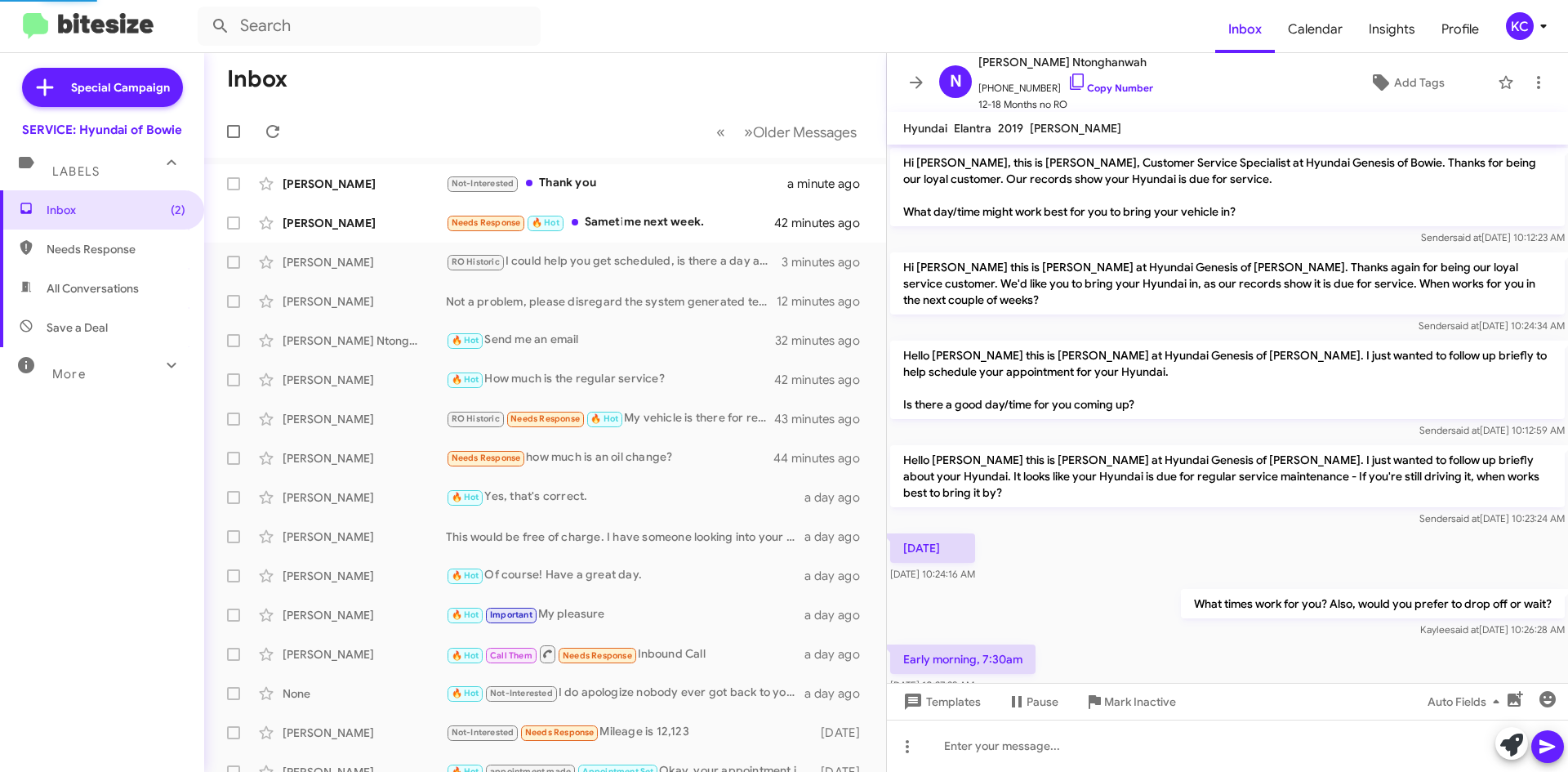
scroll to position [281, 0]
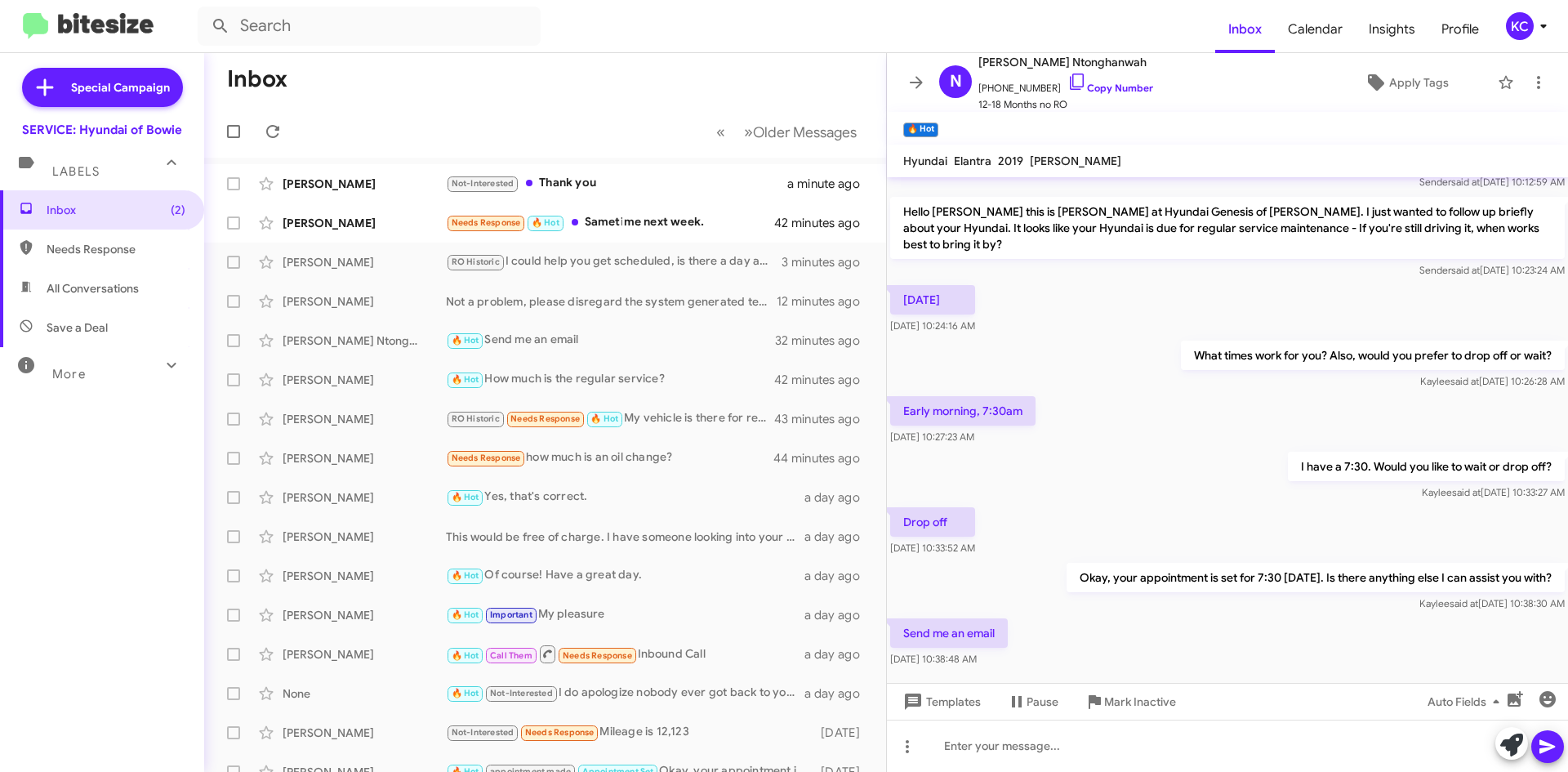
click at [699, 106] on mat-toolbar-row "« Previous » Next Older Messages" at bounding box center [545, 131] width 682 height 52
click at [536, 181] on div "Not-Interested Thank you" at bounding box center [626, 182] width 362 height 19
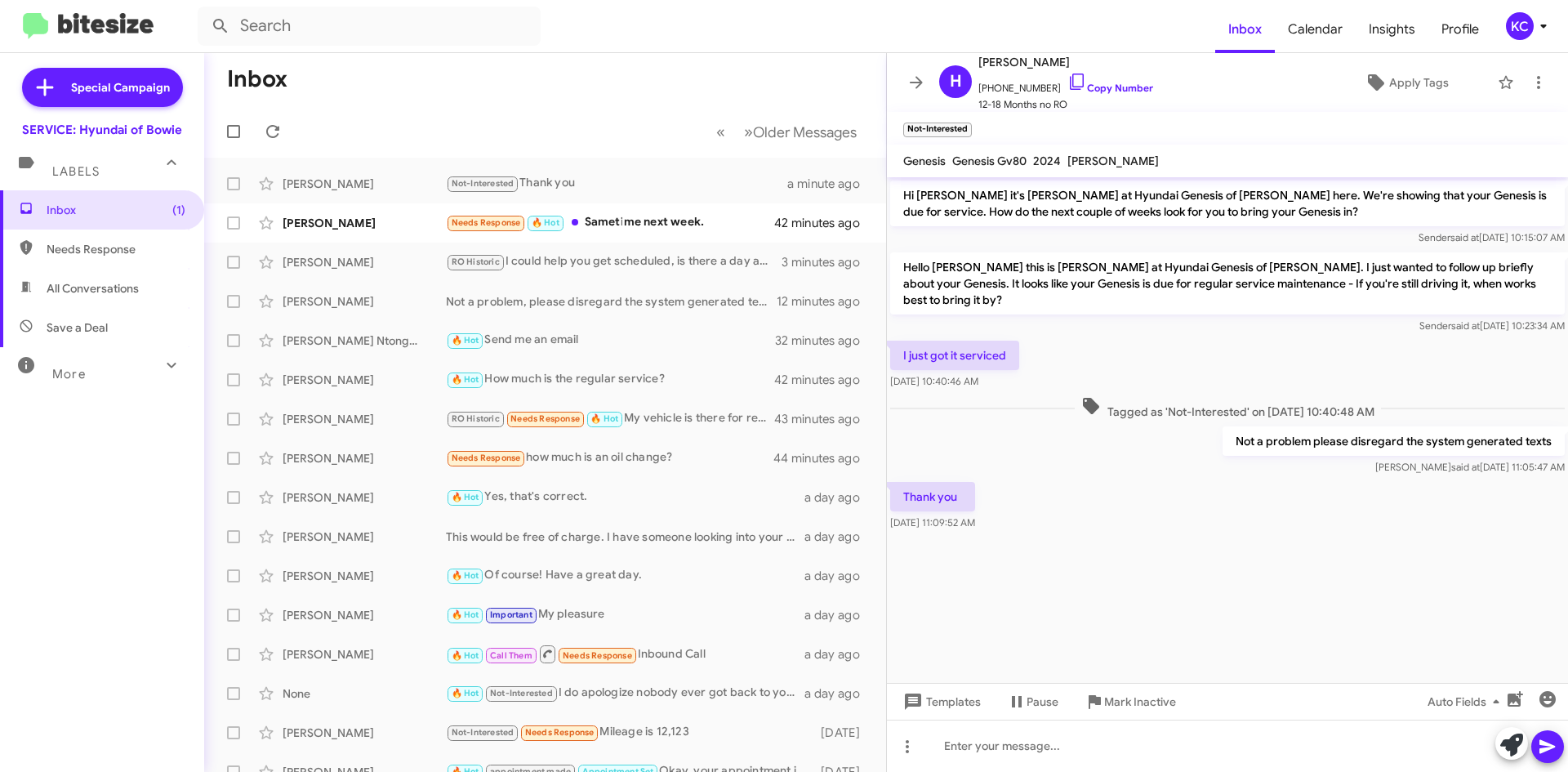
click at [487, 91] on mat-toolbar-row "Inbox" at bounding box center [545, 78] width 682 height 52
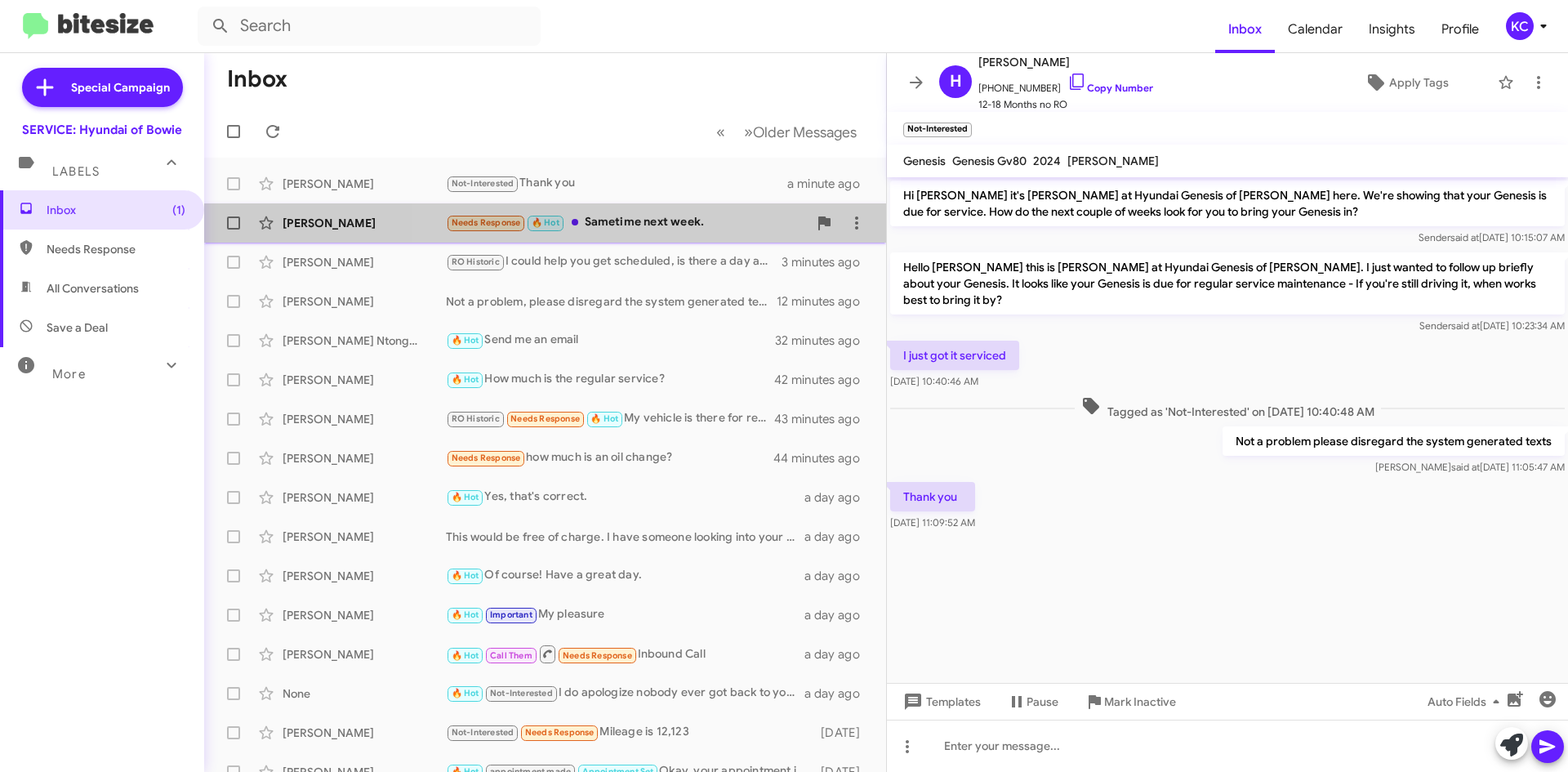
click at [686, 218] on div "Needs Response 🔥 Hot Sametime next week." at bounding box center [626, 222] width 362 height 19
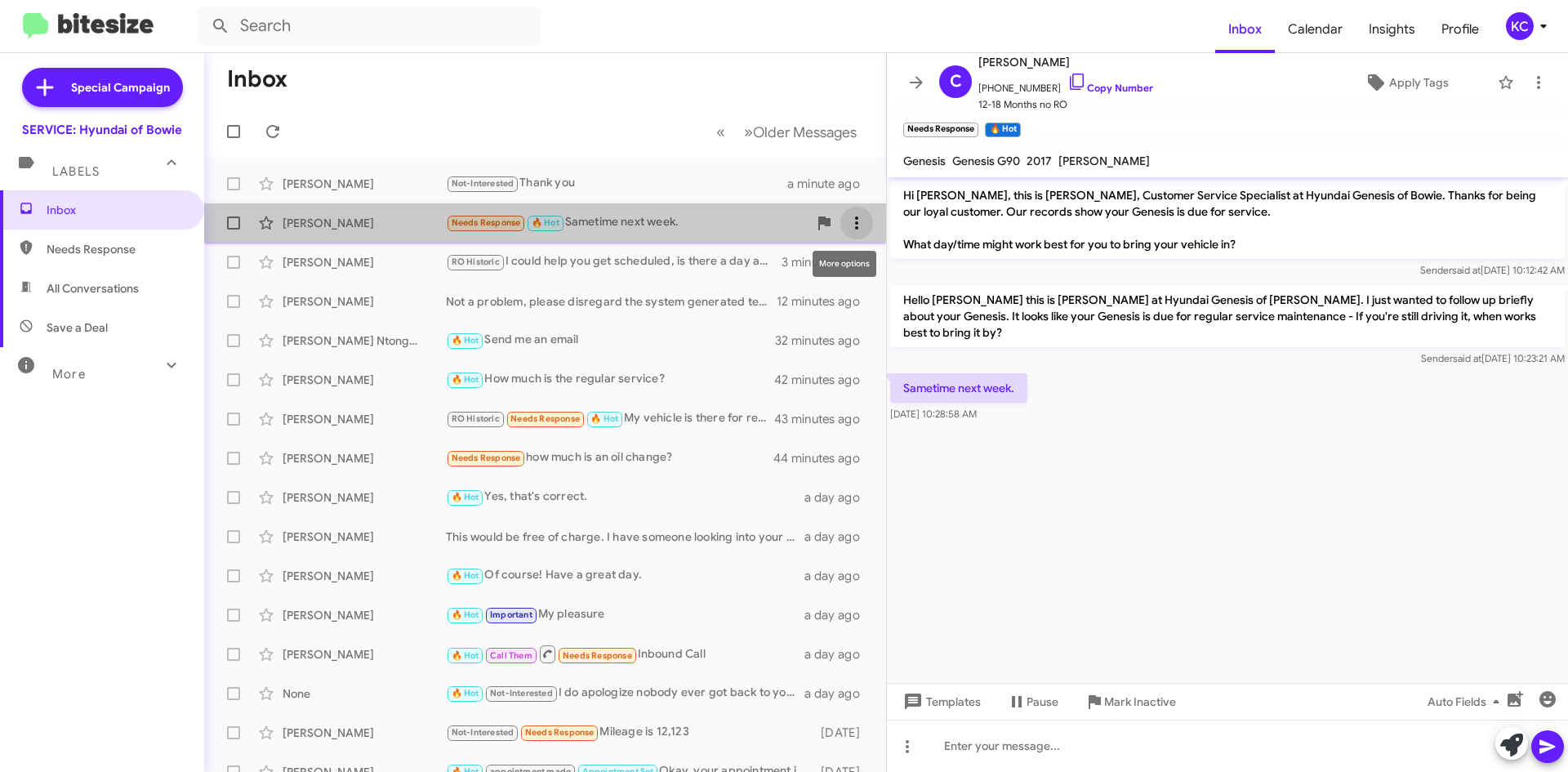
click at [854, 227] on icon at bounding box center [856, 223] width 4 height 13
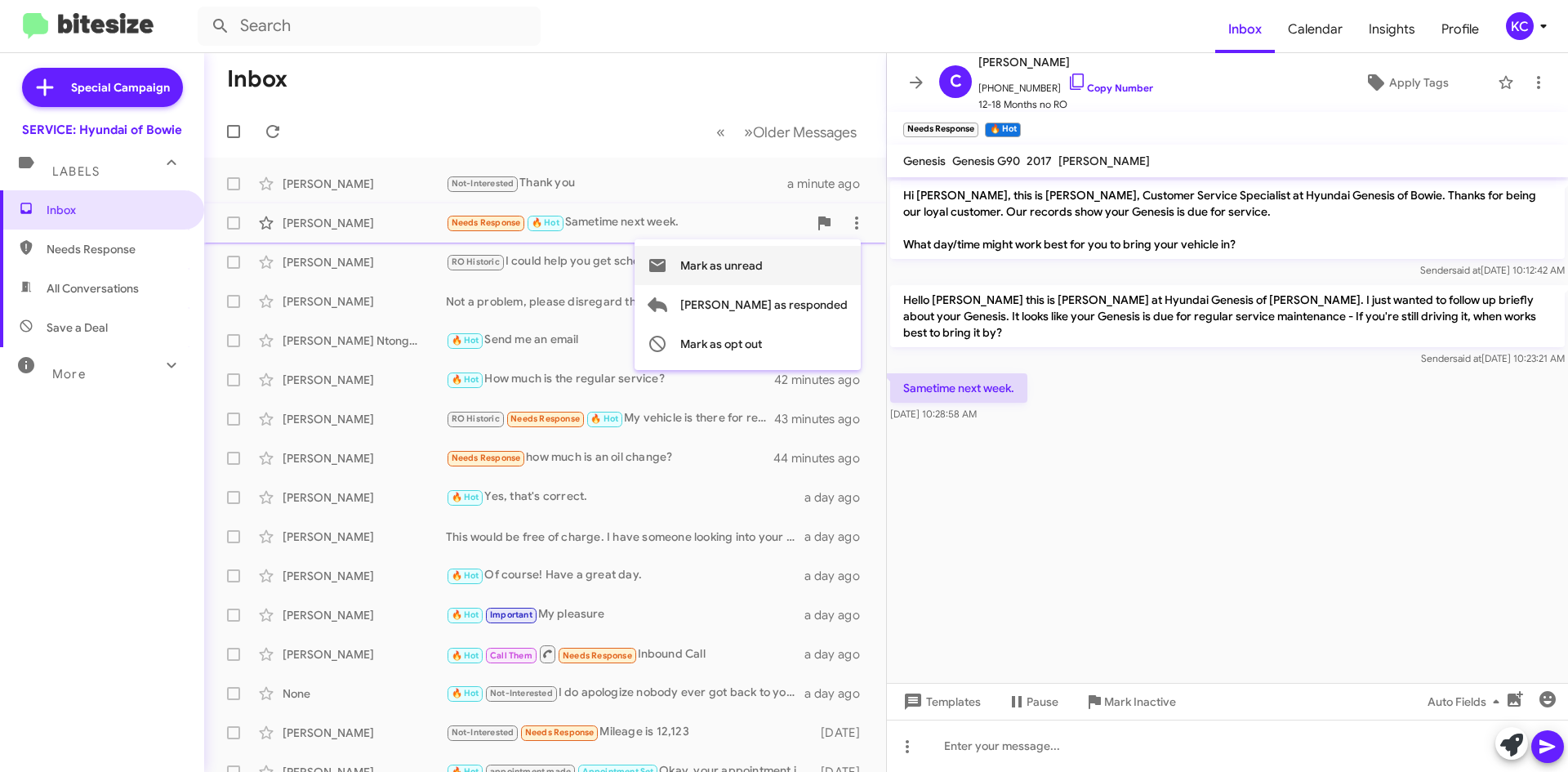
click at [763, 272] on span "Mark as unread" at bounding box center [721, 265] width 83 height 39
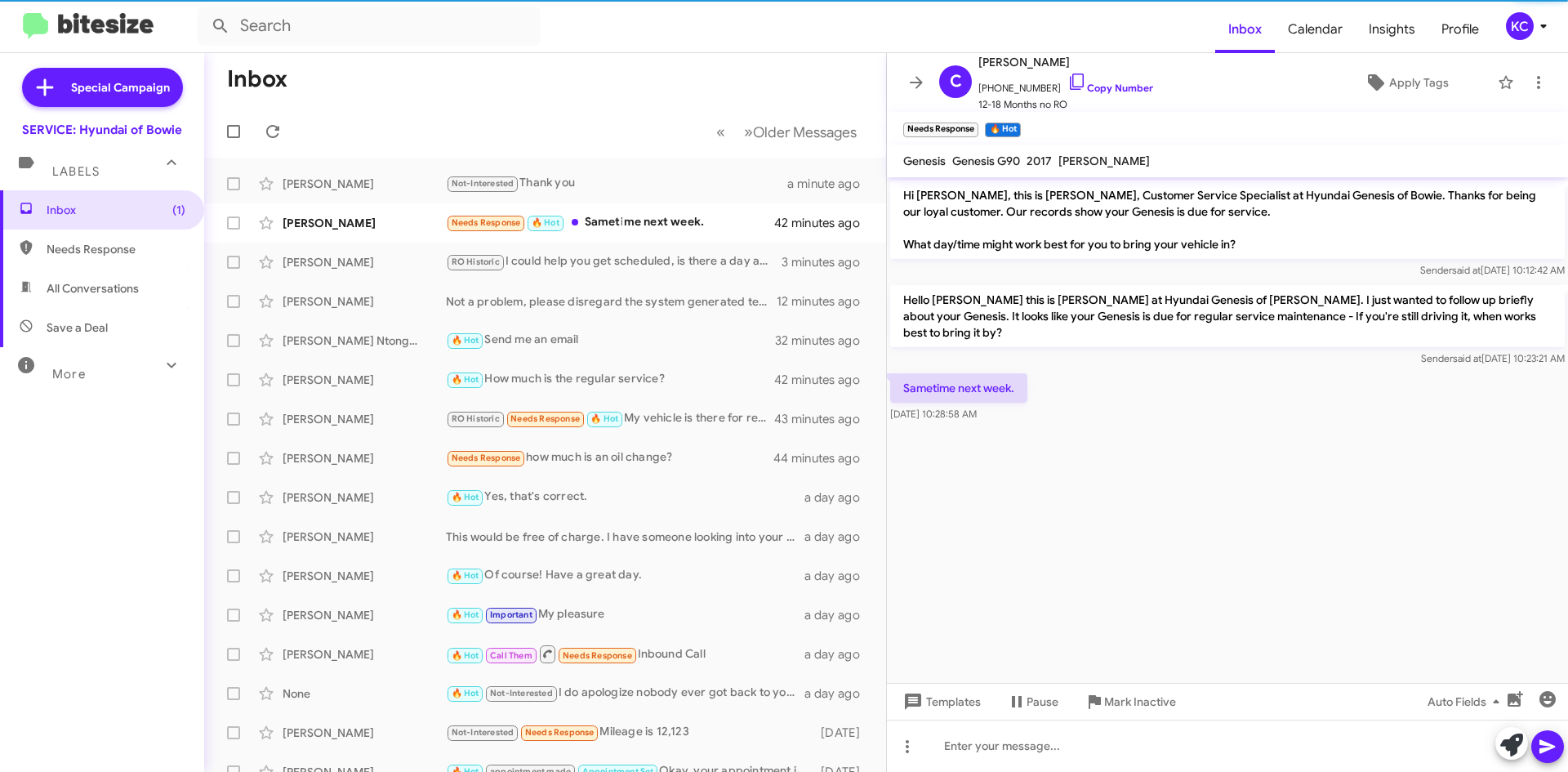
click at [607, 133] on mat-toolbar-row "« Previous » Next Older Messages" at bounding box center [545, 131] width 682 height 52
